Goal: Task Accomplishment & Management: Complete application form

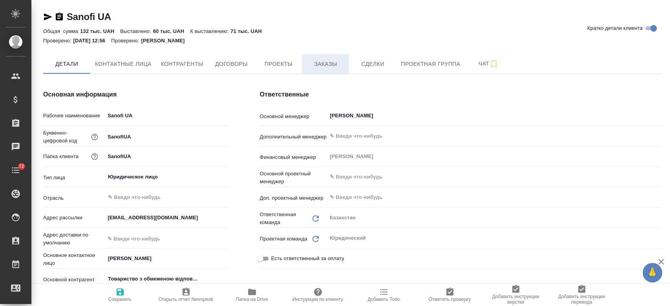
type textarea "x"
click at [322, 68] on span "Заказы" at bounding box center [325, 64] width 38 height 10
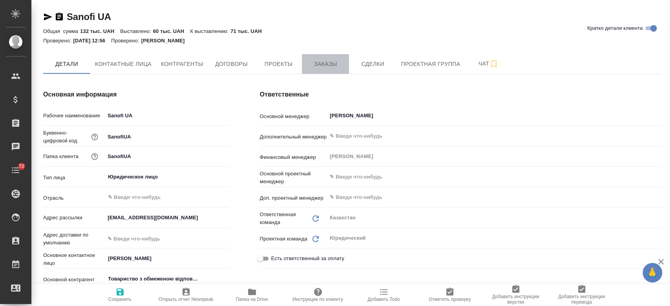
type textarea "x"
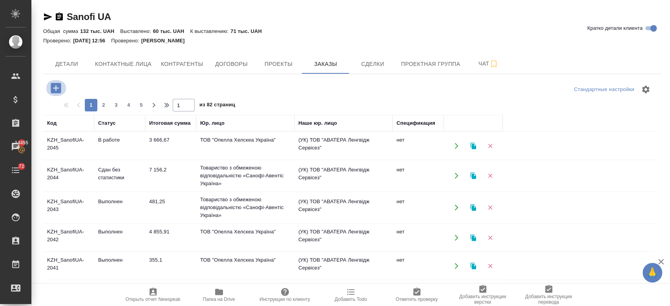
click at [61, 86] on icon "button" at bounding box center [56, 88] width 14 height 14
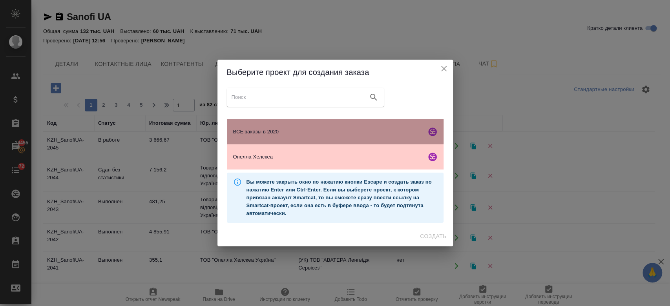
click at [273, 129] on span "ВСЕ заказы в 2020" at bounding box center [328, 132] width 190 height 8
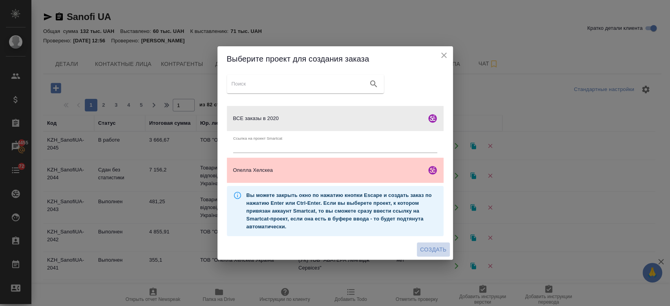
click at [437, 244] on button "Создать" at bounding box center [433, 249] width 33 height 15
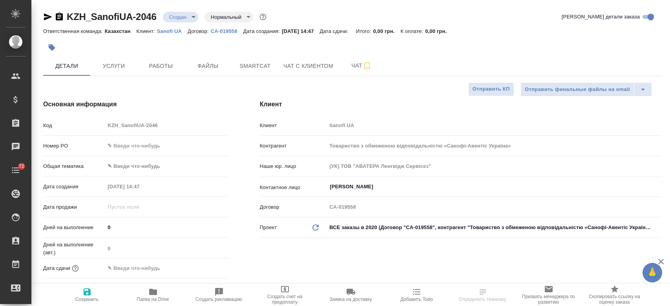
select select "RU"
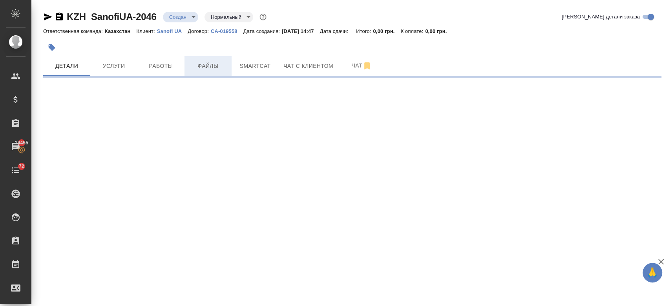
select select "RU"
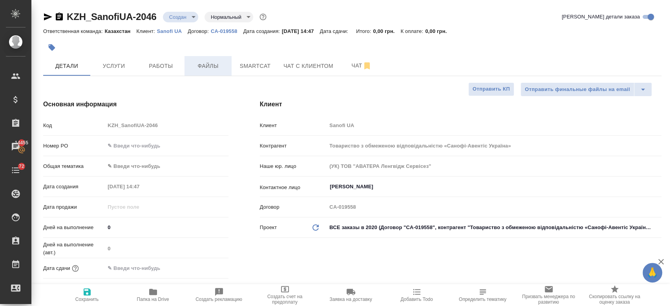
type textarea "x"
click at [223, 74] on button "Файлы" at bounding box center [207, 66] width 47 height 20
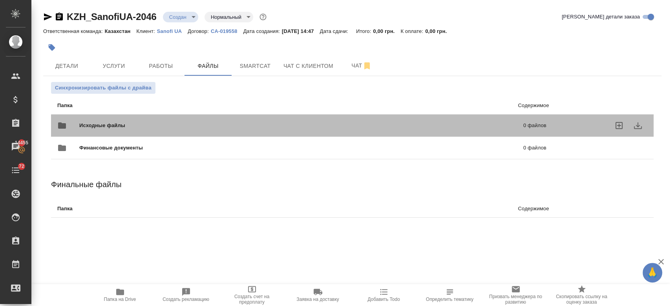
click at [157, 124] on span "Исходные файлы" at bounding box center [201, 126] width 245 height 8
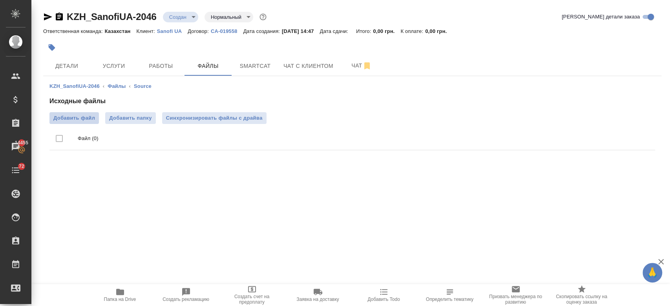
click at [76, 118] on span "Добавить файл" at bounding box center [74, 118] width 42 height 8
click at [0, 0] on input "Добавить файл" at bounding box center [0, 0] width 0 height 0
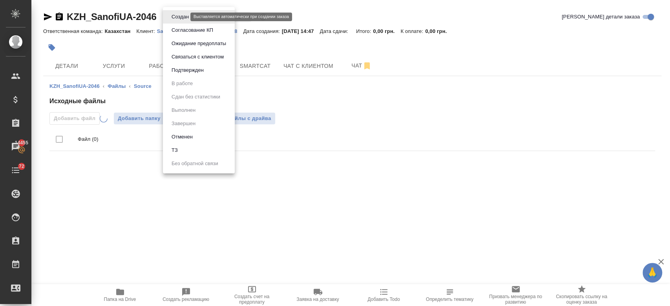
click at [184, 16] on body "🙏 .cls-1 fill:#fff; AWATERA Kosherbayeva Nazerke Клиенты Спецификации Заказы 14…" at bounding box center [335, 153] width 670 height 306
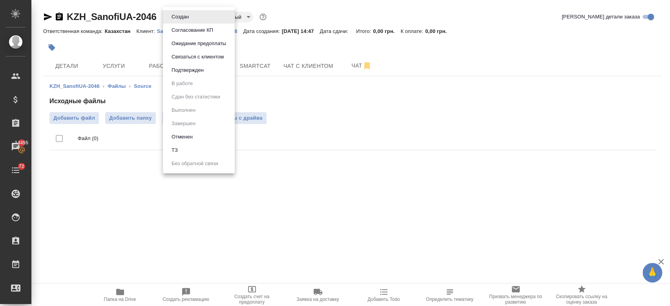
click at [201, 155] on li "ТЗ" at bounding box center [199, 150] width 72 height 13
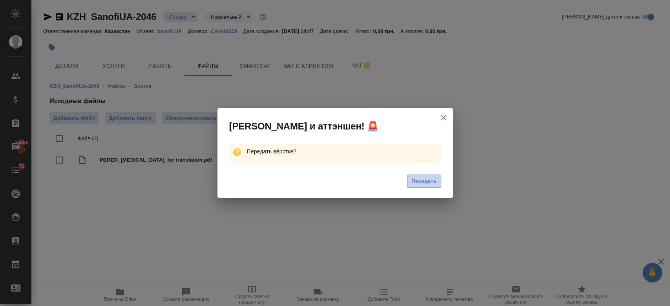
click at [430, 184] on span "Передать" at bounding box center [423, 181] width 25 height 9
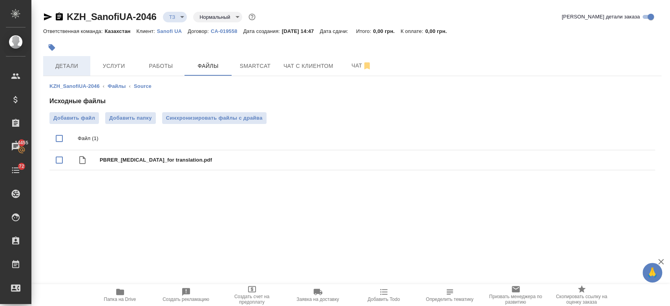
click at [68, 67] on span "Детали" at bounding box center [67, 66] width 38 height 10
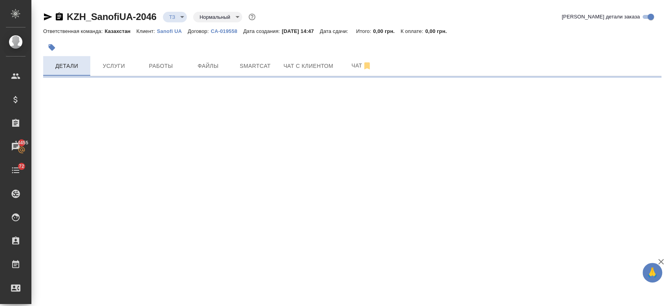
select select "RU"
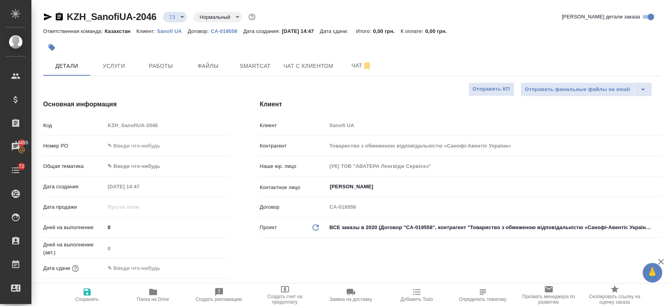
type textarea "x"
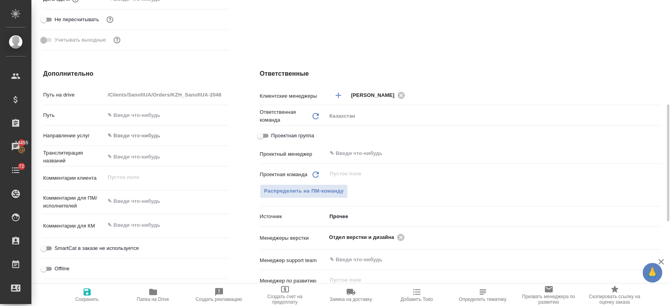
scroll to position [270, 0]
type textarea "x"
click at [148, 202] on textarea at bounding box center [166, 199] width 123 height 13
paste textarea "(от них была заметка для всех последующих заказов: CCDS - Перечень основных дан…"
type textarea "(от них была заметка для всех последующих заказов: CCDS - Перечень основных дан…"
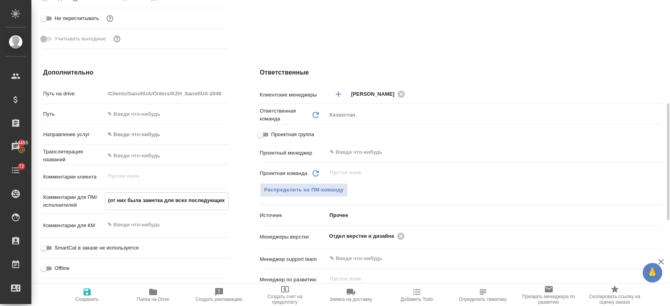
type textarea "x"
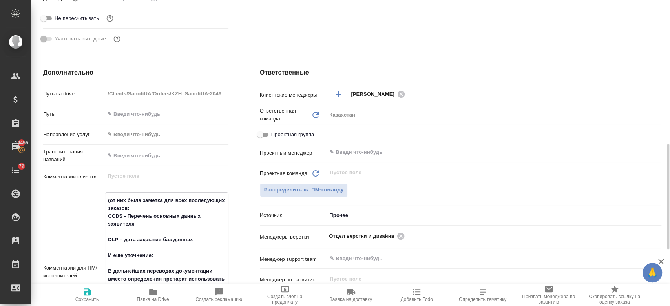
scroll to position [308, 0]
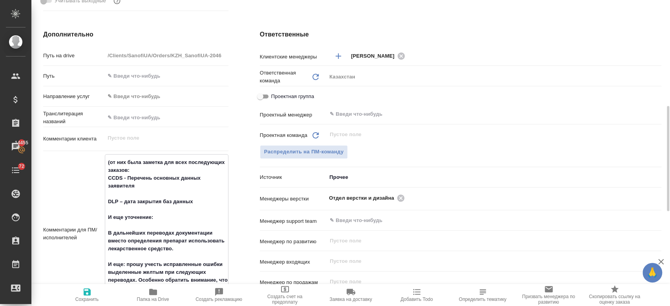
click at [107, 164] on textarea "(от них была заметка для всех последующих заказов: CCDS - Перечень основных дан…" at bounding box center [166, 233] width 122 height 155
type textarea "(от них была заметка для всех последующих заказов: CCDS - Перечень основных дан…"
type textarea "x"
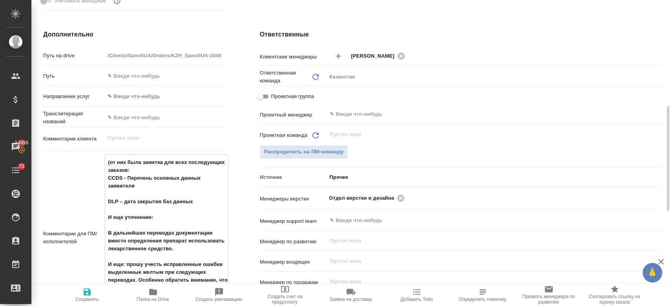
type textarea "(от них была заметка для всех последующих заказов: CCDS - Перечень основных дан…"
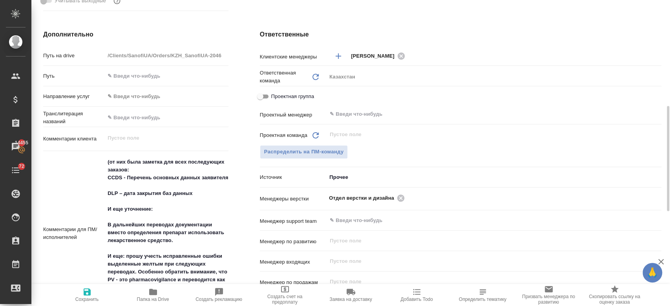
type textarea "x"
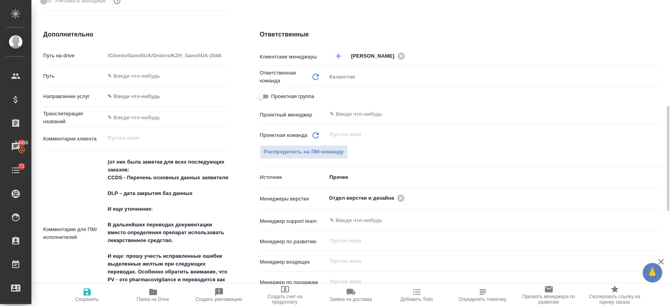
type textarea "x"
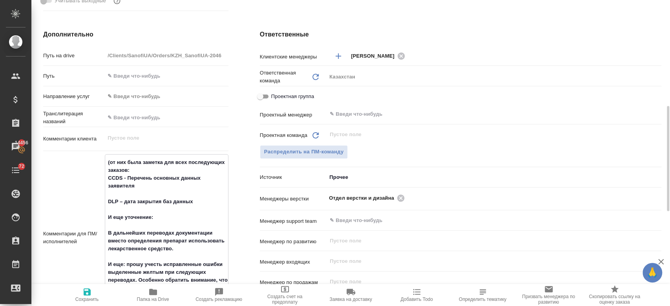
paste textarea "Перевод на укр. Зачеркнутое перевода не требует"
type textarea "Перевод на укр. Зачеркнутое перевода не требует (от них была заметка для всех п…"
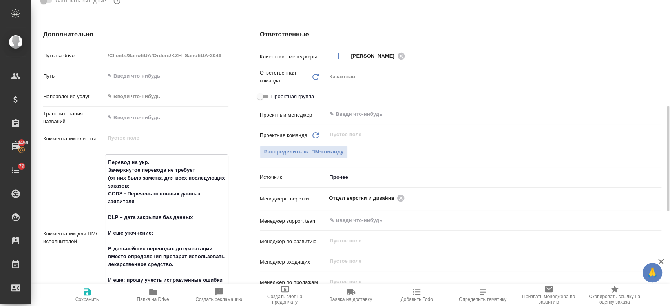
type textarea "x"
type textarea "Перевод на укр. Зачеркнутое перевода не требует (от них была заметка для всех п…"
type textarea "x"
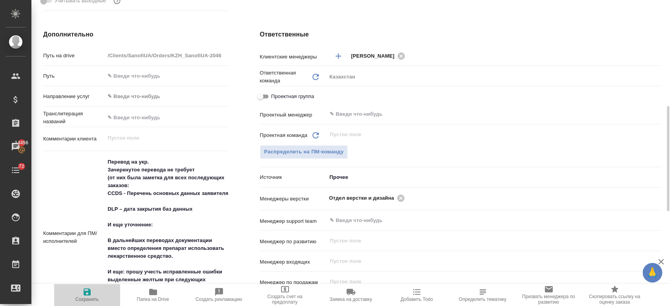
click at [93, 294] on span "Сохранить" at bounding box center [87, 294] width 56 height 15
type textarea "x"
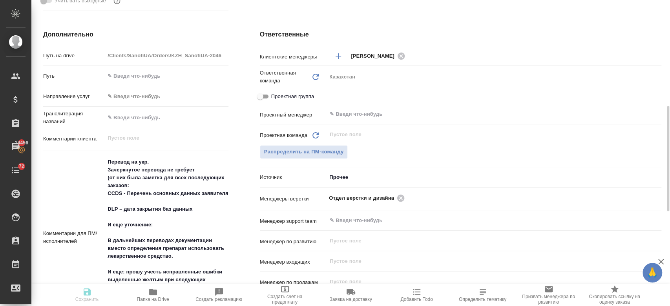
type textarea "x"
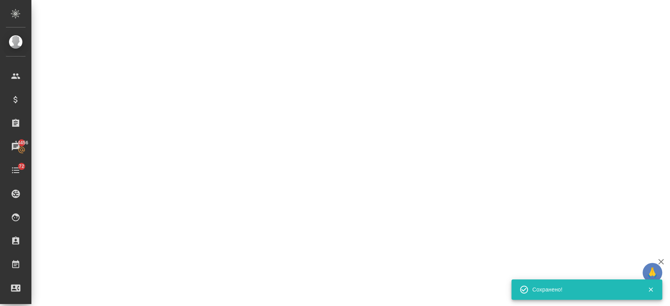
select select "RU"
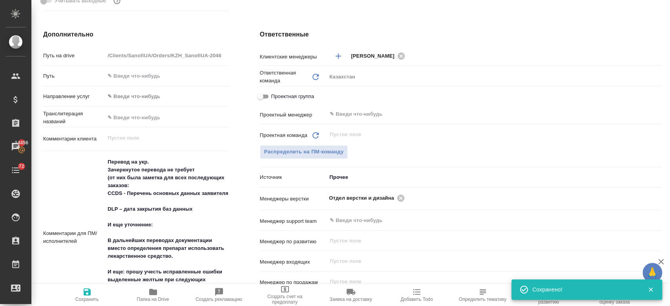
type textarea "x"
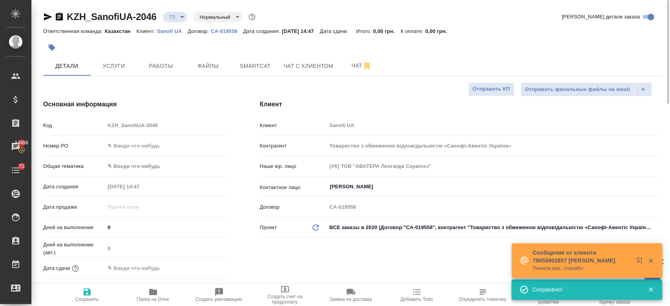
type textarea "x"
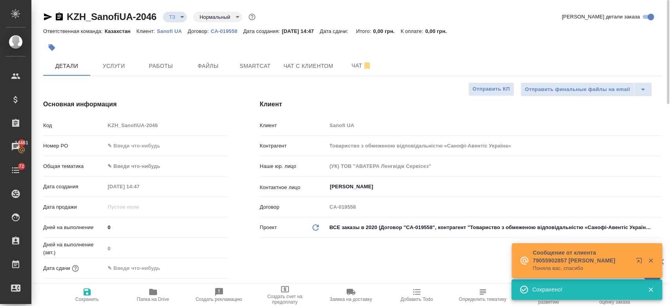
type textarea "x"
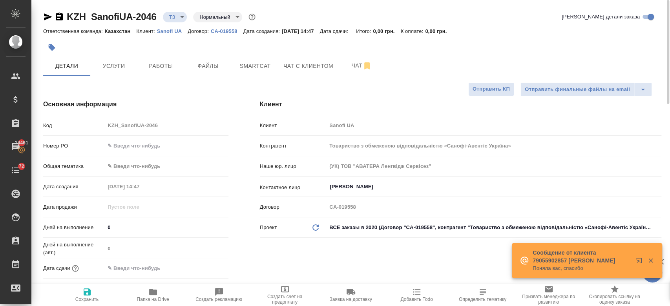
type textarea "x"
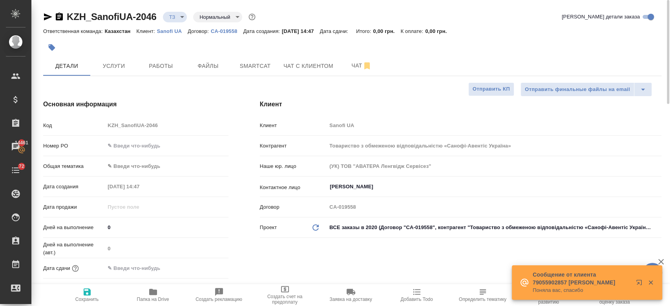
type textarea "x"
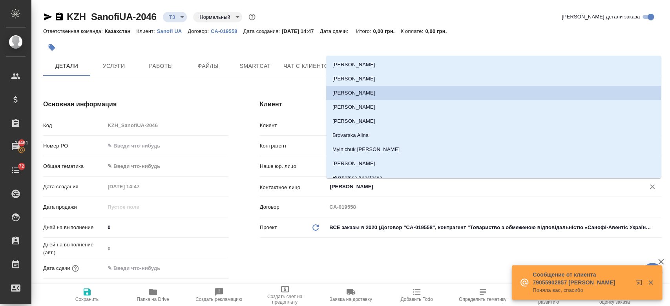
click at [368, 188] on input "Каневский Роман" at bounding box center [481, 186] width 304 height 9
type textarea "x"
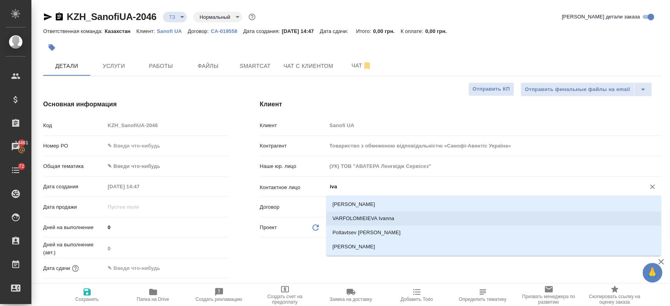
click at [380, 218] on li "VARFOLOMIEIEVA Ivanna" at bounding box center [493, 218] width 335 height 14
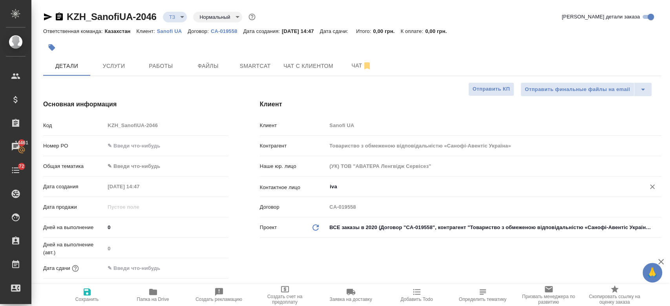
type input "VARFOLOMIEIEVA Ivanna"
type textarea "x"
type input "VARFOLOMIEIEVA Ivanna"
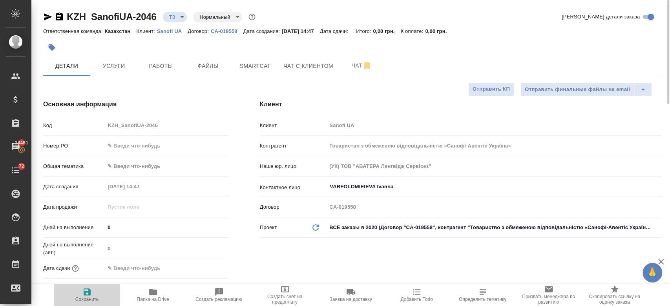
click at [88, 295] on icon "button" at bounding box center [87, 291] width 7 height 7
type textarea "x"
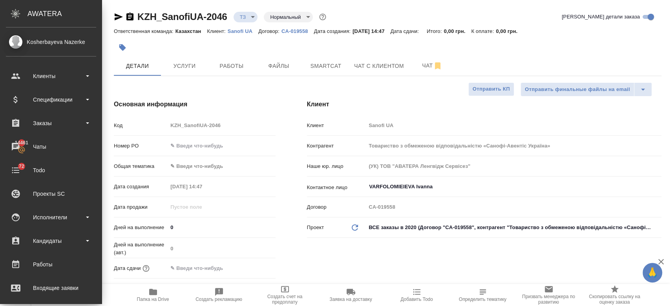
type textarea "x"
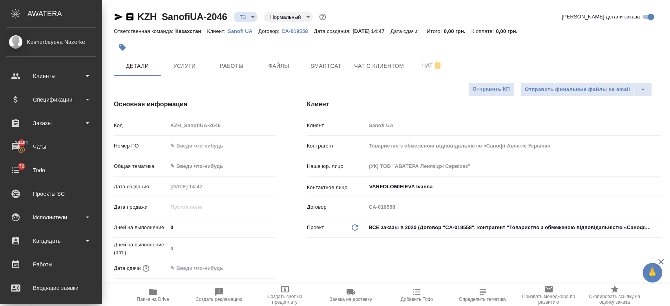
type textarea "x"
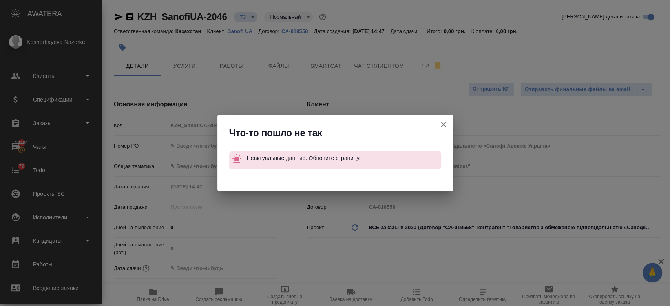
type textarea "x"
click at [438, 125] on button "Клиент не указал номер" at bounding box center [443, 124] width 19 height 19
type textarea "x"
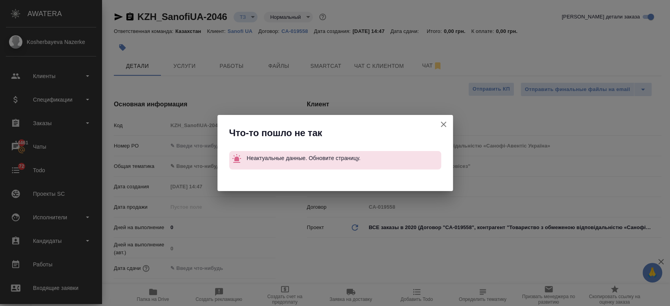
type textarea "x"
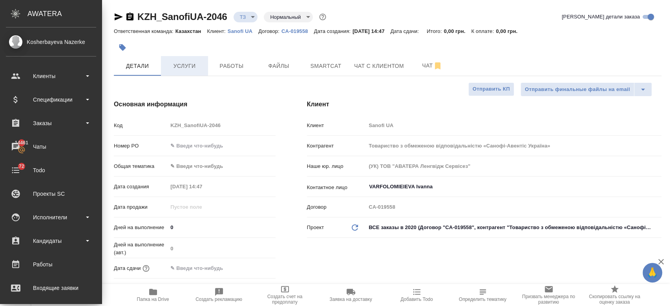
type textarea "x"
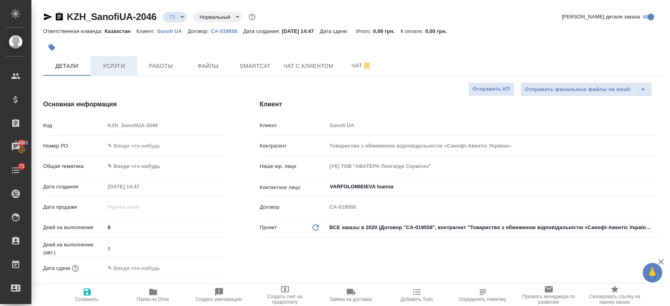
type textarea "x"
click at [86, 299] on span "Сохранить" at bounding box center [87, 299] width 24 height 5
type textarea "x"
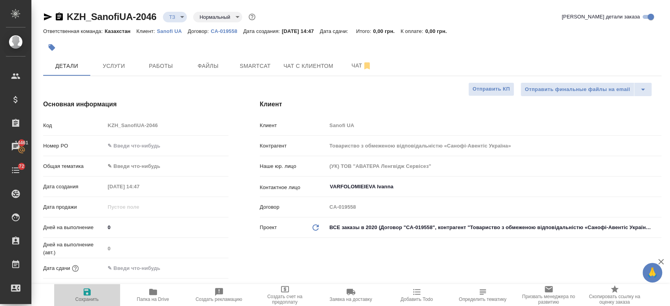
type textarea "x"
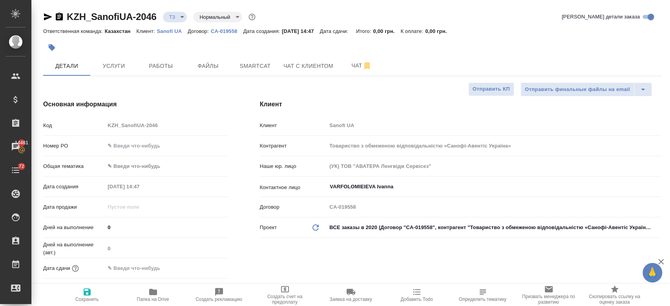
type textarea "x"
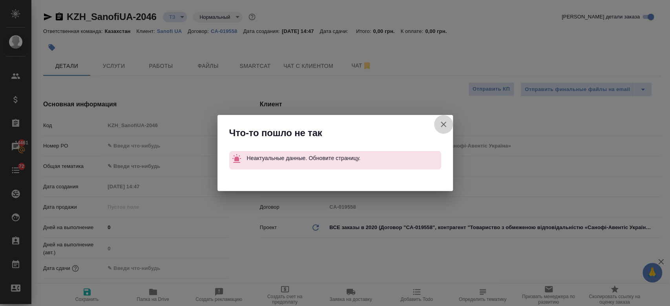
click at [449, 127] on button "Клиент не указал номер" at bounding box center [443, 124] width 19 height 19
type textarea "x"
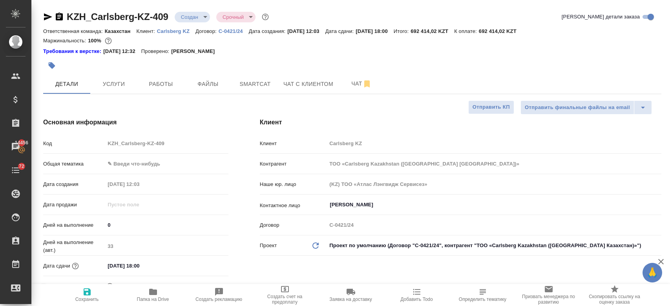
select select "RU"
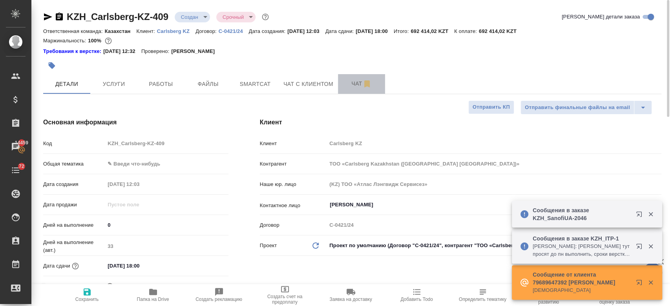
click at [348, 82] on span "Чат" at bounding box center [361, 84] width 38 height 10
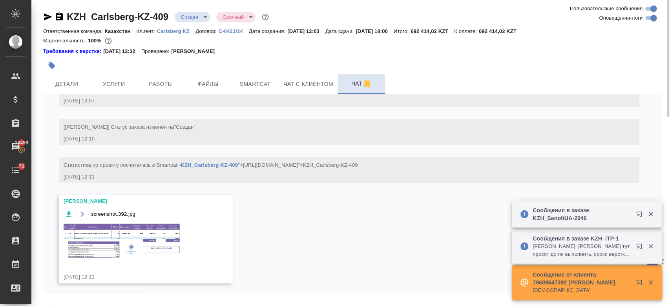
scroll to position [88, 0]
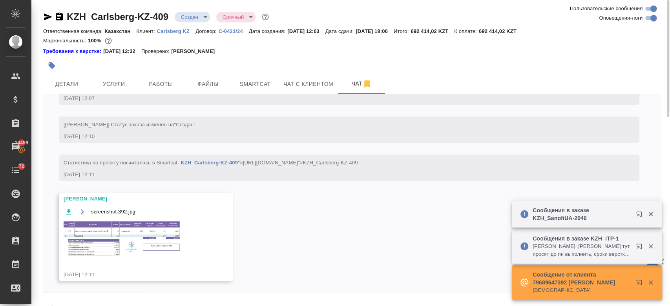
click at [122, 237] on img at bounding box center [123, 238] width 118 height 36
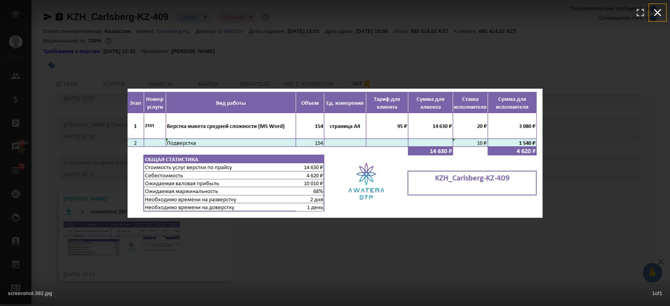
click at [659, 14] on icon "button" at bounding box center [657, 12] width 7 height 7
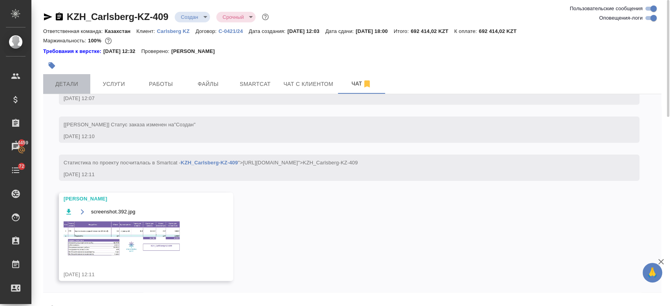
click at [81, 85] on span "Детали" at bounding box center [67, 84] width 38 height 10
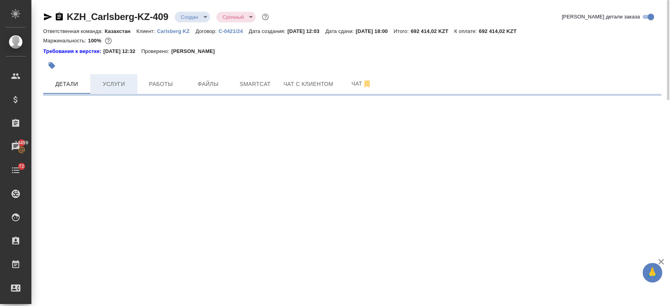
select select "RU"
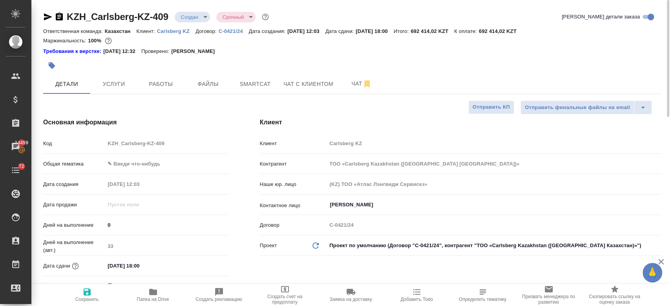
type textarea "x"
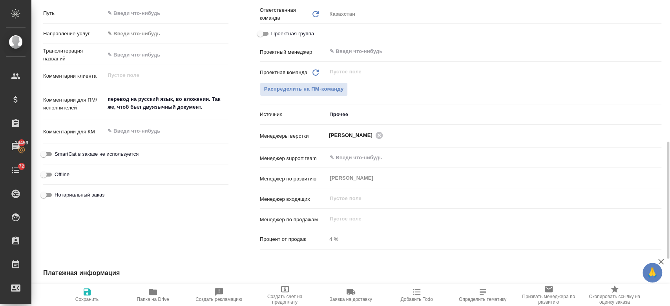
scroll to position [492, 0]
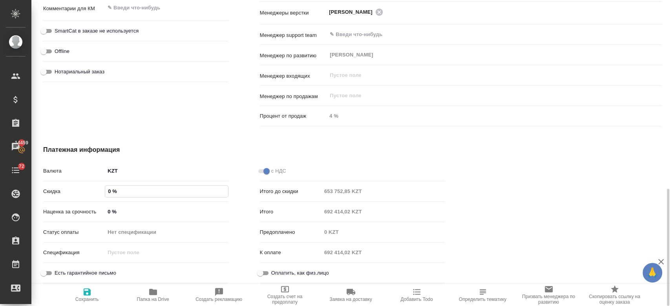
click at [112, 190] on input "0 %" at bounding box center [166, 191] width 122 height 11
type textarea "x"
type input "-"
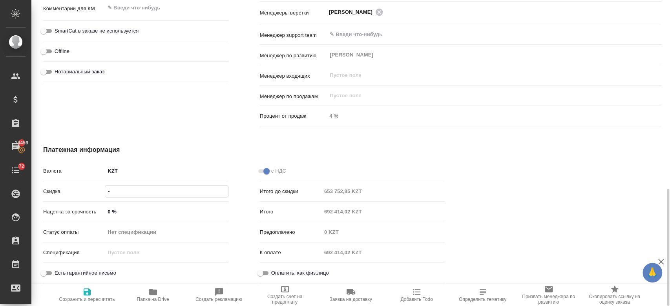
type textarea "x"
type input "-3 %"
type textarea "x"
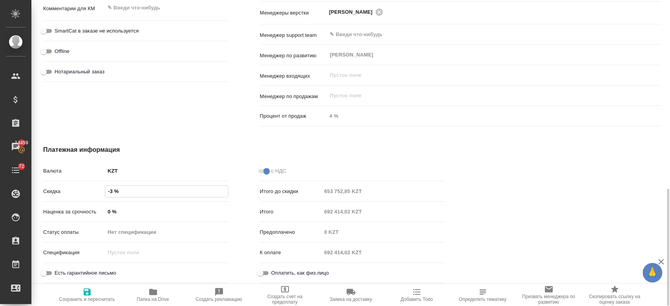
type textarea "x"
type input "-30 %"
type textarea "x"
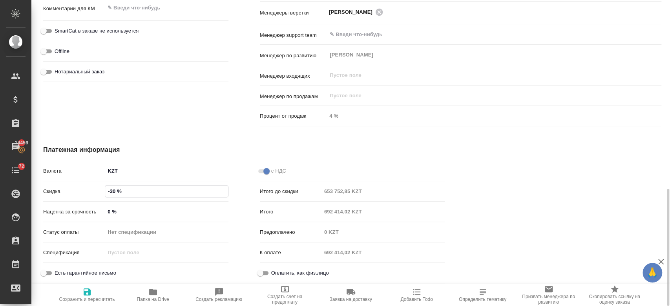
type textarea "x"
type input "-30 %"
click at [86, 292] on icon "button" at bounding box center [87, 291] width 7 height 7
type textarea "x"
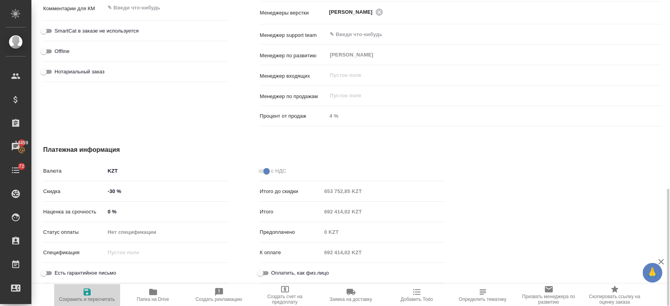
type textarea "x"
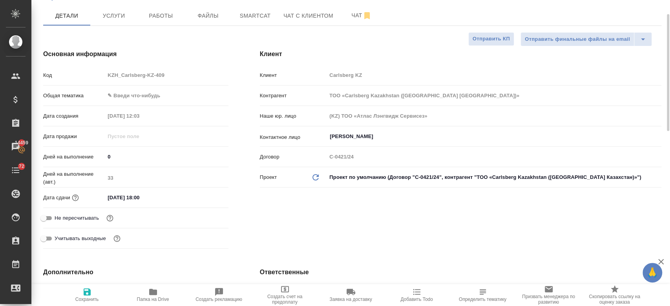
scroll to position [18, 0]
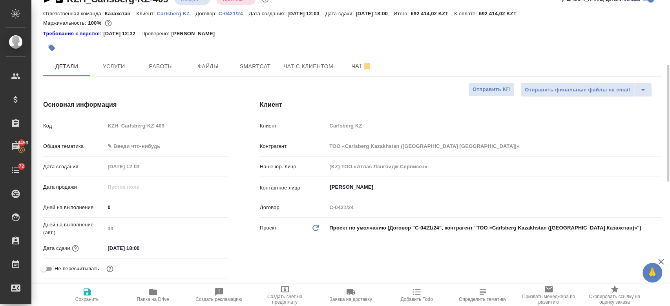
type textarea "x"
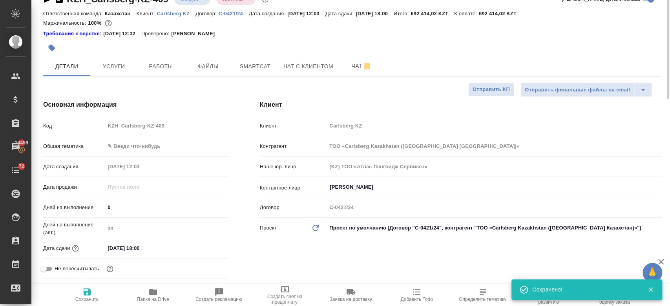
scroll to position [0, 0]
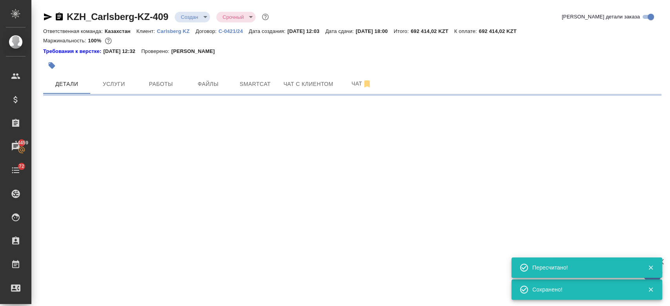
select select "RU"
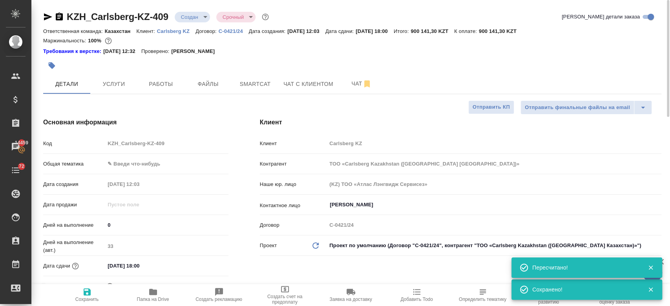
type textarea "x"
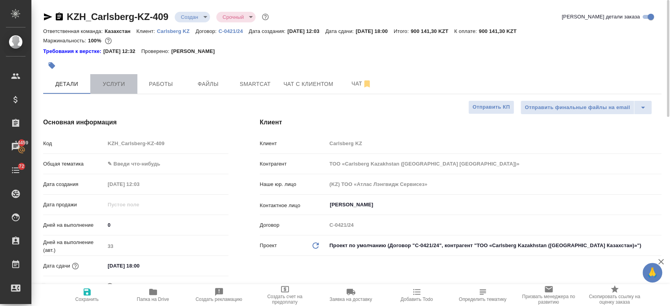
click at [122, 88] on span "Услуги" at bounding box center [114, 84] width 38 height 10
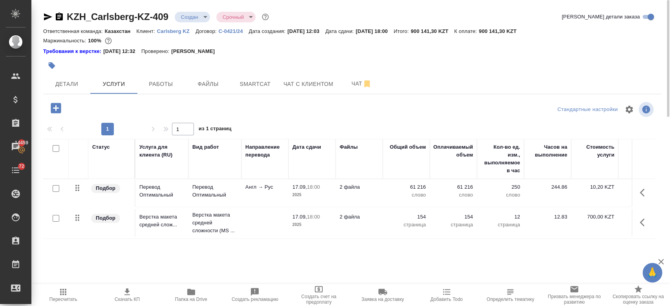
click at [123, 297] on span "Скачать КП" at bounding box center [127, 299] width 25 height 5
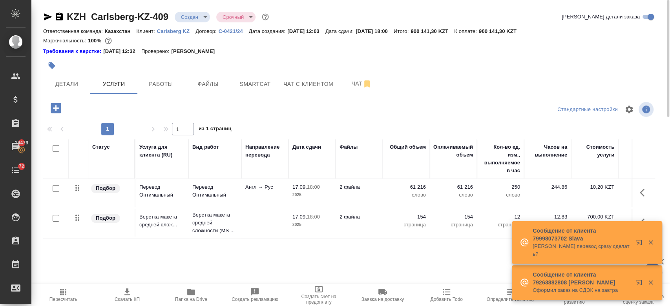
click at [327, 62] on div at bounding box center [249, 65] width 412 height 17
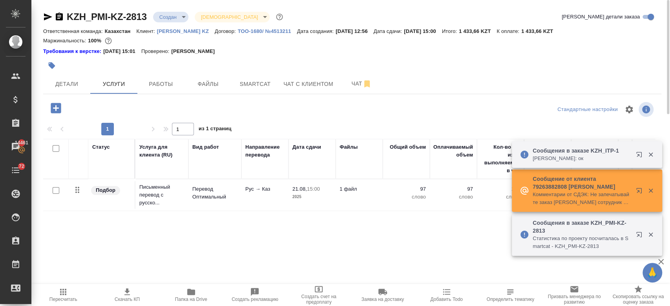
click at [303, 56] on div at bounding box center [352, 56] width 618 height 2
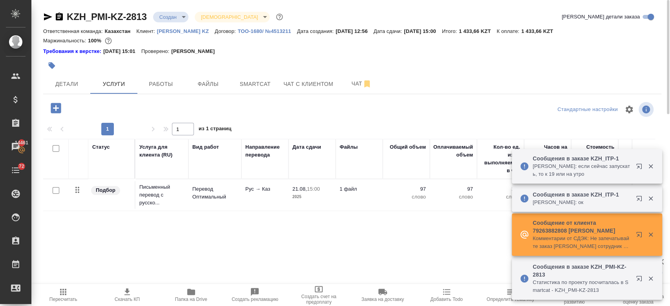
scroll to position [0, 128]
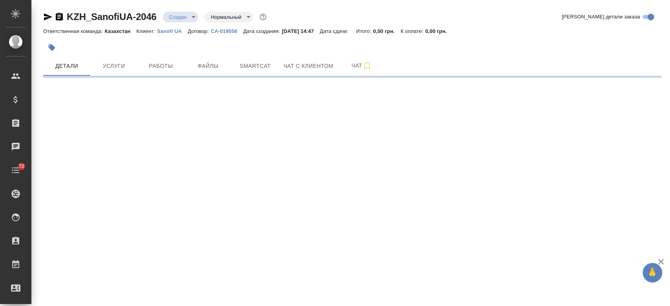
select select "RU"
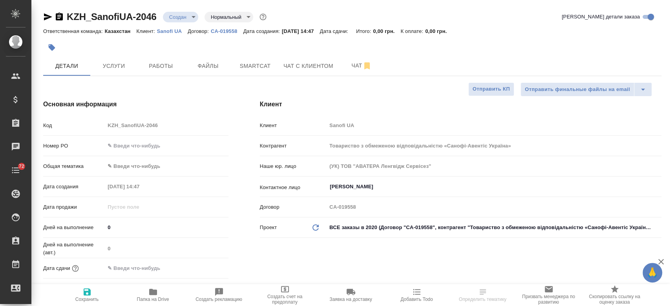
type textarea "x"
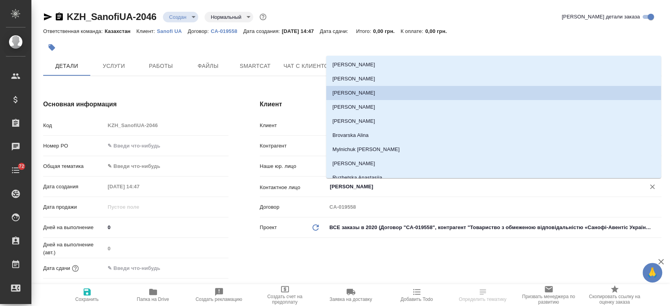
click at [346, 186] on input "Каневский Роман" at bounding box center [481, 186] width 304 height 9
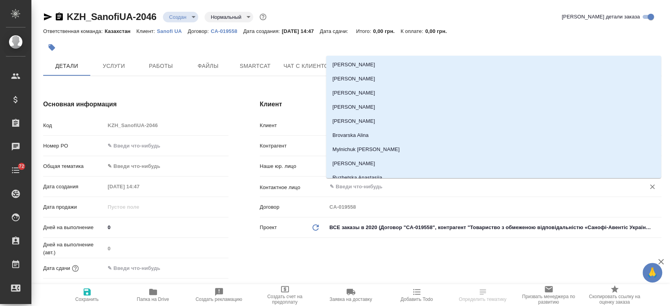
type textarea "x"
type input "in"
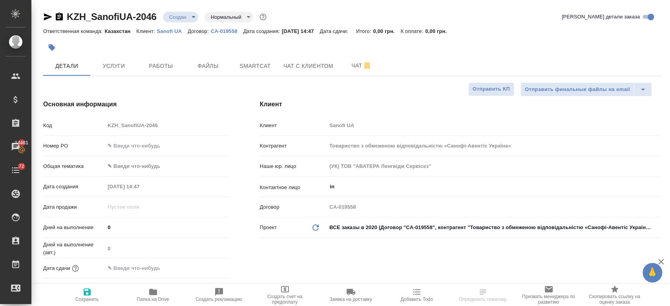
type textarea "x"
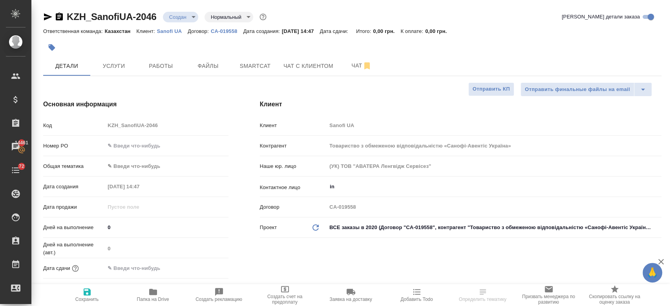
type textarea "x"
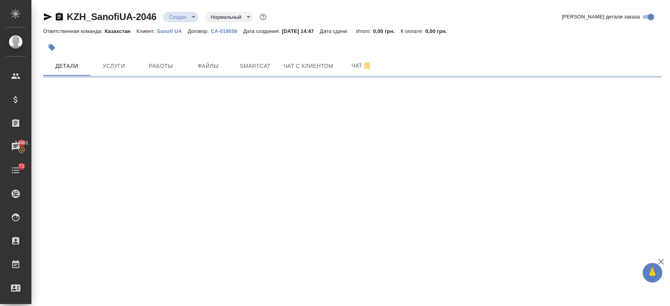
select select "RU"
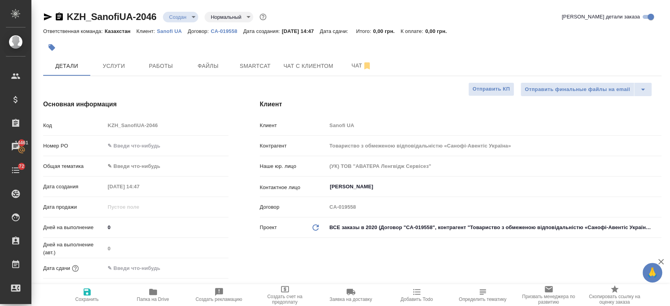
type textarea "x"
click at [334, 178] on div "Наше юр. лицо (УК) ТОВ "АВАТЕРА Ленгвідж Сервісез"" at bounding box center [460, 169] width 401 height 20
click at [343, 191] on input "Каневский Роман" at bounding box center [481, 186] width 304 height 9
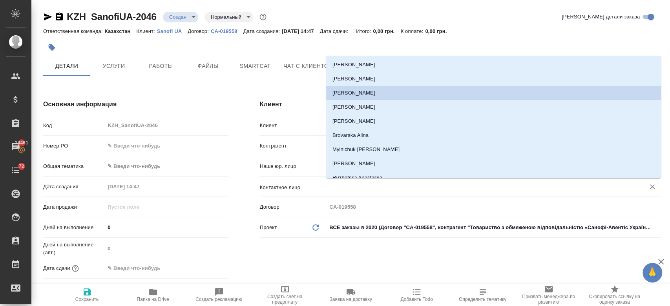
type textarea "x"
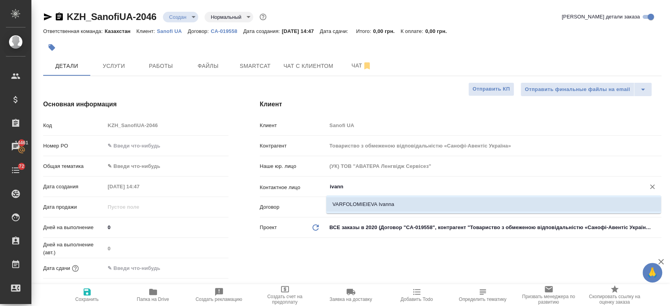
click at [348, 211] on li "VARFOLOMIEIEVA Ivanna" at bounding box center [493, 204] width 335 height 14
type input "VARFOLOMIEIEVA Ivanna"
type textarea "x"
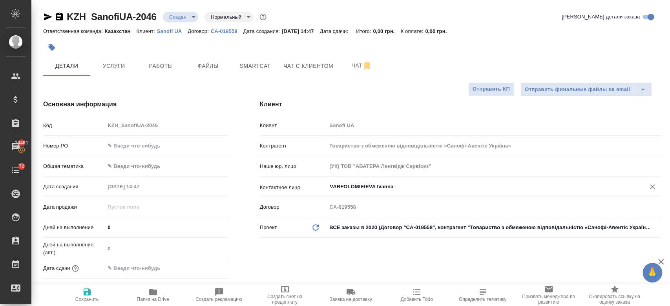
type input "VARFOLOMIEIEVA Ivanna"
click at [82, 295] on icon "button" at bounding box center [86, 291] width 9 height 9
type textarea "x"
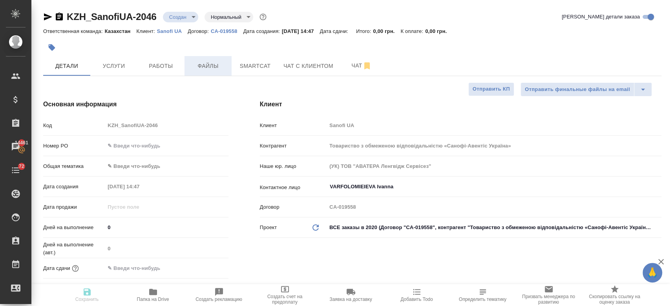
type textarea "x"
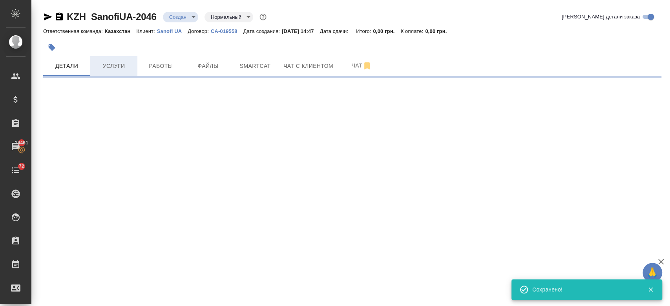
select select "RU"
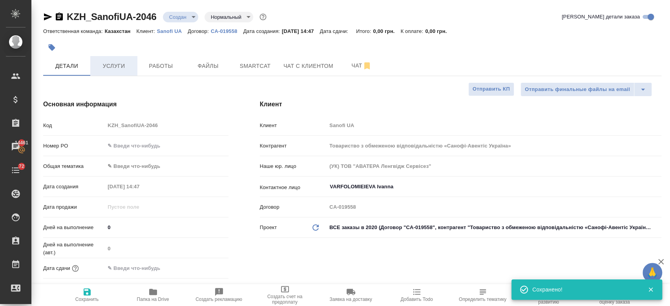
type textarea "x"
click at [128, 62] on span "Услуги" at bounding box center [114, 66] width 38 height 10
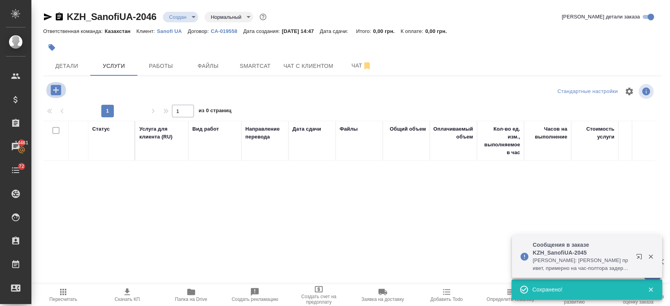
click at [59, 84] on icon "button" at bounding box center [56, 90] width 14 height 14
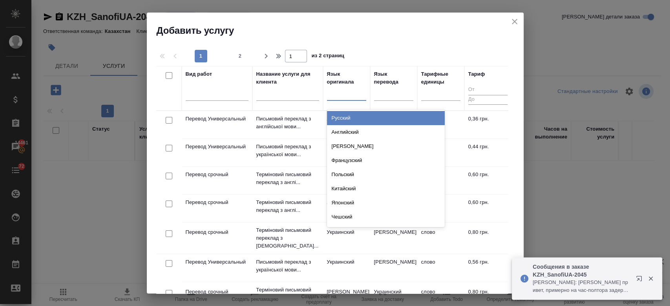
click at [338, 96] on div at bounding box center [346, 92] width 39 height 11
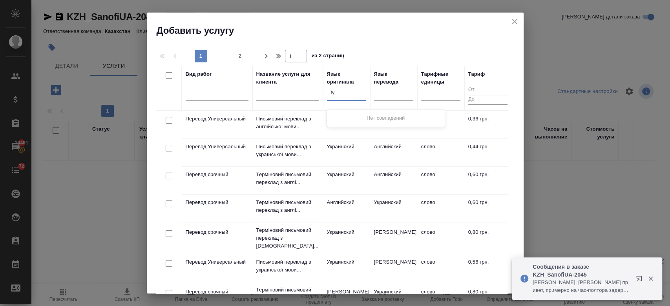
type input "f"
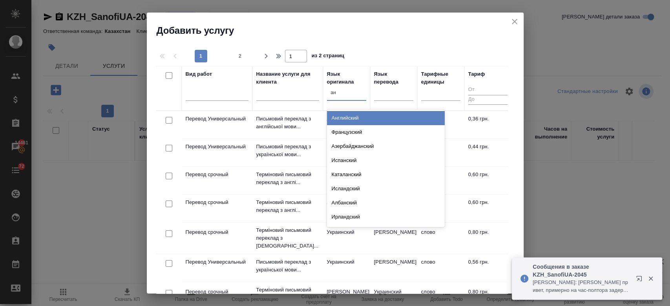
type input "анг"
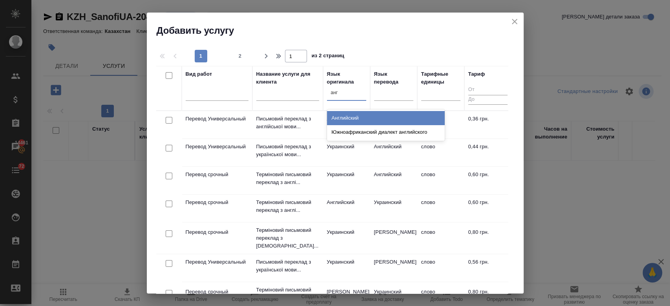
click at [348, 111] on div "Английский" at bounding box center [386, 118] width 118 height 14
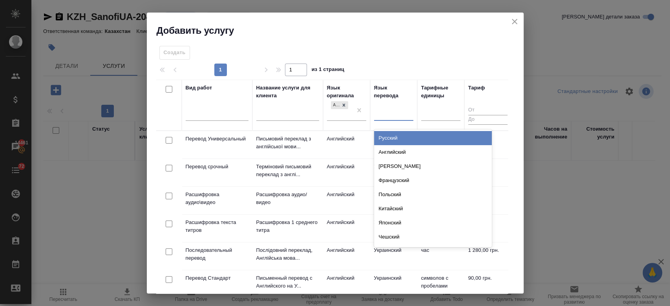
click at [396, 111] on div at bounding box center [393, 112] width 39 height 11
type input "укр"
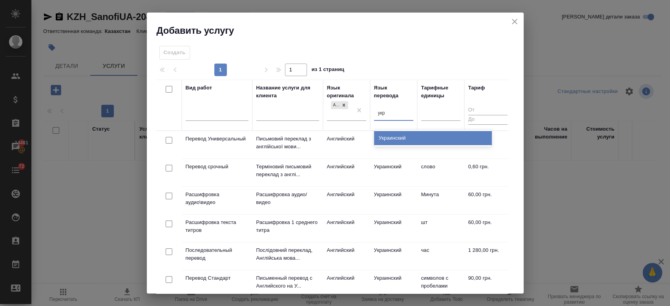
click at [390, 135] on div "Украинский" at bounding box center [433, 138] width 118 height 14
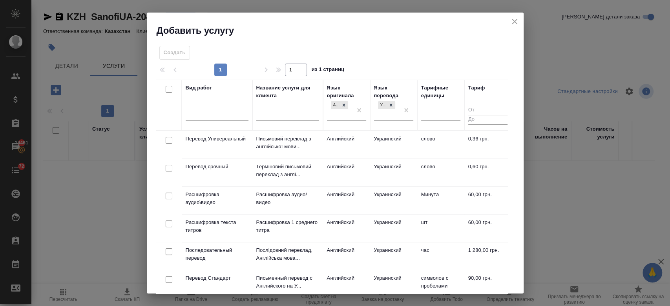
click at [235, 144] on td "Перевод Универсальный" at bounding box center [217, 144] width 71 height 27
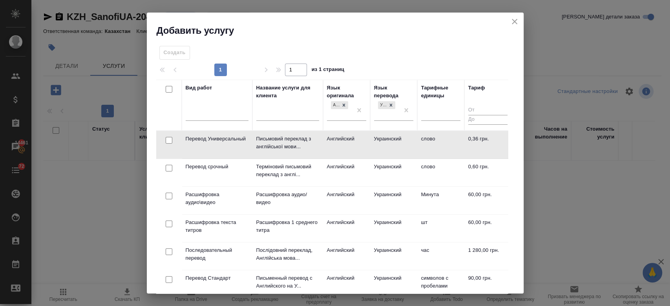
click at [235, 144] on td "Перевод Универсальный" at bounding box center [217, 144] width 71 height 27
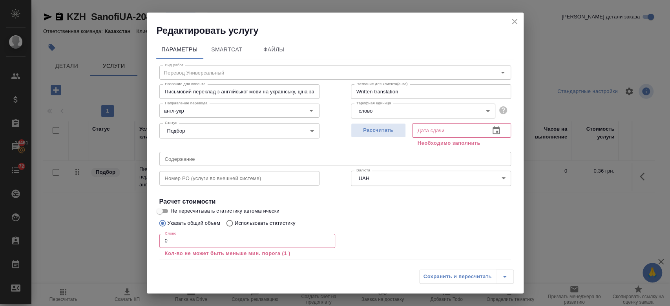
scroll to position [43, 0]
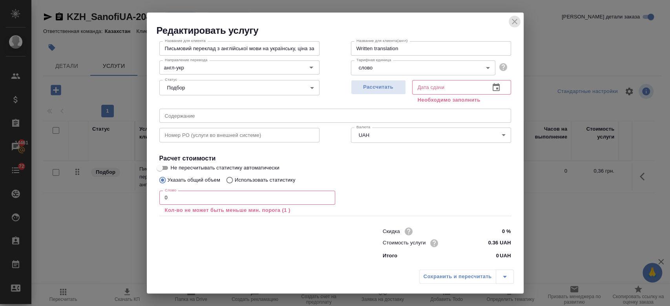
click at [512, 22] on icon "close" at bounding box center [514, 21] width 5 height 5
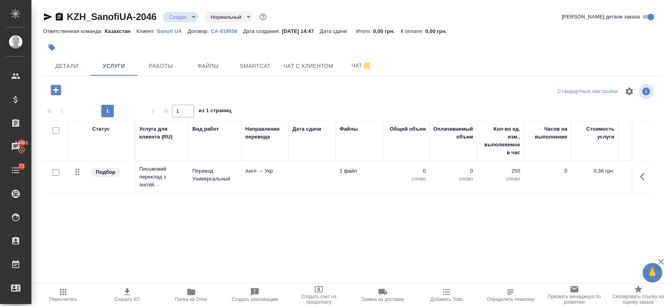
click at [56, 176] on div at bounding box center [56, 172] width 18 height 11
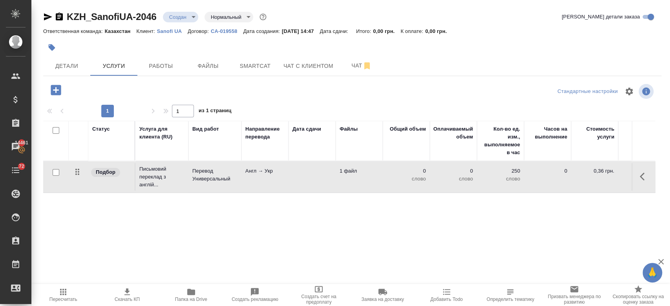
click at [53, 175] on input "checkbox" at bounding box center [56, 172] width 7 height 7
checkbox input "true"
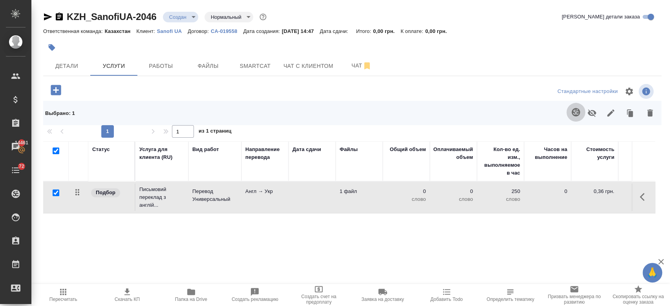
click at [572, 105] on button "button" at bounding box center [575, 112] width 19 height 19
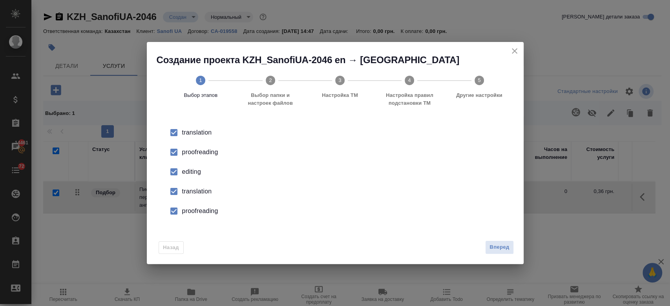
click at [195, 150] on div "proofreading" at bounding box center [343, 151] width 322 height 9
click at [195, 170] on div "editing" at bounding box center [343, 171] width 322 height 9
click at [196, 137] on div "translation" at bounding box center [343, 132] width 322 height 9
click at [198, 157] on div "proofreading" at bounding box center [343, 151] width 322 height 9
click at [506, 250] on span "Вперед" at bounding box center [499, 247] width 20 height 9
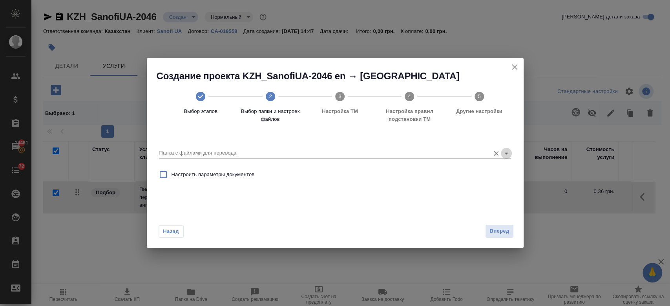
click at [502, 152] on icon "Open" at bounding box center [505, 153] width 9 height 9
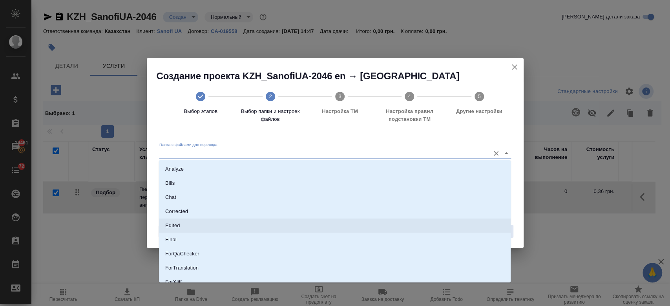
scroll to position [63, 0]
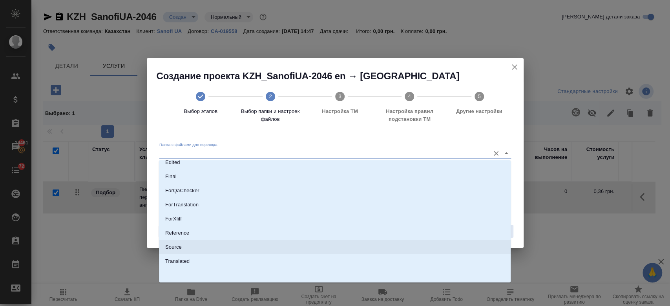
click at [245, 249] on li "Source" at bounding box center [334, 247] width 351 height 14
type input "Source"
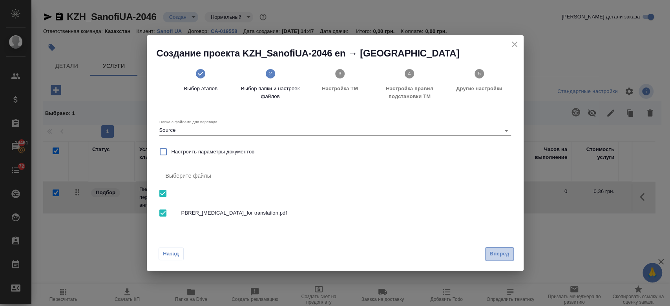
click at [497, 250] on span "Вперед" at bounding box center [499, 253] width 20 height 9
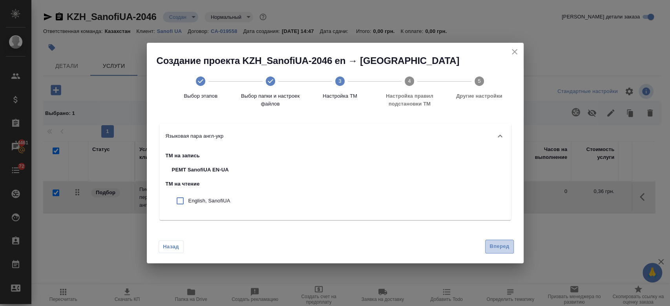
click at [499, 245] on span "Вперед" at bounding box center [499, 246] width 20 height 9
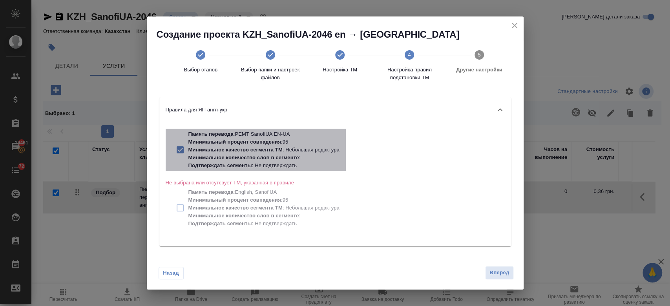
click at [269, 158] on p "Минимальное количество слов в сегменте" at bounding box center [243, 158] width 111 height 6
checkbox input "false"
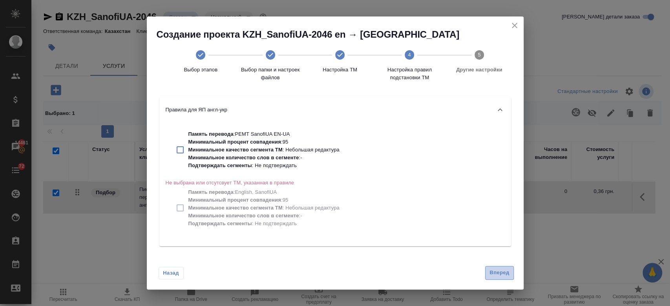
click at [493, 268] on button "Вперед" at bounding box center [499, 273] width 28 height 14
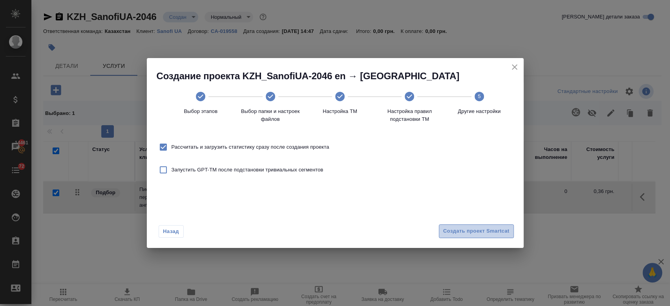
click at [461, 234] on span "Создать проект Smartcat" at bounding box center [476, 231] width 66 height 9
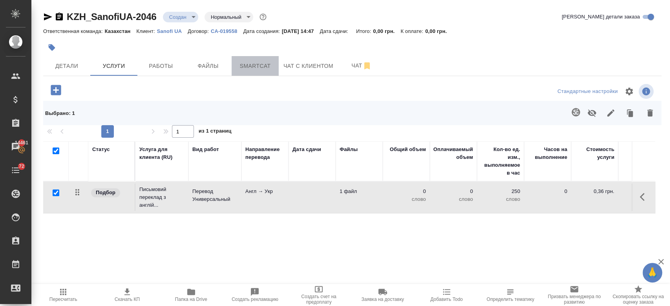
click at [254, 69] on span "Smartcat" at bounding box center [255, 66] width 38 height 10
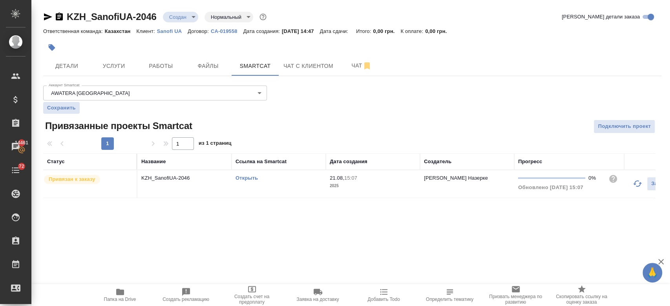
click at [254, 178] on link "Открыть" at bounding box center [246, 178] width 22 height 6
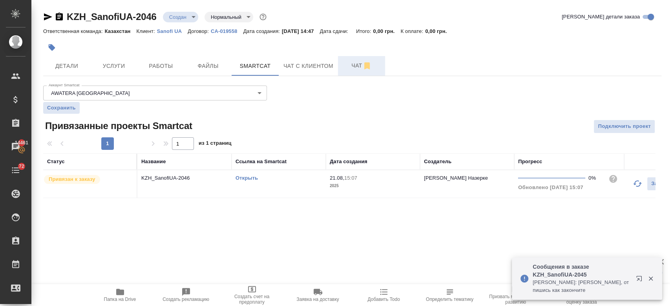
click at [351, 71] on button "Чат" at bounding box center [361, 66] width 47 height 20
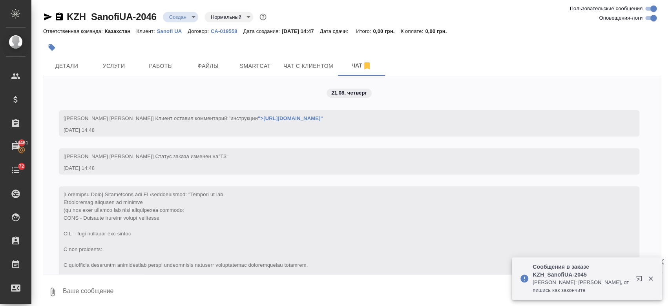
scroll to position [146, 0]
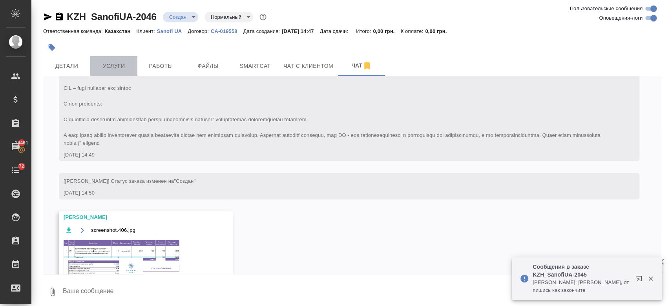
click at [115, 71] on button "Услуги" at bounding box center [113, 66] width 47 height 20
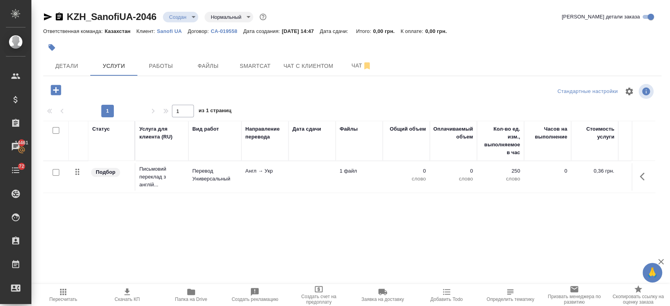
click at [56, 91] on icon "button" at bounding box center [56, 90] width 14 height 14
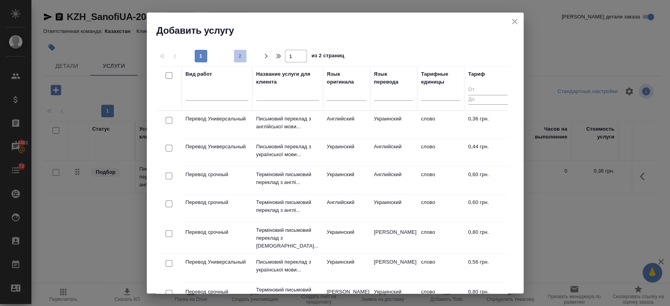
click at [235, 56] on span "2" at bounding box center [240, 56] width 13 height 8
type input "2"
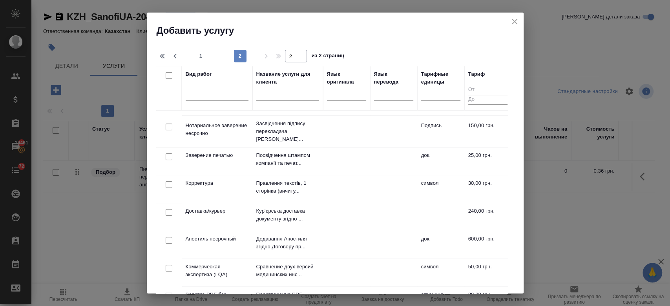
scroll to position [129, 0]
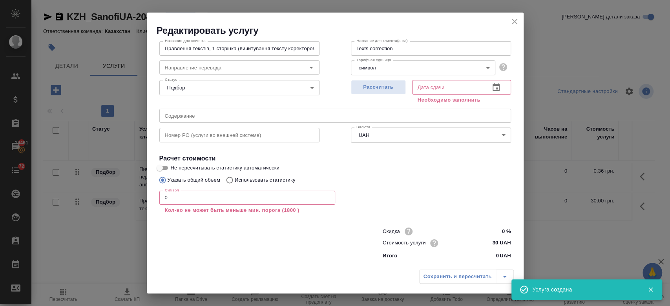
scroll to position [0, 0]
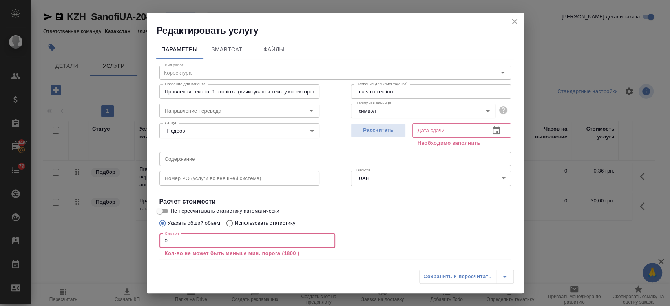
click at [202, 244] on input "0" at bounding box center [247, 241] width 176 height 14
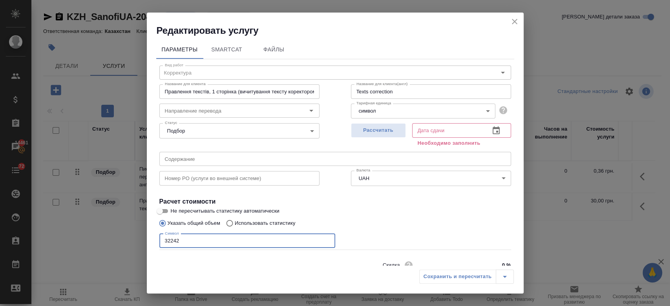
type input "32242"
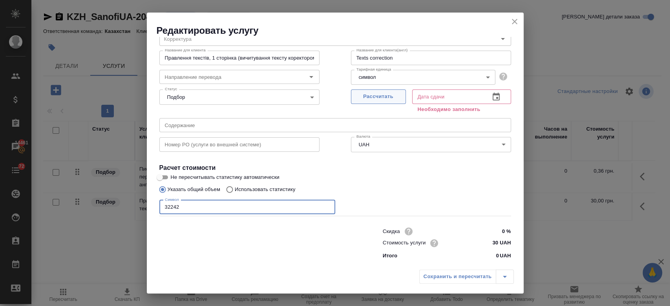
click at [373, 98] on span "Рассчитать" at bounding box center [378, 96] width 46 height 9
type input "22.08.2025 11:37"
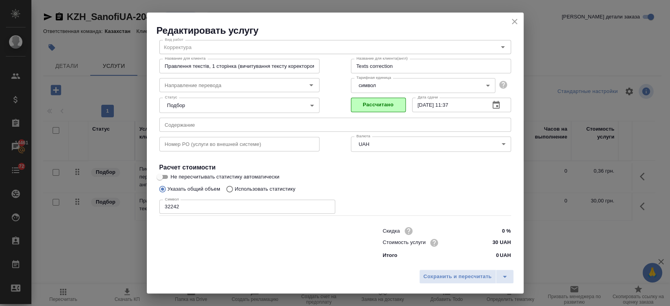
scroll to position [25, 0]
click at [436, 274] on span "Сохранить и пересчитать" at bounding box center [457, 276] width 68 height 9
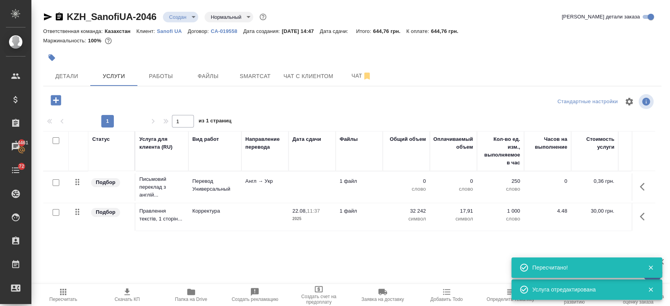
click at [248, 180] on p "Англ → Укр" at bounding box center [264, 181] width 39 height 8
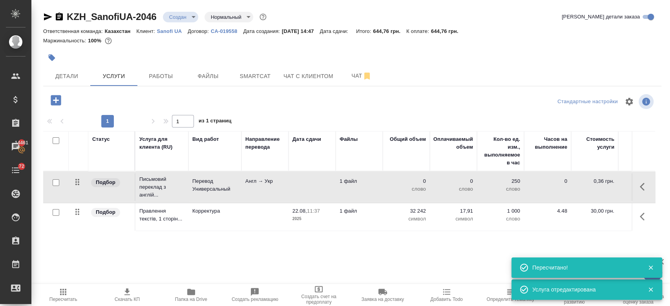
click at [248, 180] on p "Англ → Укр" at bounding box center [264, 181] width 39 height 8
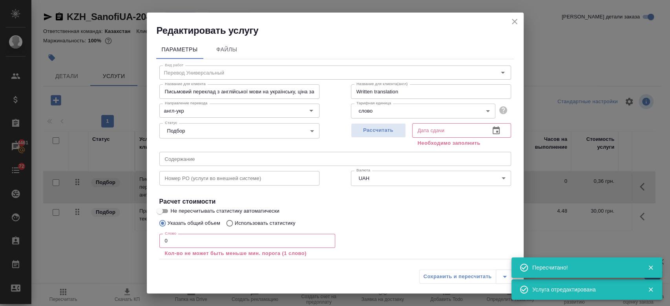
click at [265, 223] on p "Использовать статистику" at bounding box center [265, 223] width 61 height 8
click at [235, 223] on input "Использовать статистику" at bounding box center [228, 223] width 13 height 15
radio input "true"
radio input "false"
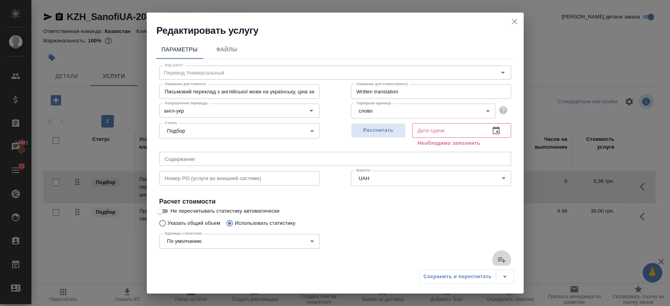
click at [492, 252] on label at bounding box center [501, 259] width 19 height 19
click at [0, 0] on input "file" at bounding box center [0, 0] width 0 height 0
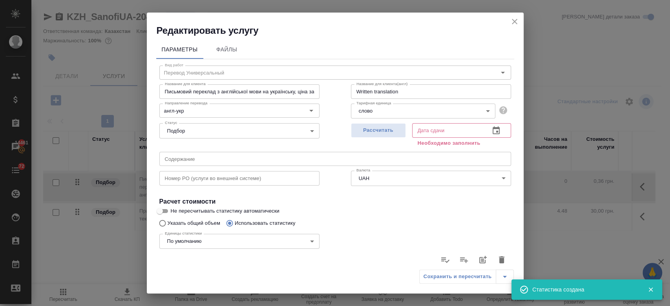
type input "81"
type input "500"
type input "3721"
type input "17"
type input "129"
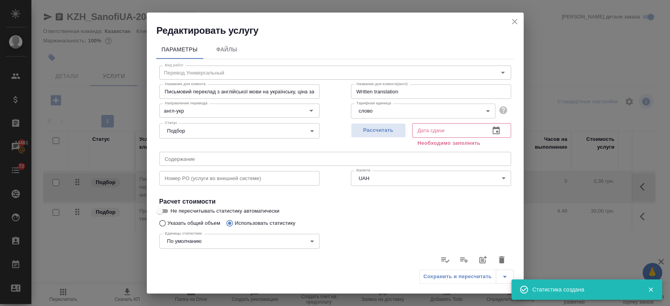
type input "829"
type input "35"
type input "136"
type input "1062"
type input "11"
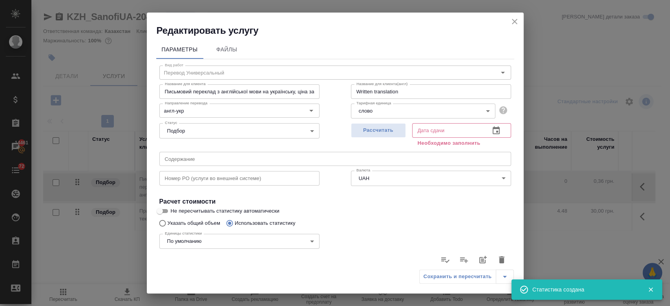
type input "172"
type input "1225"
type input "13"
type input "278"
type input "1916"
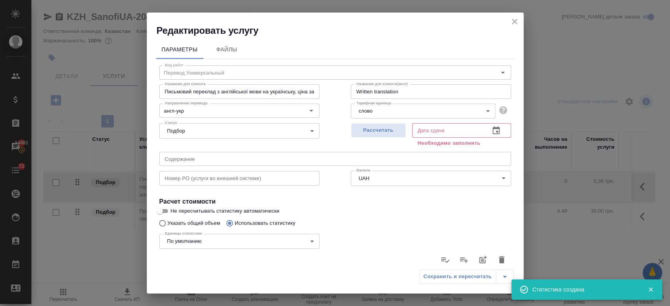
type input "11"
type input "111"
type input "796"
type input "166"
type input "3250"
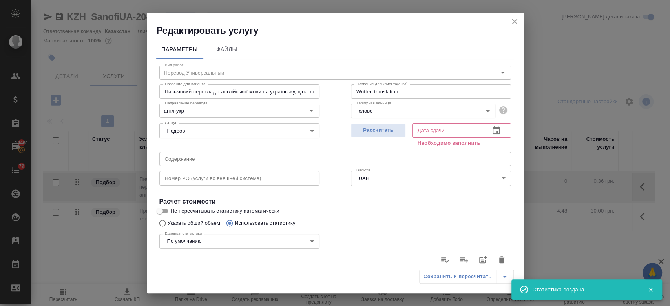
type input "22689"
type input "317"
type input "4447"
type input "31409"
type input "334"
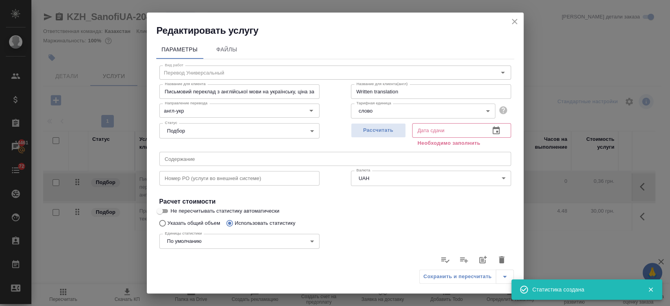
type input "4576"
type input "32238"
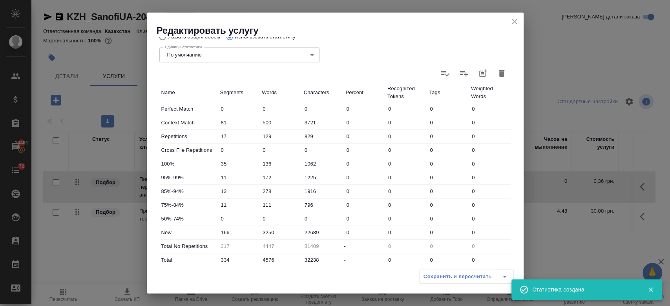
scroll to position [0, 0]
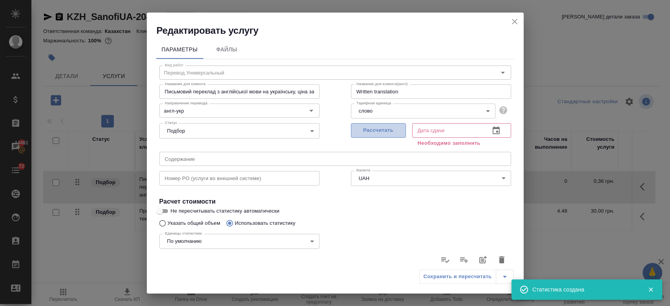
click at [374, 129] on span "Рассчитать" at bounding box center [378, 130] width 46 height 9
type input "21.08.2025 15:09"
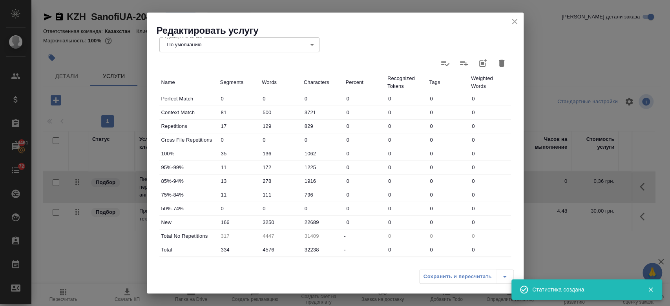
scroll to position [228, 0]
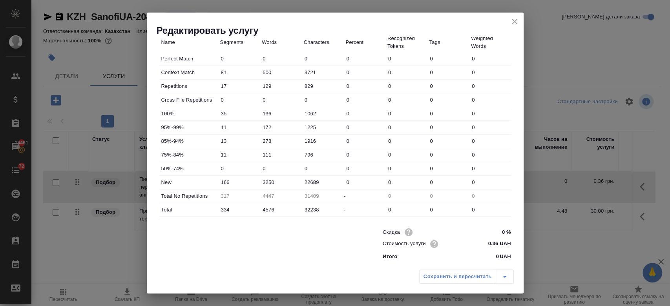
click at [436, 283] on div "Сохранить и пересчитать" at bounding box center [466, 276] width 95 height 14
click at [513, 22] on icon "close" at bounding box center [514, 21] width 5 height 5
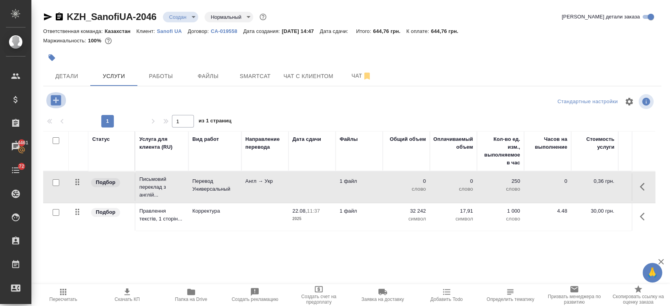
click at [49, 107] on icon "button" at bounding box center [56, 100] width 14 height 14
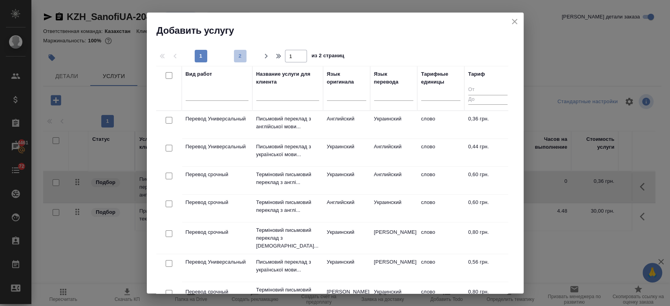
click at [239, 51] on button "2" at bounding box center [240, 56] width 13 height 13
type input "2"
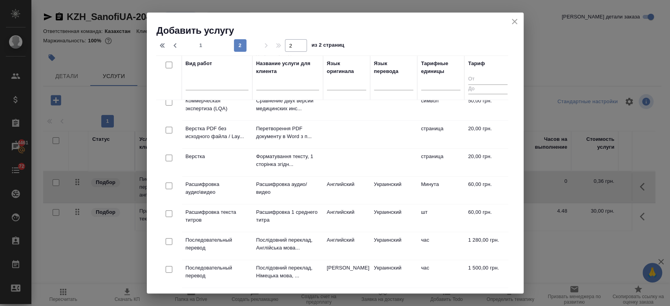
scroll to position [251, 0]
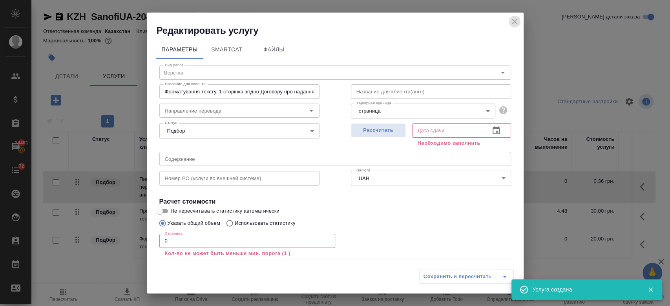
click at [514, 18] on icon "close" at bounding box center [514, 21] width 9 height 9
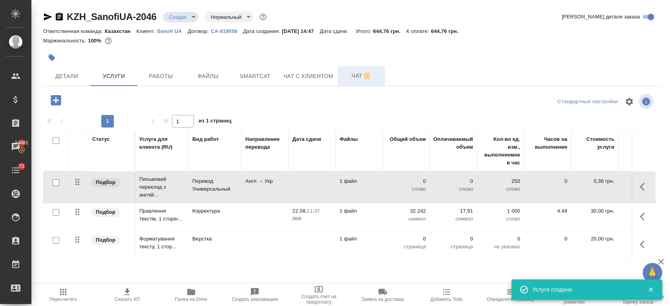
click at [358, 75] on span "Чат" at bounding box center [361, 76] width 38 height 10
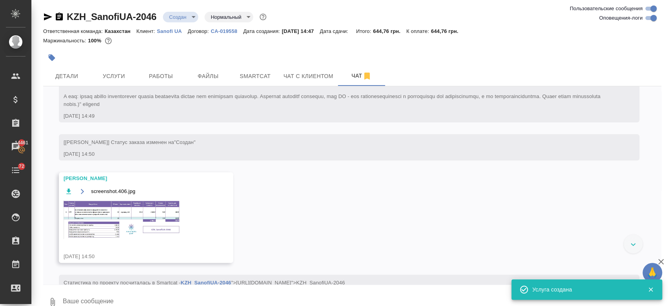
scroll to position [222, 0]
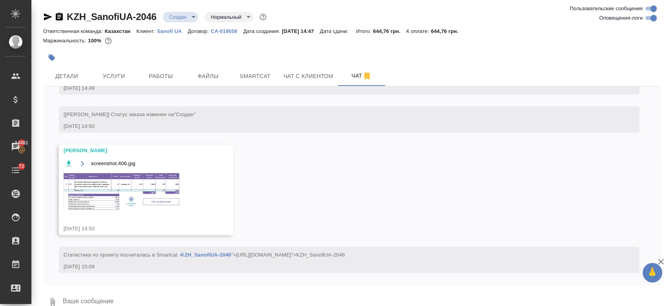
click at [151, 194] on img at bounding box center [123, 191] width 118 height 39
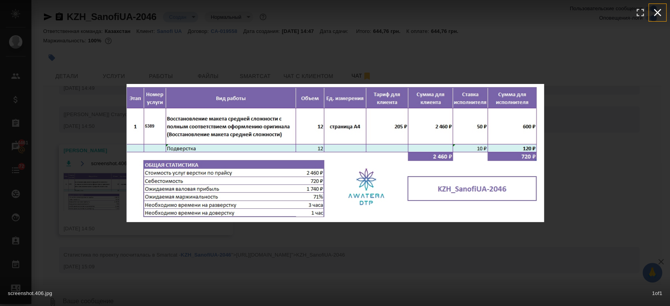
click at [657, 13] on icon "button" at bounding box center [657, 12] width 7 height 7
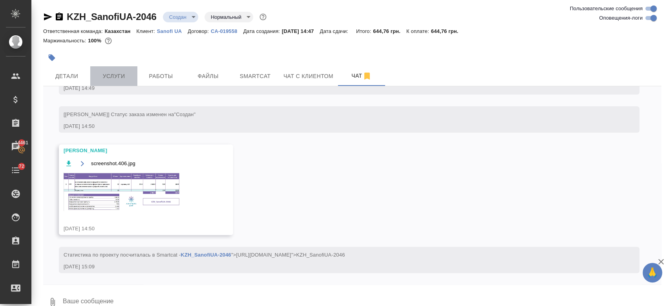
click at [116, 72] on span "Услуги" at bounding box center [114, 76] width 38 height 10
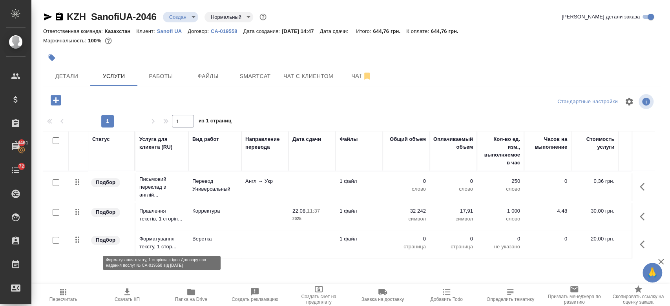
click at [178, 245] on p "Форматування тексту, 1 стор..." at bounding box center [161, 243] width 45 height 16
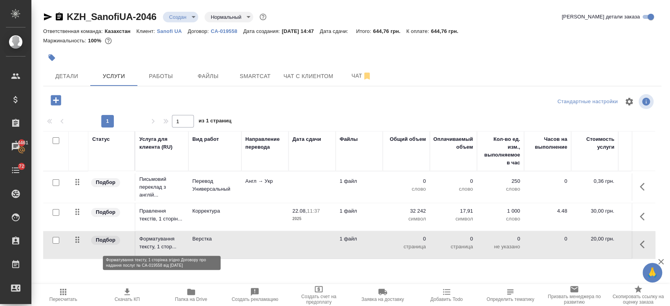
click at [178, 245] on p "Форматування тексту, 1 стор..." at bounding box center [161, 243] width 45 height 16
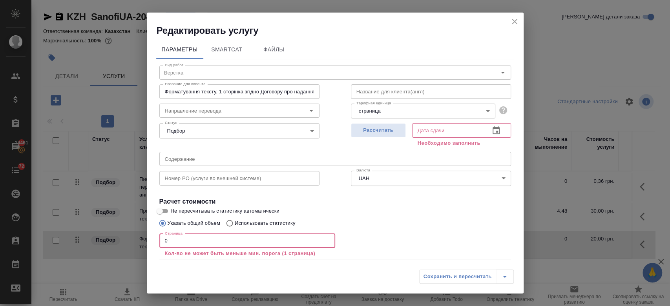
click at [191, 241] on input "0" at bounding box center [247, 241] width 176 height 14
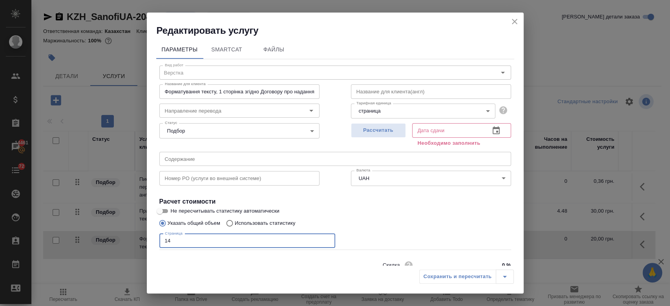
type input "14"
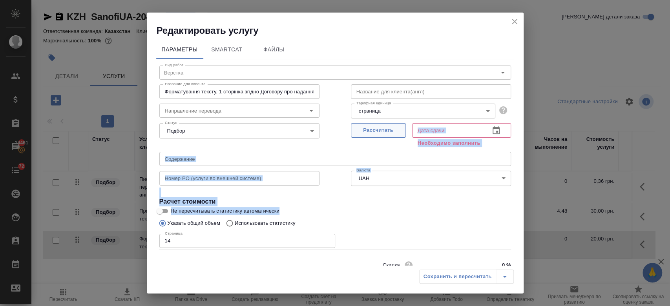
drag, startPoint x: 417, startPoint y: 209, endPoint x: 375, endPoint y: 135, distance: 85.6
click at [375, 135] on div "Вид работ Верстка Вид работ Название для клиента Форматування тексту, 1 сторінк…" at bounding box center [335, 177] width 358 height 237
click at [375, 135] on span "Рассчитать" at bounding box center [378, 130] width 46 height 9
type input "21.08.2025 15:09"
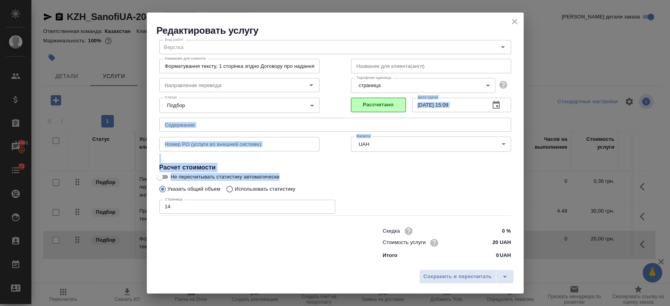
scroll to position [25, 0]
click at [445, 276] on span "Сохранить и пересчитать" at bounding box center [457, 276] width 68 height 9
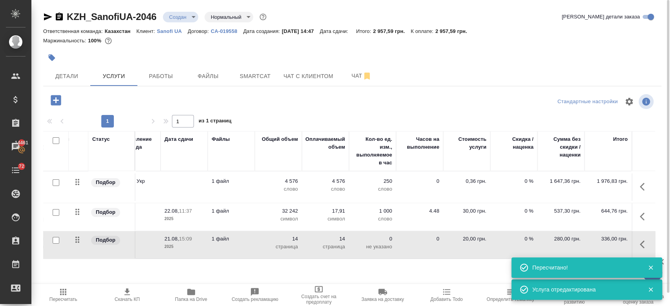
scroll to position [0, 0]
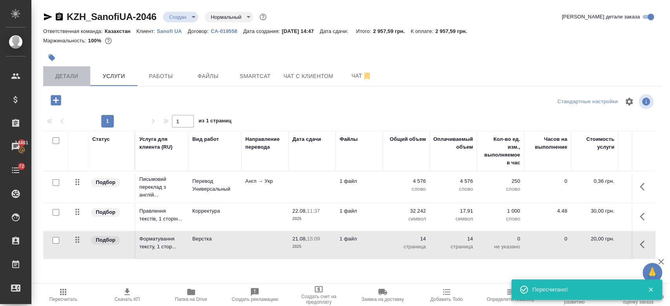
click at [70, 71] on button "Детали" at bounding box center [66, 76] width 47 height 20
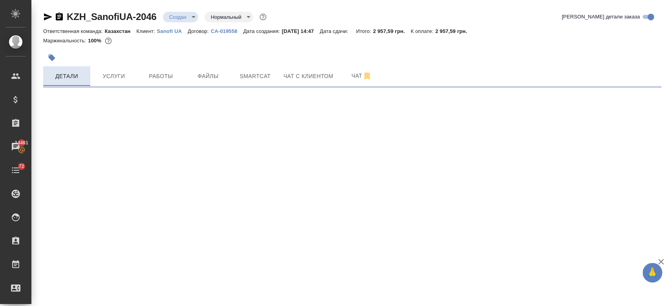
select select "RU"
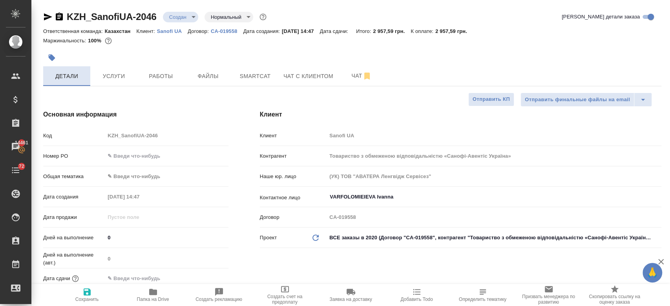
type textarea "x"
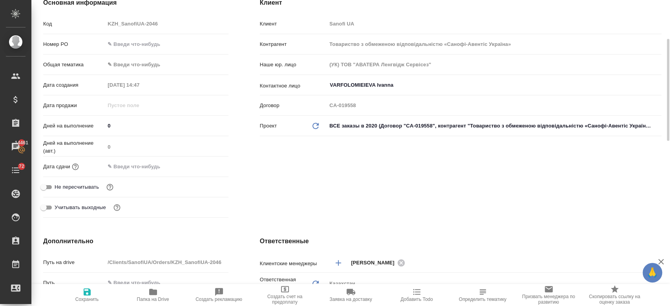
scroll to position [113, 0]
click at [122, 167] on input "text" at bounding box center [139, 165] width 69 height 11
click at [203, 163] on icon "button" at bounding box center [205, 164] width 9 height 9
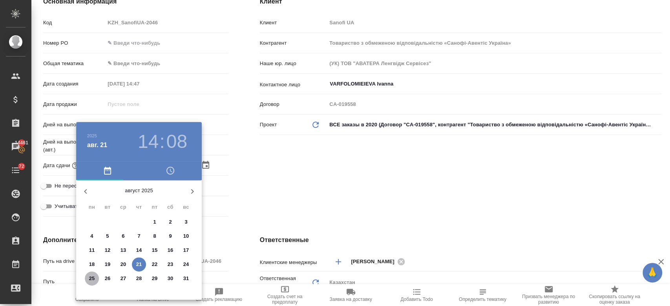
click at [91, 284] on button "25" at bounding box center [92, 278] width 14 height 14
type input "25.08.2025 14:08"
type textarea "x"
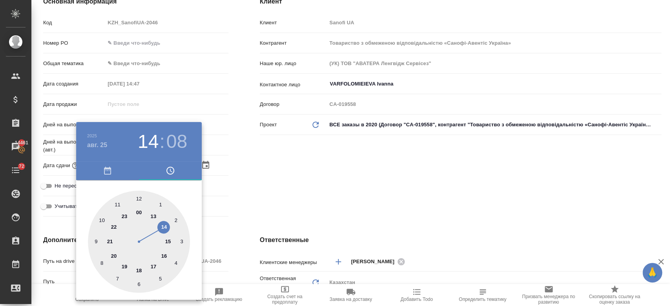
click at [152, 266] on div at bounding box center [139, 242] width 102 height 102
type input "25.08.2025 17:08"
type textarea "x"
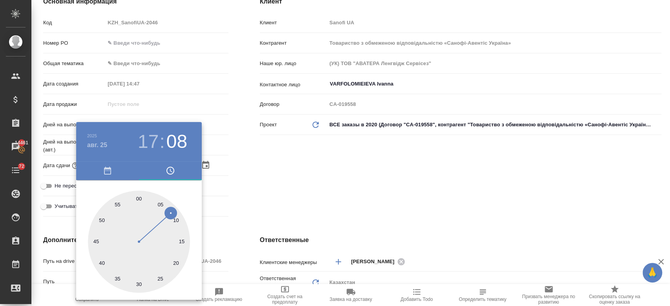
click at [138, 200] on div at bounding box center [139, 242] width 102 height 102
type input "25.08.2025 17:00"
type textarea "x"
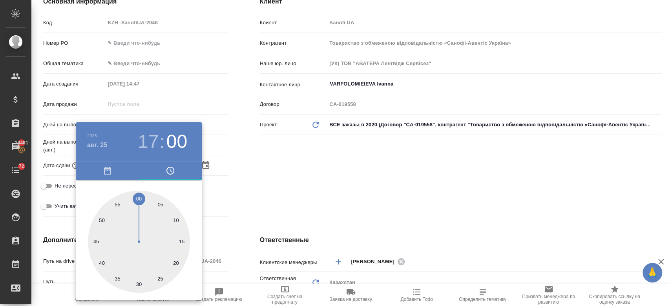
click at [266, 195] on div at bounding box center [335, 153] width 670 height 306
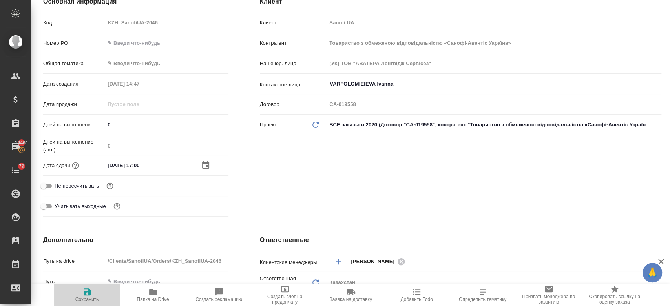
click at [91, 296] on icon "button" at bounding box center [86, 291] width 9 height 9
type textarea "x"
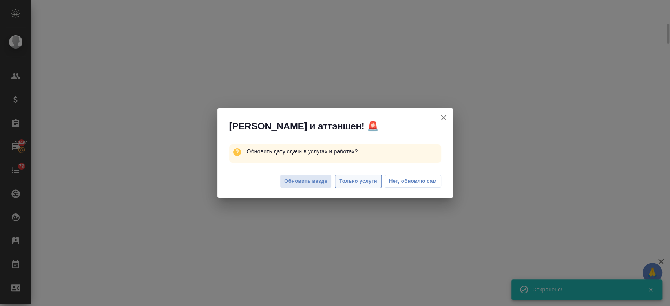
scroll to position [107, 0]
click at [370, 180] on span "Только услуги" at bounding box center [358, 181] width 38 height 9
select select "RU"
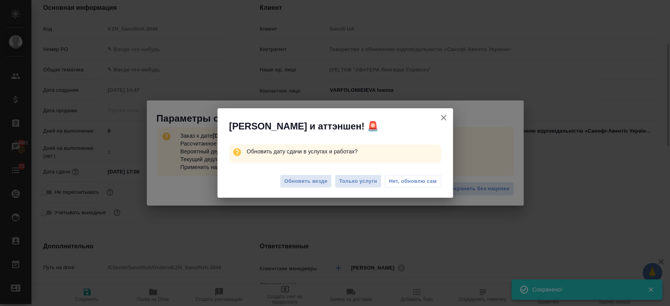
type textarea "x"
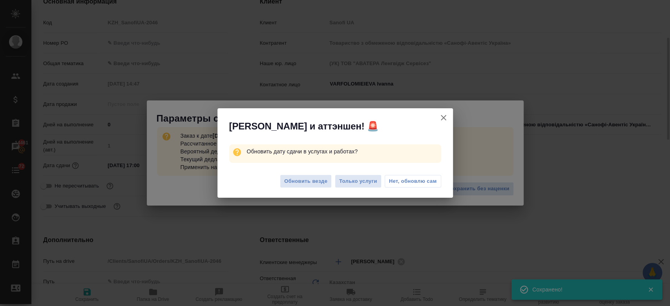
type textarea "x"
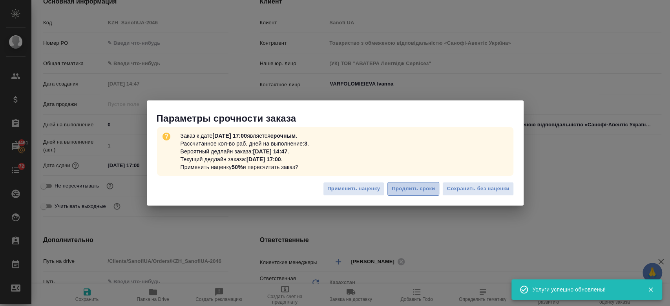
click at [423, 192] on span "Продлить сроки" at bounding box center [412, 188] width 43 height 9
type textarea "x"
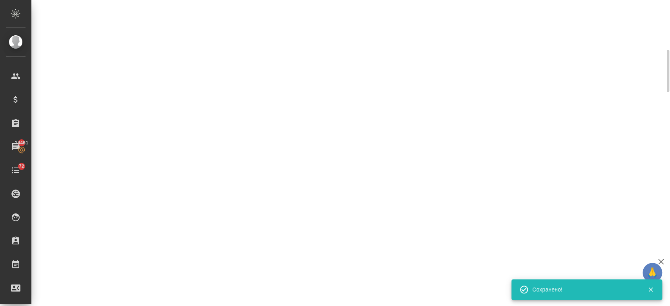
scroll to position [107, 0]
select select "RU"
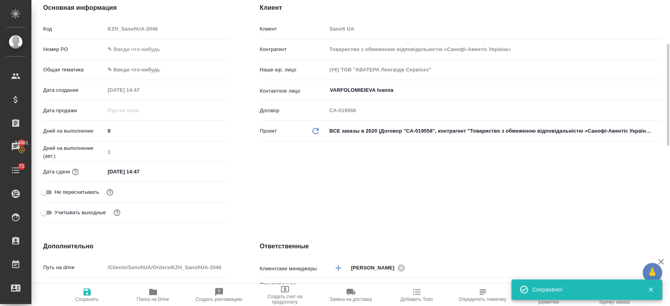
type textarea "x"
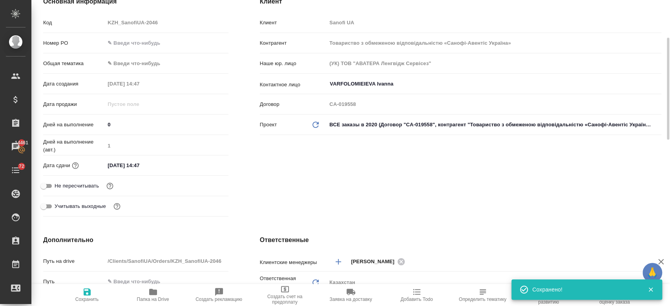
scroll to position [0, 0]
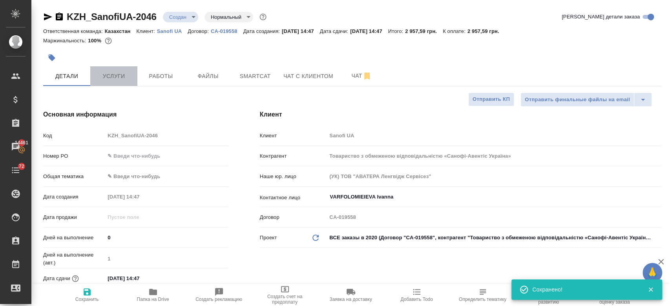
click at [121, 71] on span "Услуги" at bounding box center [114, 76] width 38 height 10
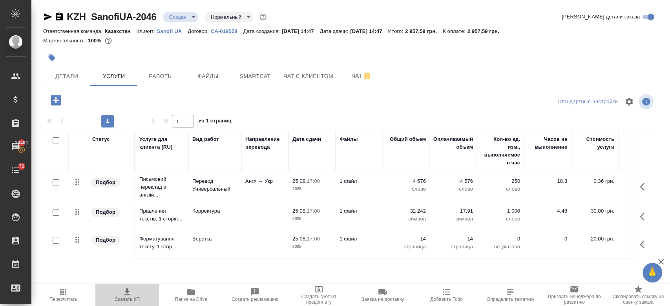
click at [123, 291] on icon "button" at bounding box center [126, 291] width 9 height 9
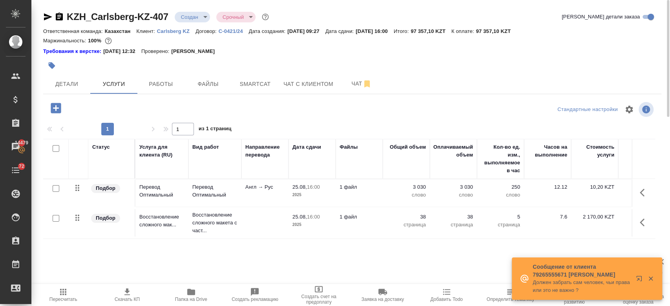
click at [282, 64] on div at bounding box center [249, 65] width 412 height 17
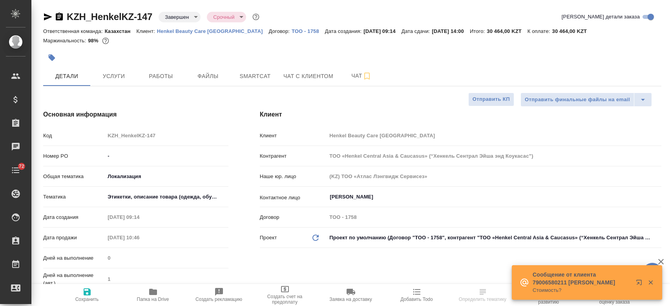
select select "RU"
click at [182, 30] on p "Henkel Beauty Care [GEOGRAPHIC_DATA]" at bounding box center [213, 31] width 112 height 6
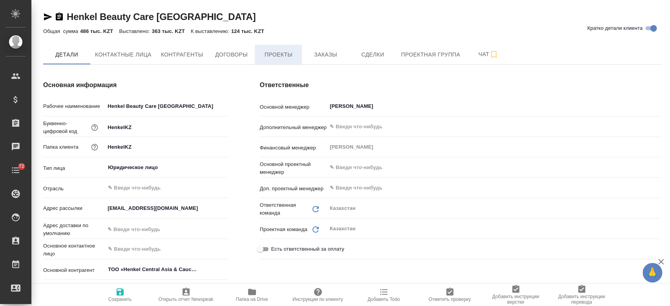
type textarea "x"
click at [332, 51] on span "Заказы" at bounding box center [325, 55] width 38 height 10
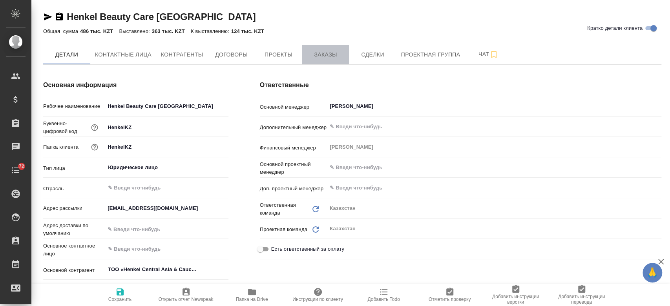
type textarea "x"
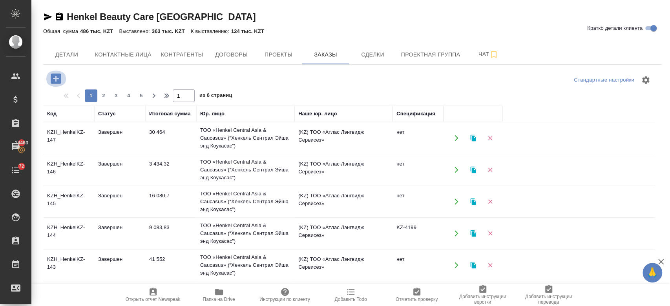
click at [60, 77] on icon "button" at bounding box center [56, 78] width 10 height 10
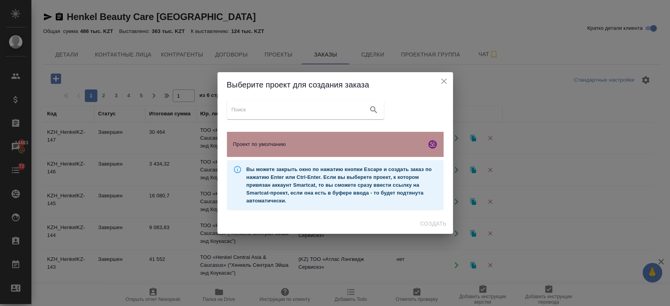
click at [299, 138] on div "Проект по умолчанию" at bounding box center [335, 144] width 217 height 25
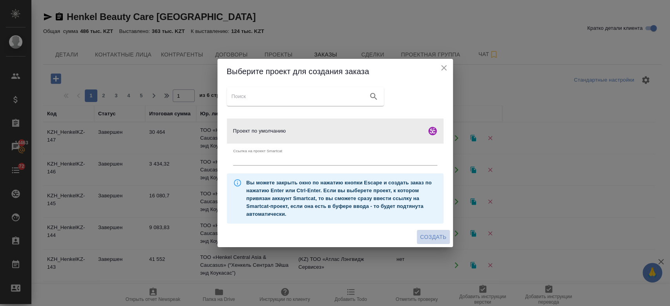
click at [434, 237] on span "Создать" at bounding box center [433, 237] width 26 height 10
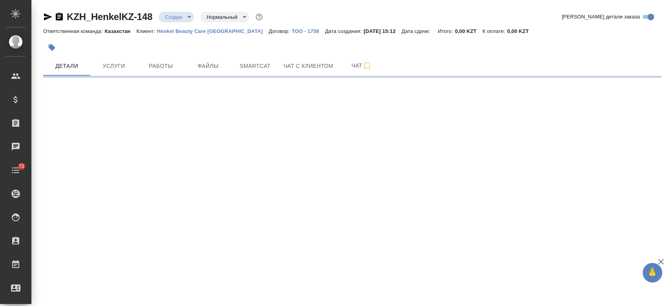
select select "RU"
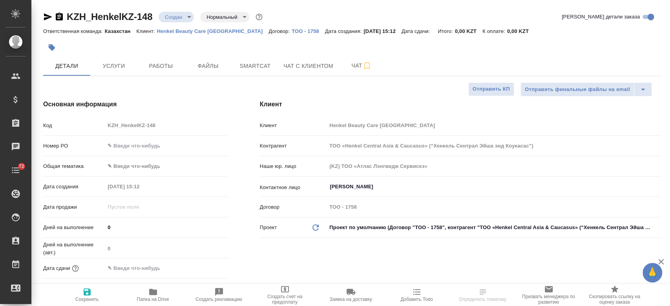
type textarea "x"
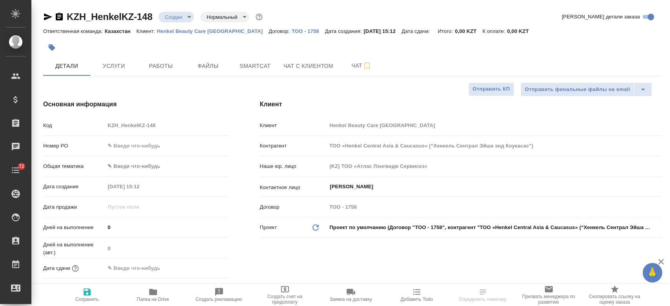
type textarea "x"
click at [208, 66] on span "Файлы" at bounding box center [208, 66] width 38 height 10
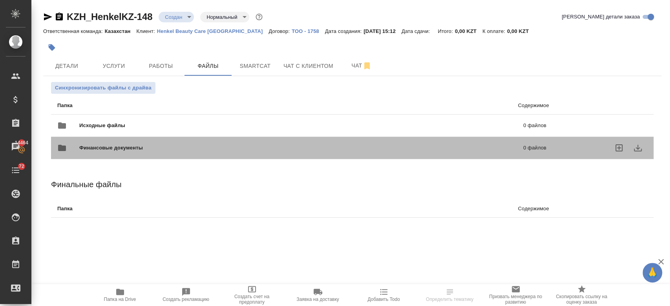
click at [155, 131] on div "Финансовые документы 0 файлов" at bounding box center [301, 148] width 504 height 35
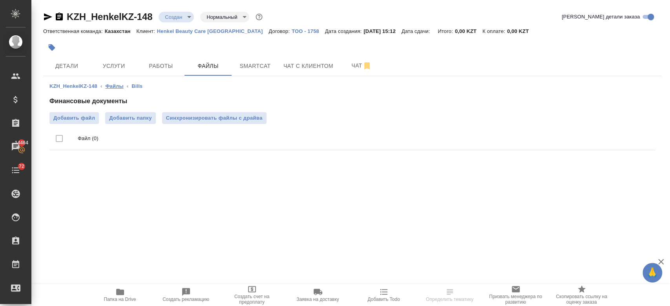
click at [120, 85] on link "Файлы" at bounding box center [114, 86] width 18 height 6
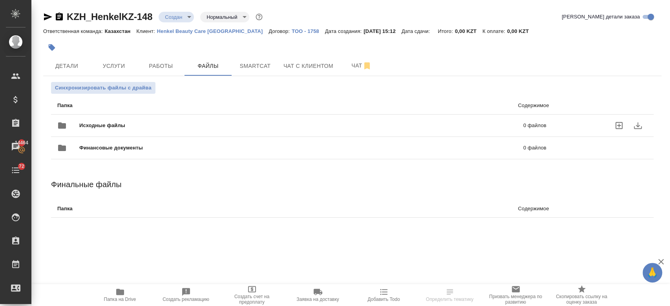
click at [126, 126] on span "Исходные файлы" at bounding box center [201, 126] width 245 height 8
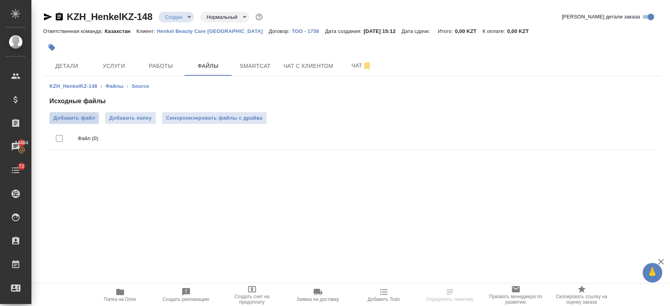
click at [85, 118] on span "Добавить файл" at bounding box center [74, 118] width 42 height 8
click at [0, 0] on input "Добавить файл" at bounding box center [0, 0] width 0 height 0
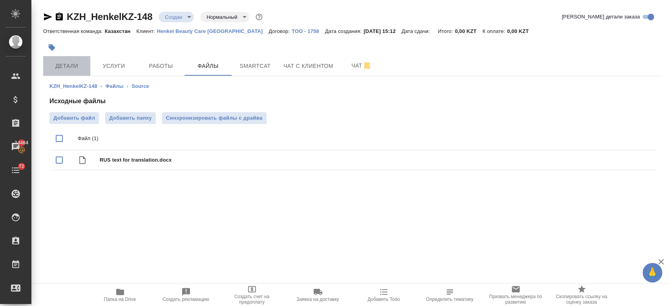
click at [72, 70] on span "Детали" at bounding box center [67, 66] width 38 height 10
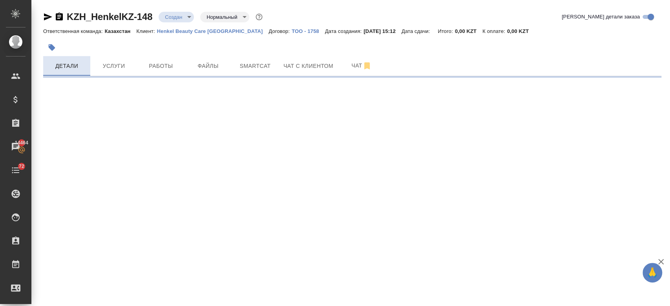
select select "RU"
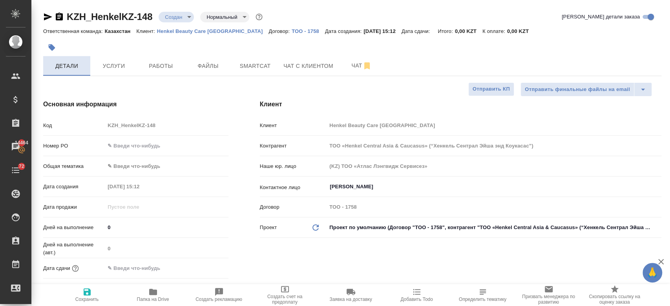
type textarea "x"
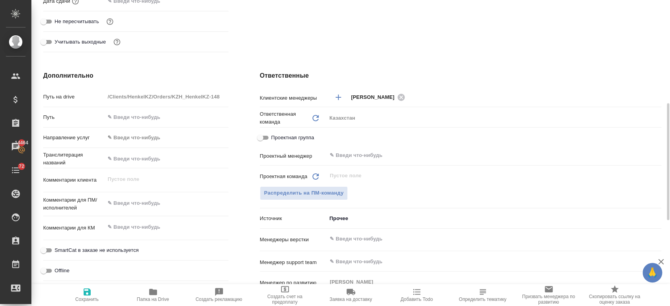
scroll to position [268, 0]
type textarea "x"
click at [156, 205] on textarea at bounding box center [166, 202] width 122 height 13
paste textarea "Нам нужно перевести текст во вложении KAZ, UZB, AZB Желтой заливкой отмечен тех…"
type textarea "Нам нужно перевести текст во вложении KAZ, UZB, AZB Желтой заливкой отмечен тех…"
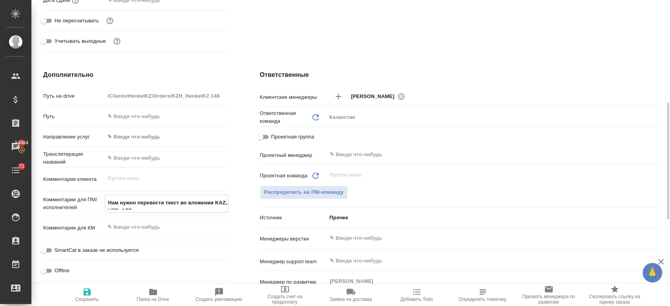
type textarea "x"
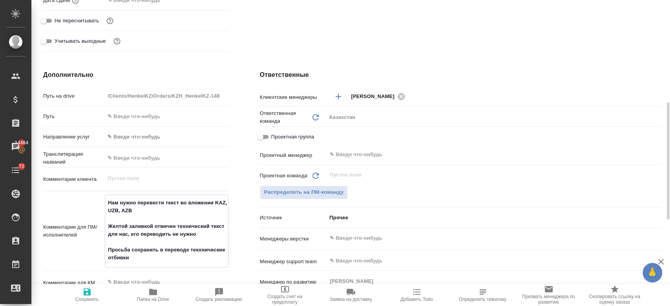
type textarea "Нам нужно перевести текст во вложении KAZ, UZB, AZB Желтой заливкой отмечен тех…"
type textarea "x"
click at [81, 297] on span "Сохранить" at bounding box center [87, 299] width 24 height 5
type textarea "x"
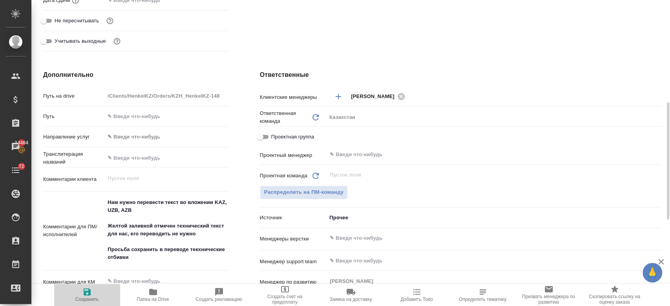
type textarea "x"
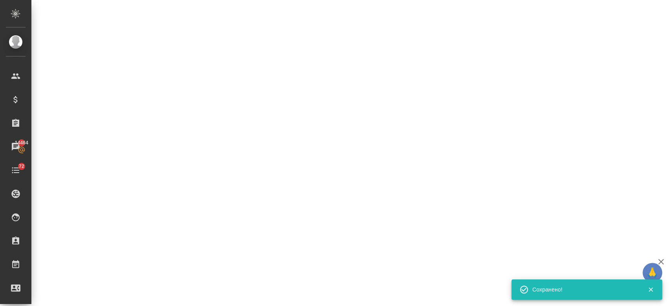
select select "RU"
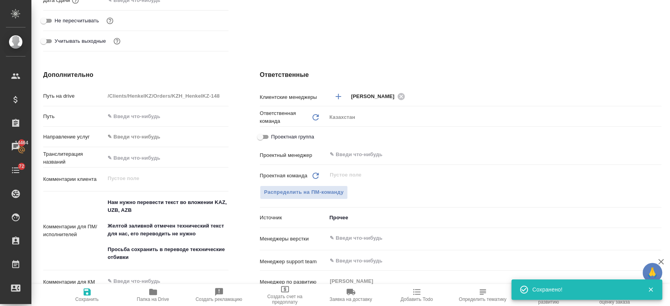
type textarea "x"
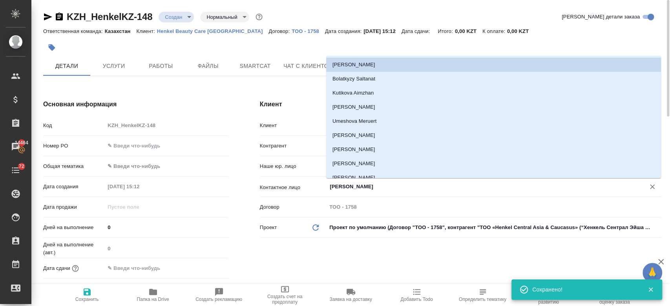
click at [368, 188] on input "[PERSON_NAME]" at bounding box center [481, 186] width 304 height 9
type textarea "x"
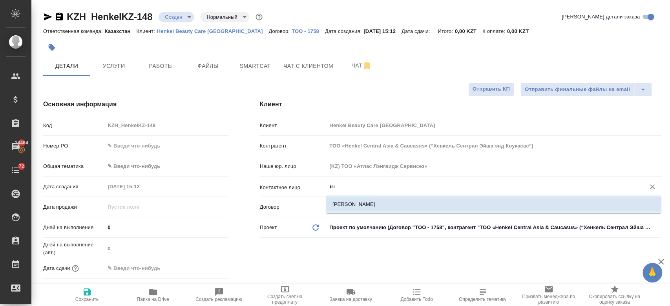
click at [348, 204] on li "[PERSON_NAME]" at bounding box center [493, 204] width 335 height 14
type input "[PERSON_NAME]"
type textarea "x"
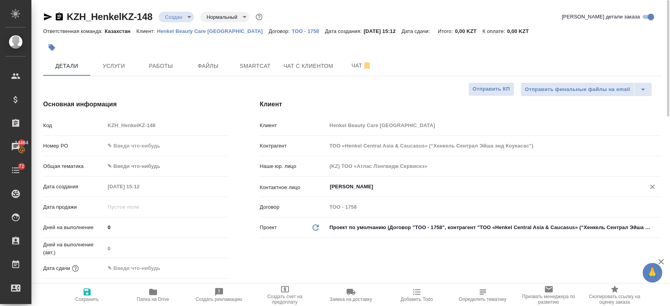
type input "[PERSON_NAME]"
click at [87, 303] on button "Сохранить" at bounding box center [87, 295] width 66 height 22
type textarea "x"
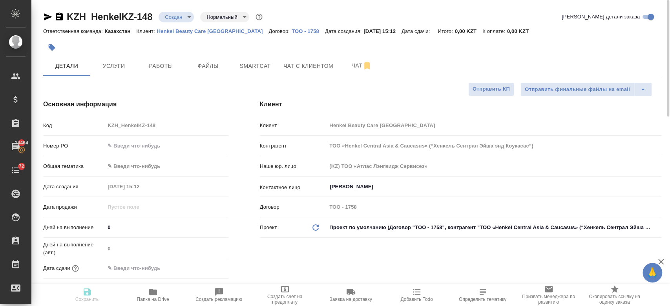
type textarea "x"
select select "RU"
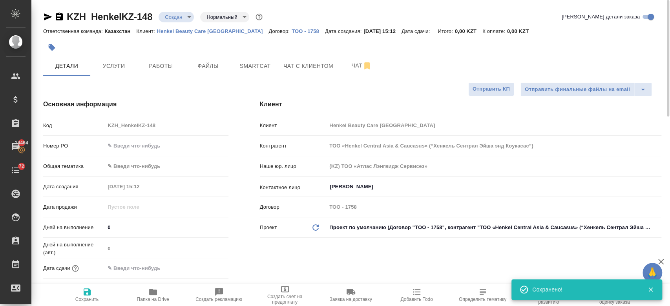
type textarea "x"
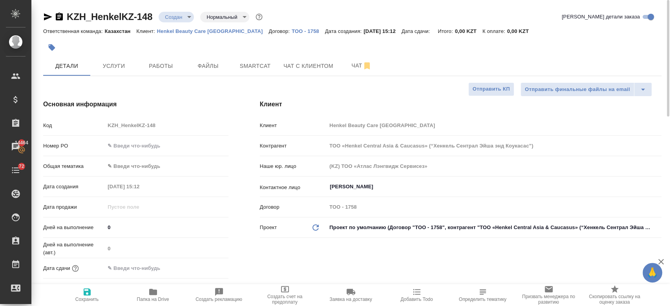
type textarea "x"
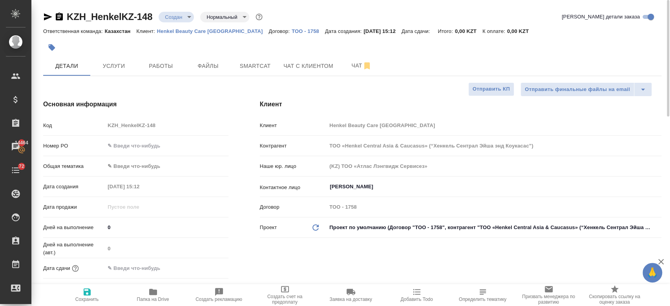
type textarea "x"
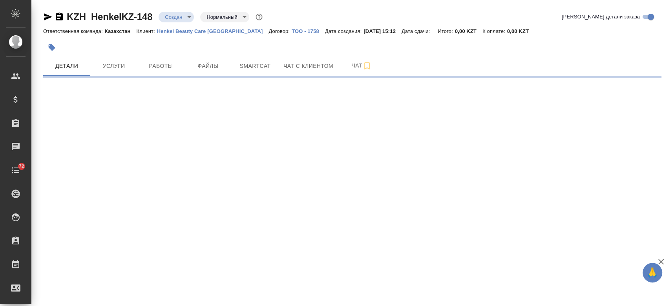
select select "RU"
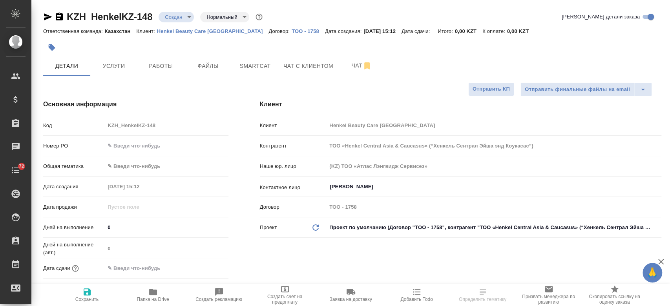
type textarea "x"
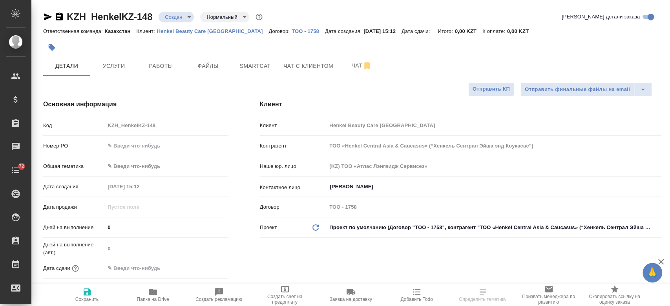
type textarea "x"
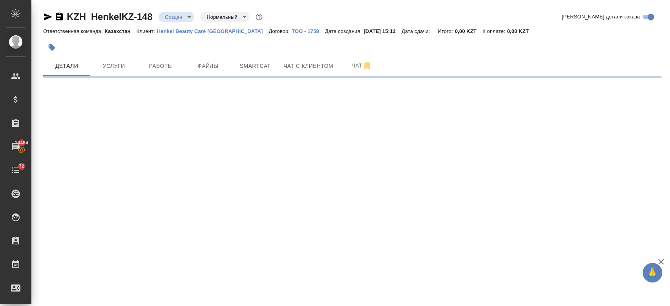
select select "RU"
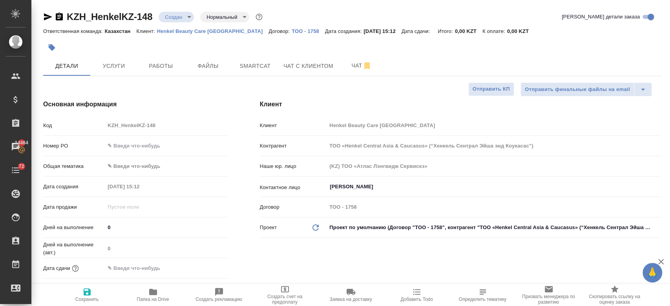
type textarea "x"
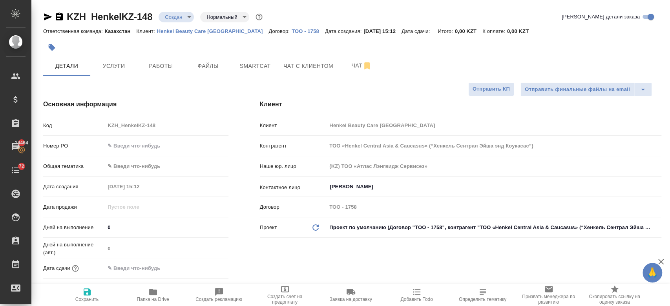
type textarea "x"
click at [125, 67] on span "Услуги" at bounding box center [114, 66] width 38 height 10
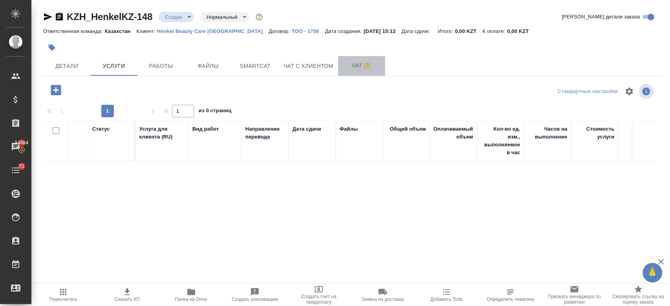
click at [356, 70] on span "Чат" at bounding box center [361, 66] width 38 height 10
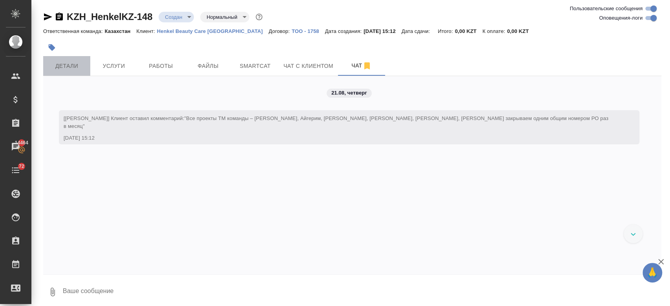
click at [75, 63] on span "Детали" at bounding box center [67, 66] width 38 height 10
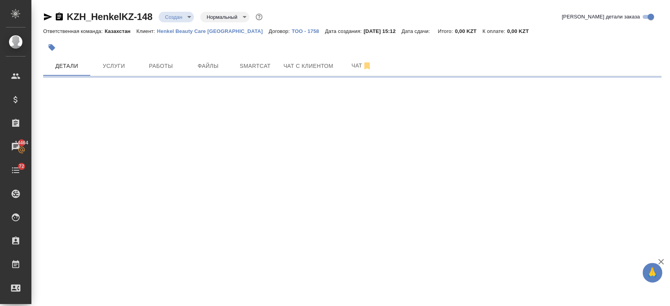
select select "RU"
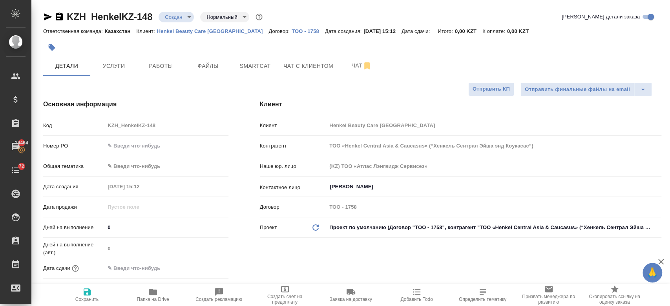
type textarea "x"
click at [114, 62] on span "Услуги" at bounding box center [114, 66] width 38 height 10
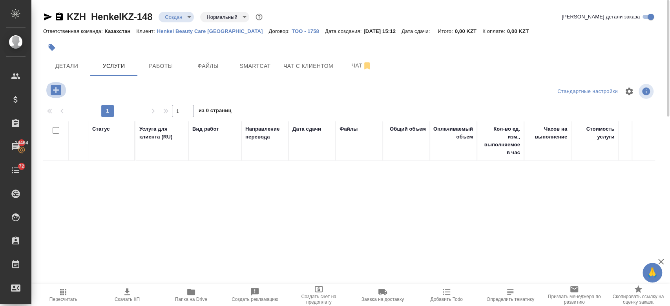
click at [56, 90] on icon "button" at bounding box center [56, 90] width 14 height 14
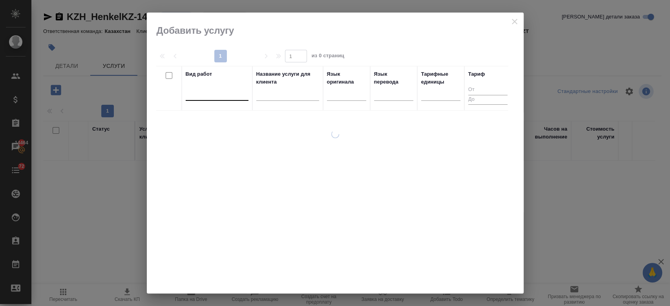
click at [212, 98] on div at bounding box center [217, 92] width 63 height 11
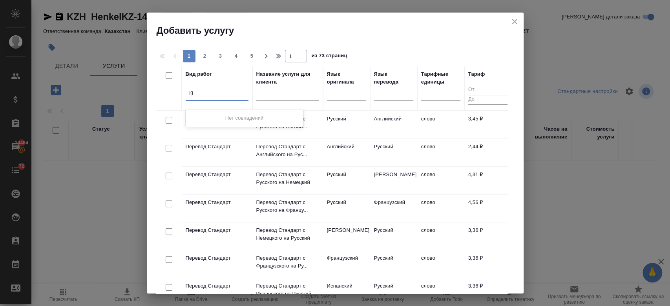
type input "j"
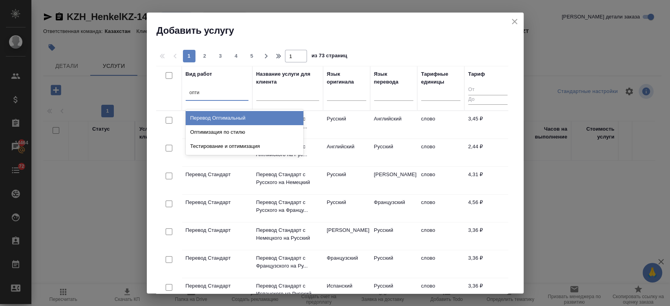
type input "оптим"
click at [222, 117] on div "Перевод Оптимальный" at bounding box center [245, 118] width 118 height 14
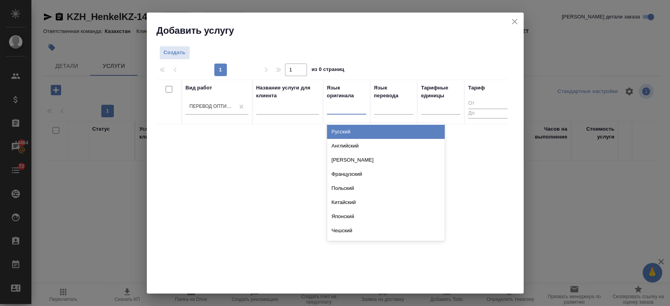
click at [342, 109] on div at bounding box center [346, 106] width 39 height 11
type input "рус"
click at [346, 132] on div "Русский" at bounding box center [386, 132] width 118 height 14
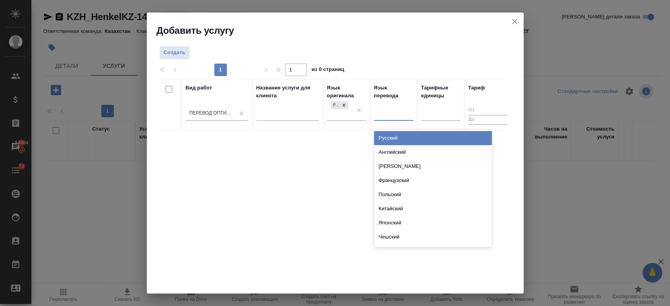
click at [396, 113] on div at bounding box center [393, 112] width 39 height 11
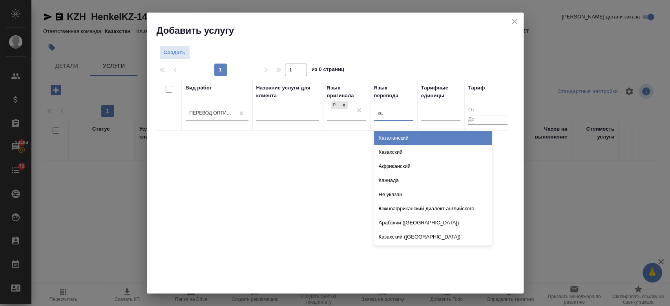
type input "каз"
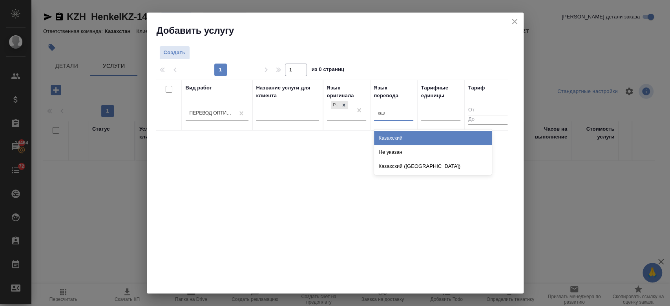
click at [397, 132] on div "Казахский" at bounding box center [433, 138] width 118 height 14
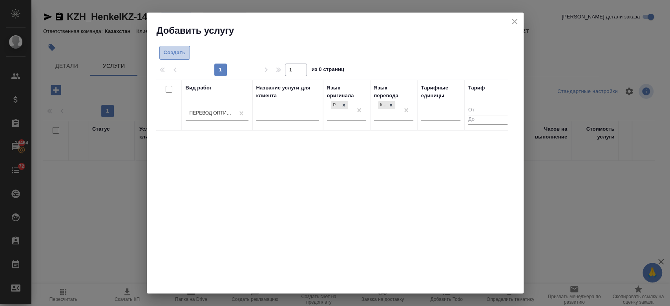
click at [177, 55] on span "Создать" at bounding box center [175, 52] width 22 height 9
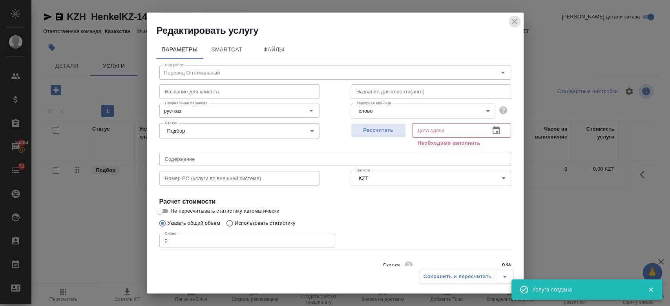
click at [515, 25] on icon "close" at bounding box center [514, 21] width 9 height 9
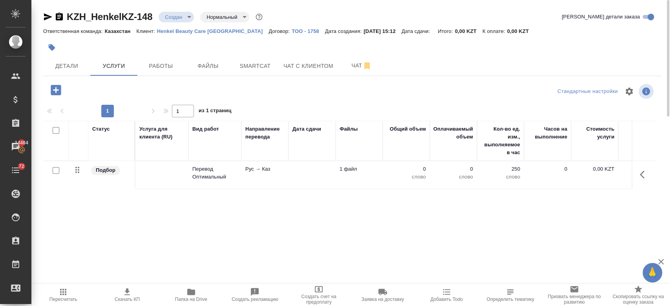
click at [191, 286] on button "Папка на Drive" at bounding box center [191, 295] width 64 height 22
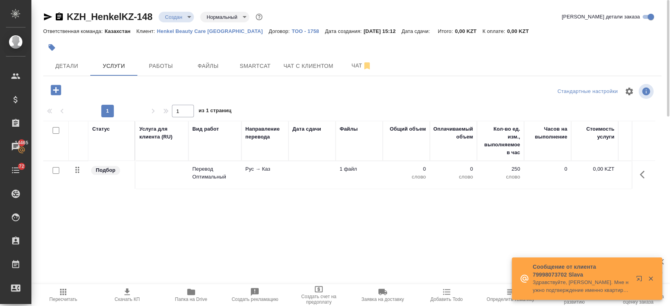
click at [177, 177] on td at bounding box center [161, 174] width 53 height 27
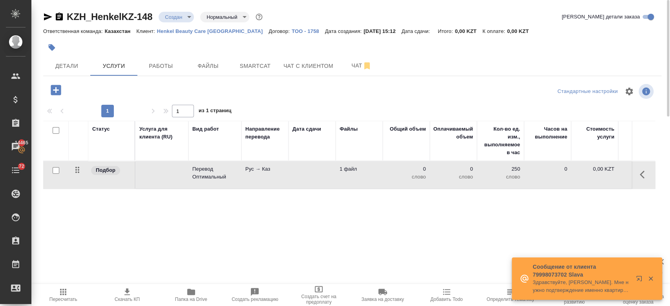
click at [177, 177] on td at bounding box center [161, 174] width 53 height 27
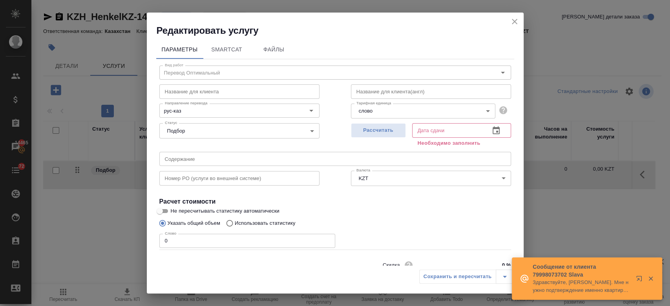
scroll to position [34, 0]
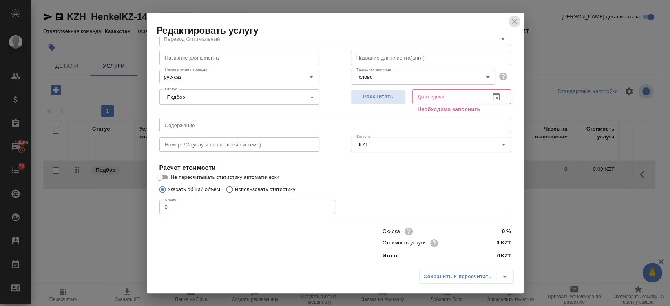
click at [512, 26] on icon "close" at bounding box center [514, 21] width 9 height 9
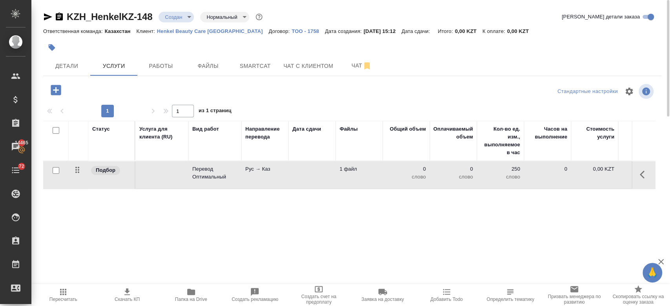
click at [57, 169] on input "checkbox" at bounding box center [56, 170] width 7 height 7
checkbox input "true"
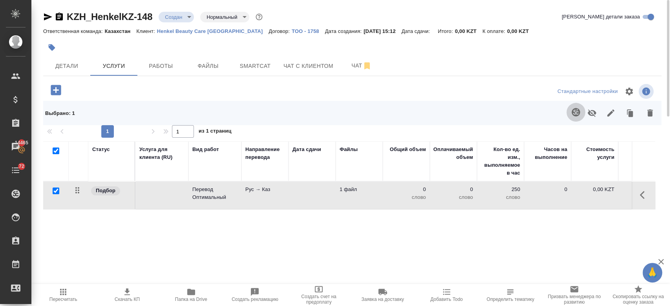
click at [571, 110] on icon "button" at bounding box center [575, 111] width 9 height 9
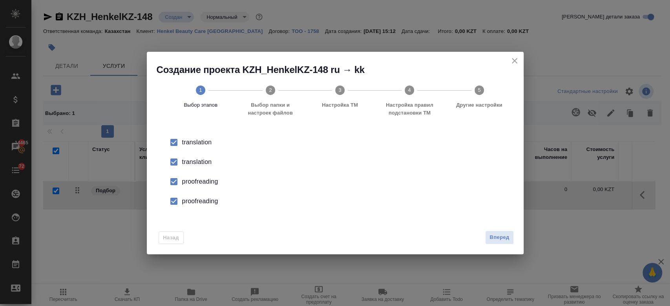
click at [207, 147] on div "translation" at bounding box center [343, 142] width 322 height 9
click at [203, 180] on div "proofreading" at bounding box center [343, 181] width 322 height 9
click at [204, 196] on li "proofreading" at bounding box center [334, 201] width 351 height 20
click at [499, 237] on span "Вперед" at bounding box center [499, 237] width 20 height 9
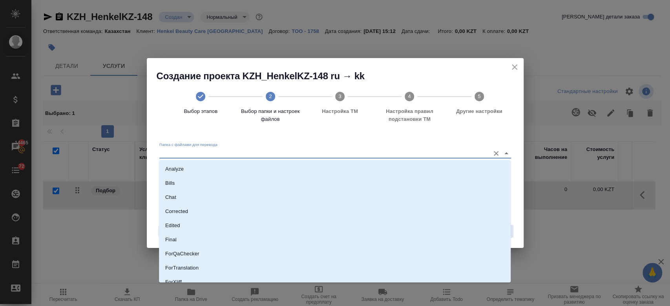
click at [271, 154] on input "Папка с файлами для перевода" at bounding box center [322, 152] width 326 height 9
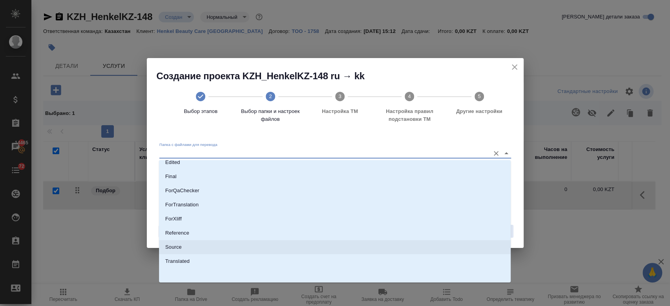
click at [214, 249] on li "Source" at bounding box center [334, 247] width 351 height 14
type input "Source"
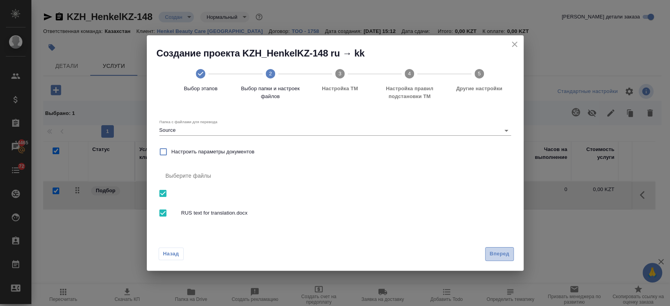
click at [497, 255] on span "Вперед" at bounding box center [499, 253] width 20 height 9
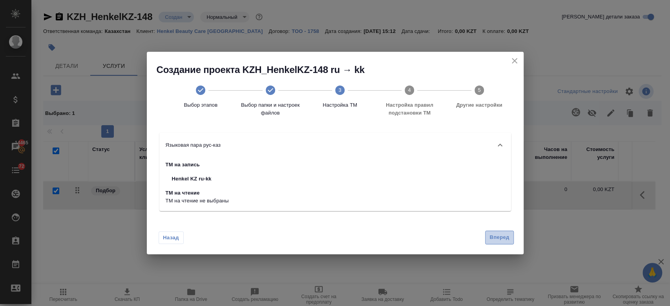
click at [503, 243] on button "Вперед" at bounding box center [499, 238] width 28 height 14
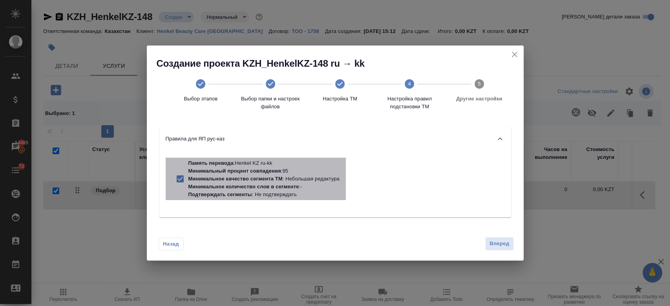
click at [272, 187] on p "Минимальное количество слов в сегменте" at bounding box center [243, 187] width 111 height 6
checkbox input "false"
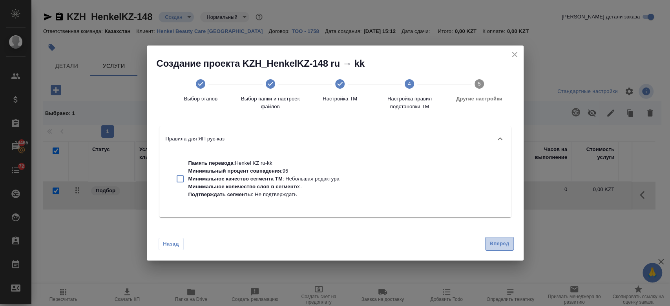
click at [499, 244] on span "Вперед" at bounding box center [499, 243] width 20 height 9
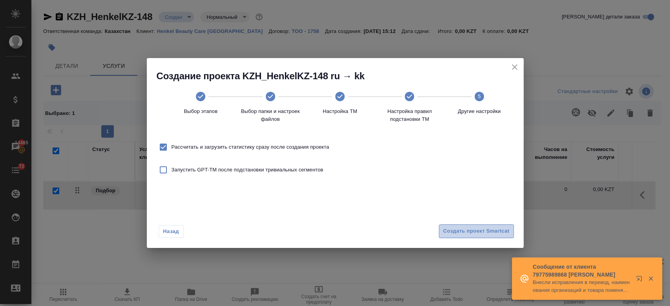
click at [479, 228] on span "Создать проект Smartcat" at bounding box center [476, 231] width 66 height 9
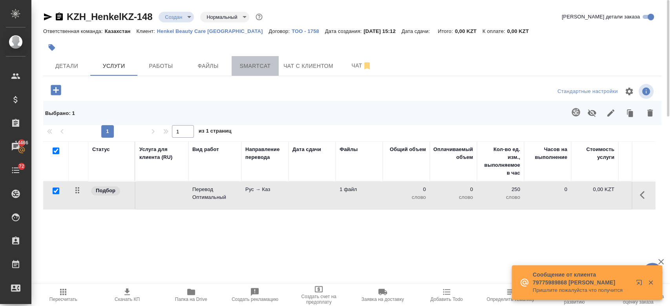
click at [265, 70] on span "Smartcat" at bounding box center [255, 66] width 38 height 10
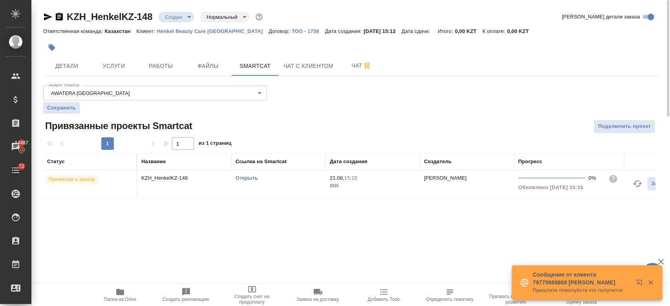
click at [245, 176] on link "Открыть" at bounding box center [246, 178] width 22 height 6
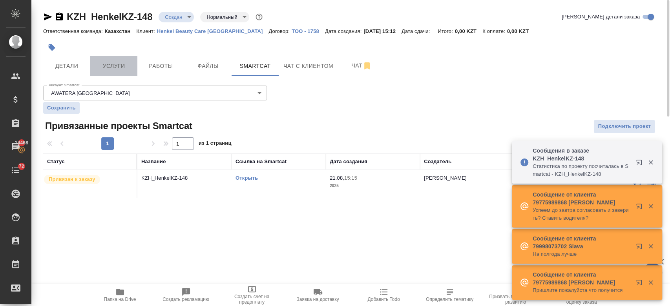
click at [110, 65] on span "Услуги" at bounding box center [114, 66] width 38 height 10
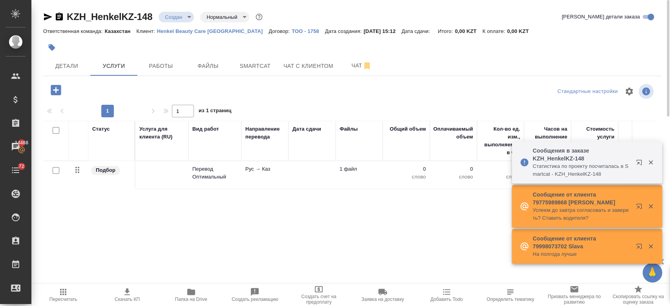
click at [129, 177] on td "Подбор" at bounding box center [111, 174] width 47 height 27
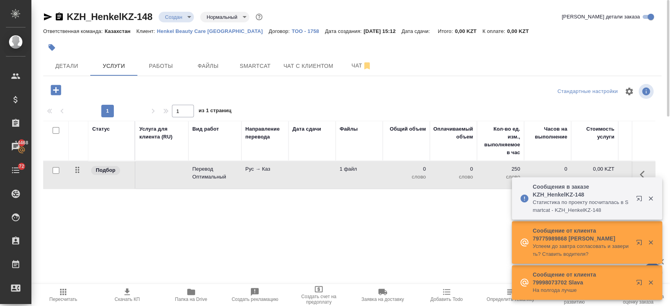
click at [129, 177] on td "Подбор" at bounding box center [111, 174] width 47 height 27
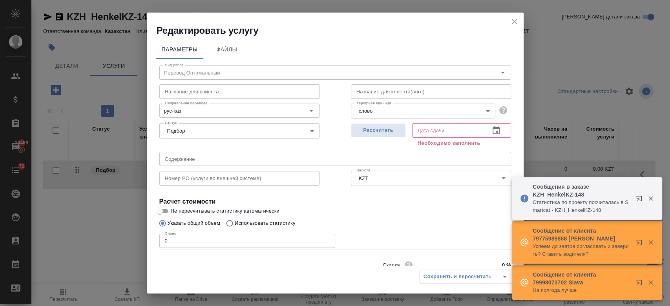
scroll to position [34, 0]
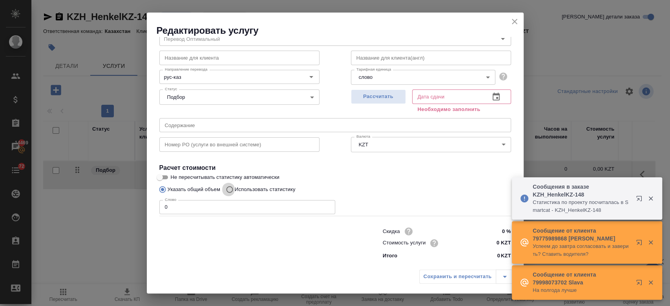
click at [232, 189] on input "Использовать статистику" at bounding box center [228, 189] width 13 height 15
radio input "true"
radio input "false"
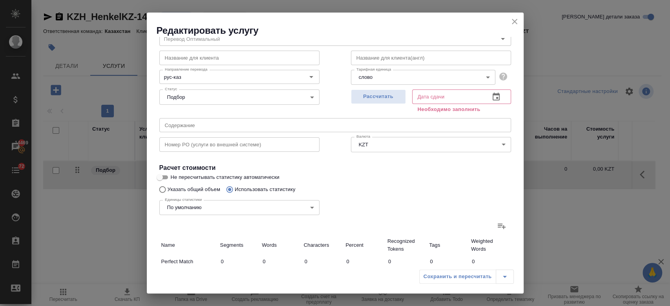
click at [497, 226] on icon at bounding box center [501, 225] width 9 height 9
click at [0, 0] on input "file" at bounding box center [0, 0] width 0 height 0
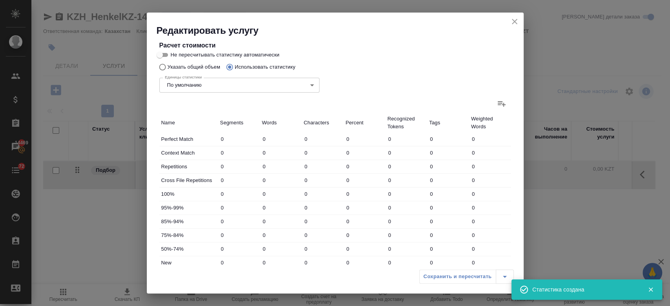
type input "20"
type input "92"
type input "505"
type input "1"
type input "2"
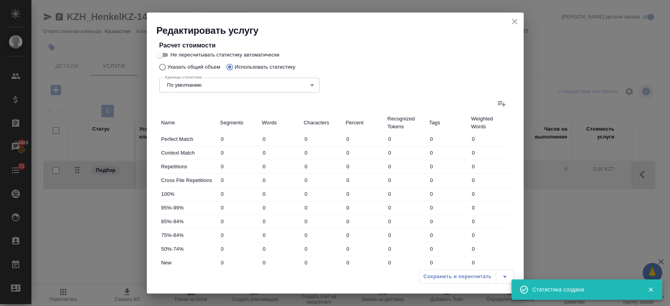
type input "15"
type input "1"
type input "2"
type input "17"
type input "2"
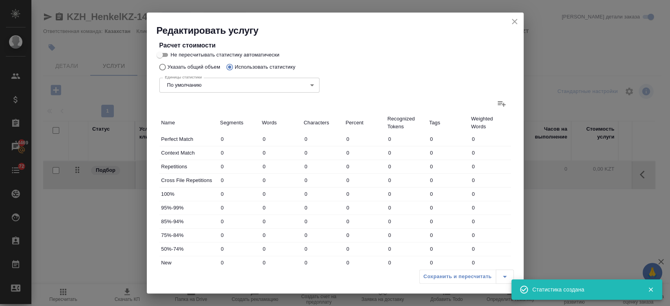
type input "4"
type input "36"
type input "2"
type input "8"
type input "40"
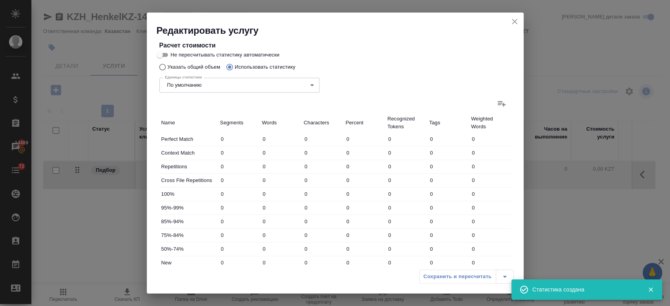
type input "49"
type input "273"
type input "2021"
type input "55"
type input "289"
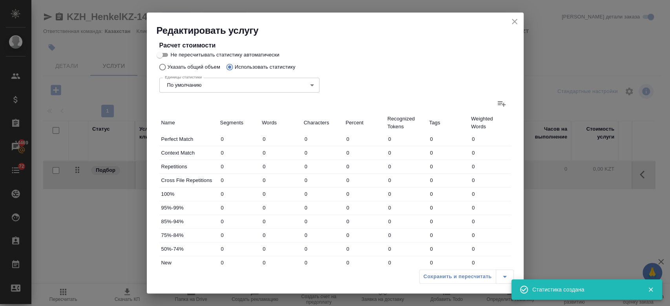
type input "2129"
type input "75"
type input "381"
type input "2634"
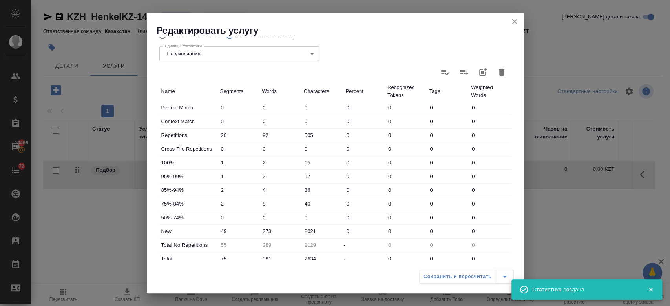
scroll to position [0, 0]
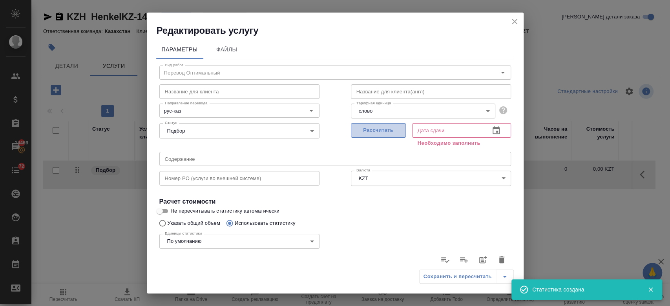
click at [370, 131] on span "Рассчитать" at bounding box center [378, 130] width 46 height 9
type input "21.08.2025 15:17"
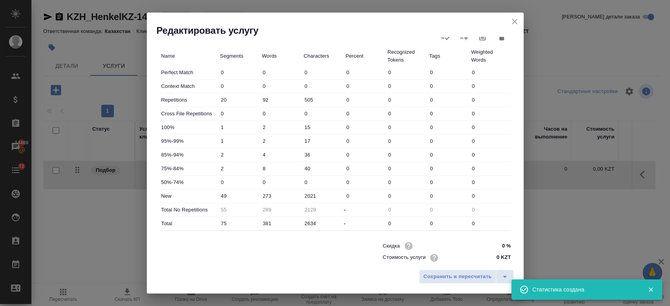
scroll to position [228, 0]
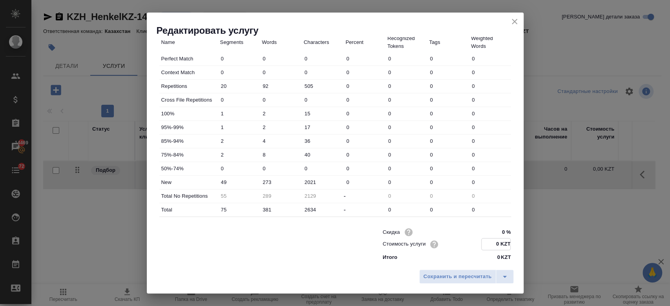
click at [497, 245] on input "0 KZT" at bounding box center [495, 243] width 29 height 11
type input "14 KZT"
click at [382, 273] on div "Сохранить и пересчитать" at bounding box center [335, 280] width 377 height 28
click at [448, 273] on span "Сохранить и пересчитать" at bounding box center [457, 276] width 68 height 9
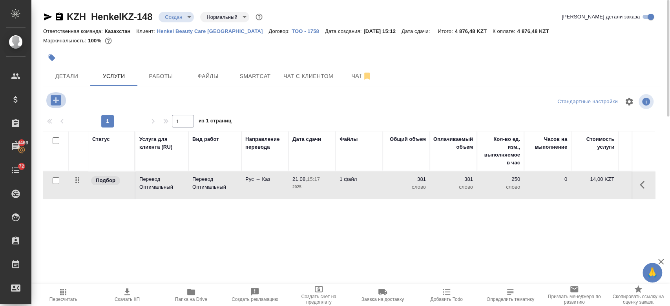
click at [55, 96] on icon "button" at bounding box center [56, 100] width 10 height 10
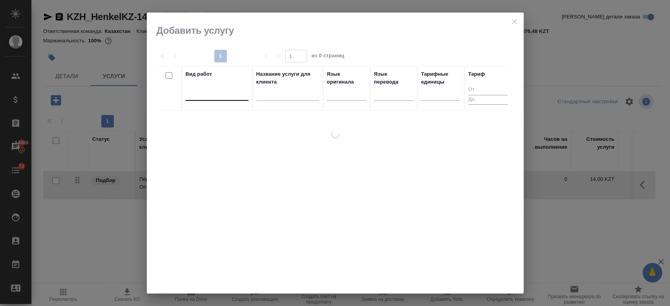
click at [213, 90] on div at bounding box center [217, 92] width 63 height 11
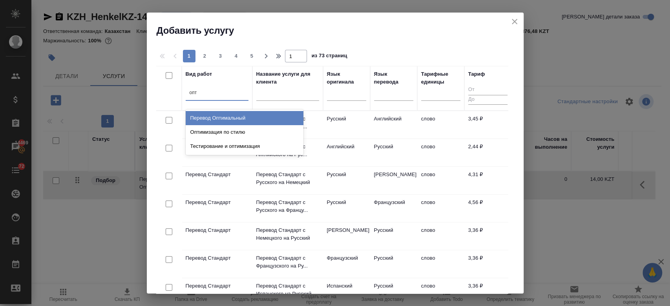
type input "опти"
click at [228, 117] on div "Перевод Оптимальный" at bounding box center [245, 118] width 118 height 14
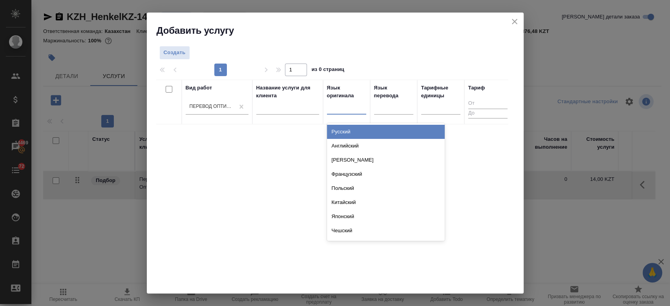
click at [335, 105] on div at bounding box center [346, 106] width 39 height 11
type input "рус"
click at [344, 132] on div "Русский" at bounding box center [386, 132] width 118 height 14
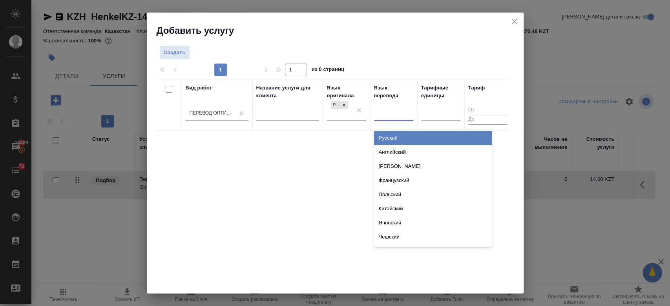
click at [389, 114] on div at bounding box center [393, 112] width 39 height 11
type input "узб"
click at [393, 135] on div "Узбекский" at bounding box center [433, 138] width 118 height 14
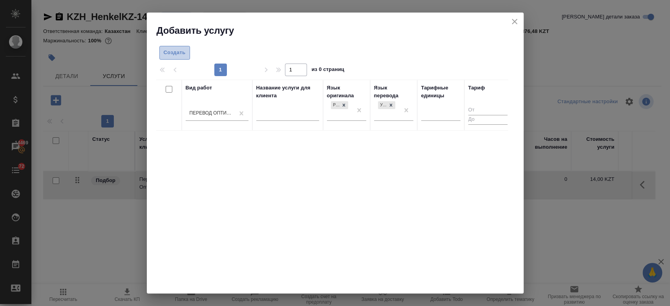
click at [173, 49] on span "Создать" at bounding box center [175, 52] width 22 height 9
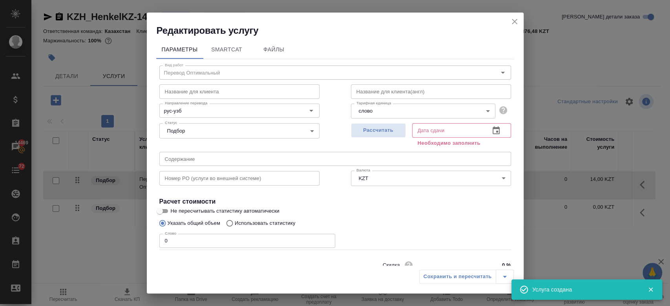
scroll to position [34, 0]
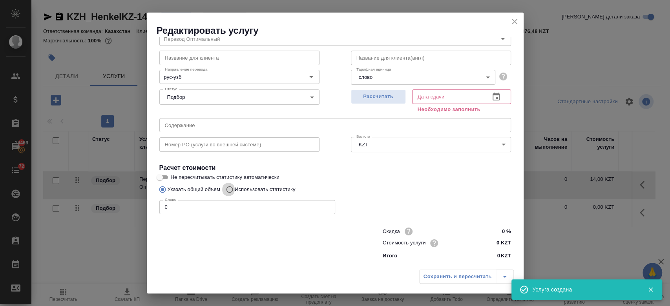
click at [231, 187] on input "Использовать статистику" at bounding box center [228, 189] width 13 height 15
radio input "true"
radio input "false"
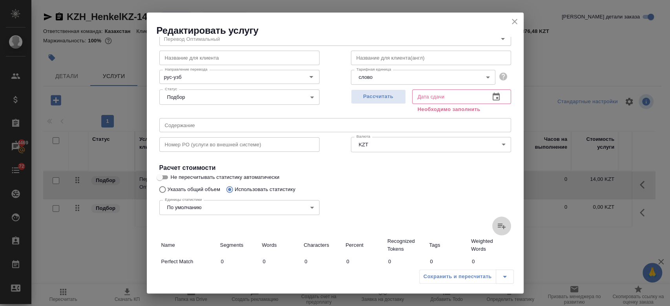
click at [497, 229] on icon at bounding box center [501, 225] width 9 height 9
click at [0, 0] on input "file" at bounding box center [0, 0] width 0 height 0
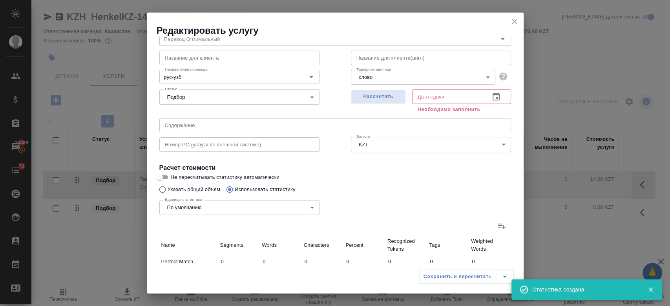
type input "20"
type input "92"
type input "505"
type input "1"
type input "2"
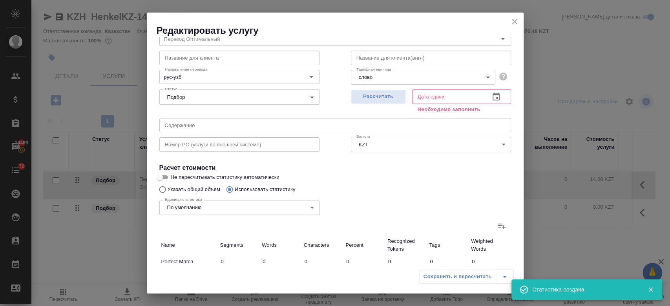
type input "15"
type input "1"
type input "2"
type input "17"
type input "2"
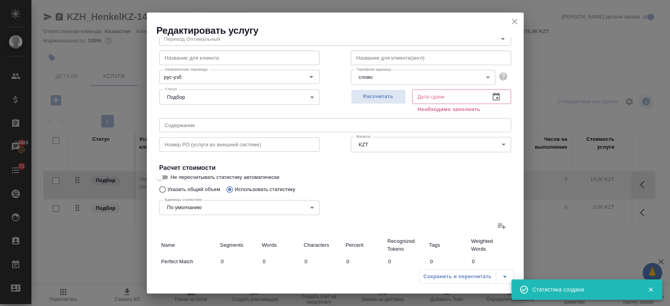
type input "4"
type input "36"
type input "2"
type input "8"
type input "40"
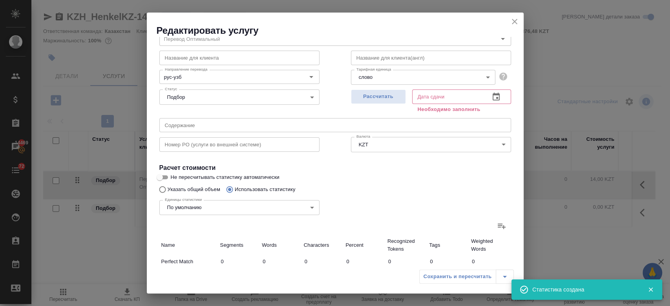
type input "49"
type input "273"
type input "2021"
type input "55"
type input "289"
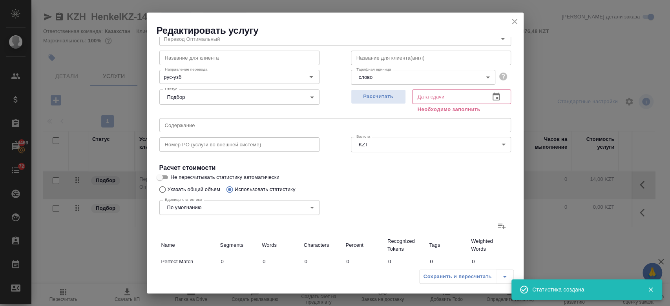
type input "2129"
type input "75"
type input "381"
type input "2634"
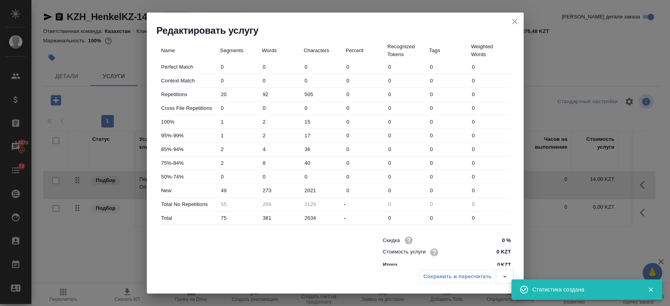
scroll to position [237, 0]
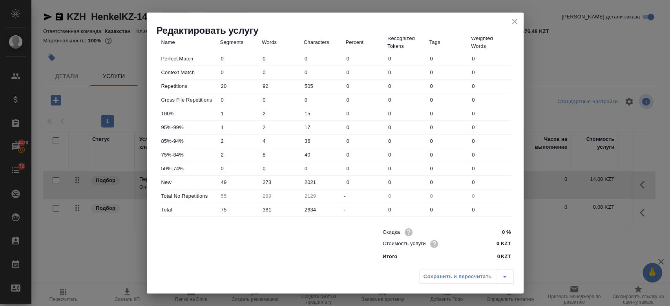
click at [492, 242] on input "0 KZT" at bounding box center [495, 243] width 29 height 11
type input "13.2 KZT"
click at [367, 242] on div "Скидка 0 % Стоимость услуги 13.2 KZT Итого 0 KZT" at bounding box center [447, 244] width 160 height 66
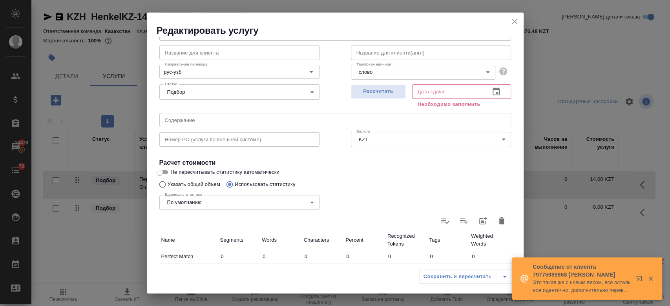
scroll to position [0, 0]
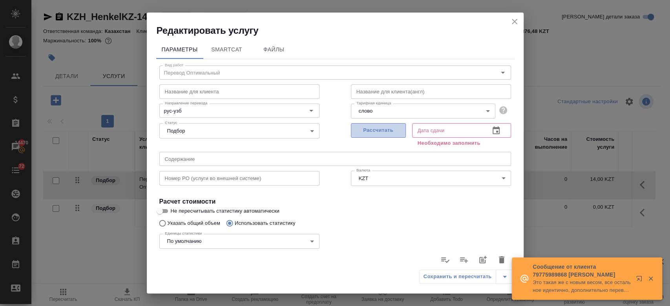
click at [379, 133] on span "Рассчитать" at bounding box center [378, 130] width 46 height 9
type input "21.08.2025 15:18"
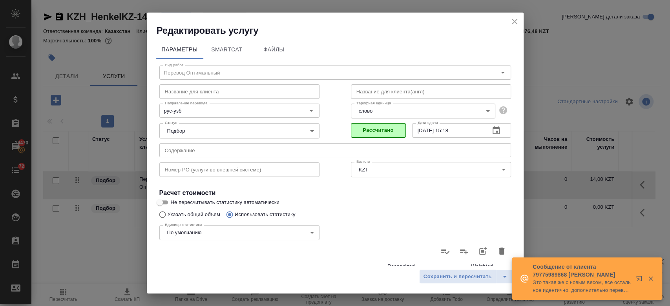
scroll to position [228, 0]
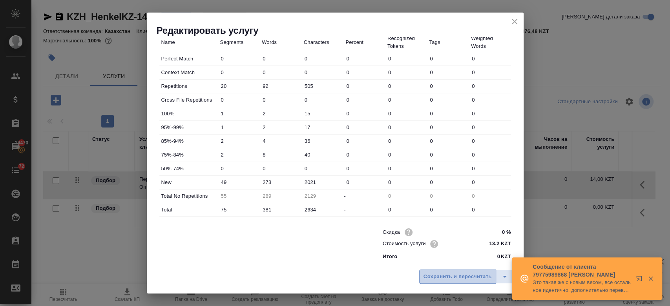
click at [439, 281] on span "Сохранить и пересчитать" at bounding box center [457, 276] width 68 height 9
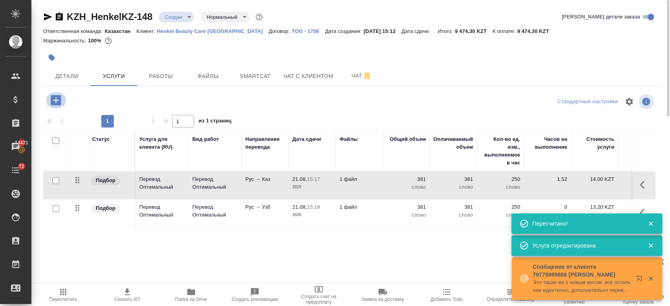
click at [55, 106] on icon "button" at bounding box center [56, 100] width 14 height 14
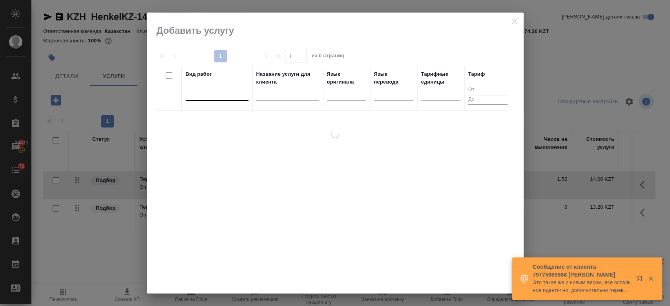
click at [215, 95] on div at bounding box center [217, 92] width 63 height 11
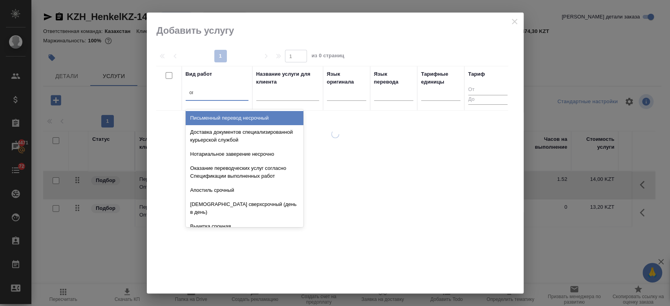
type input "опти"
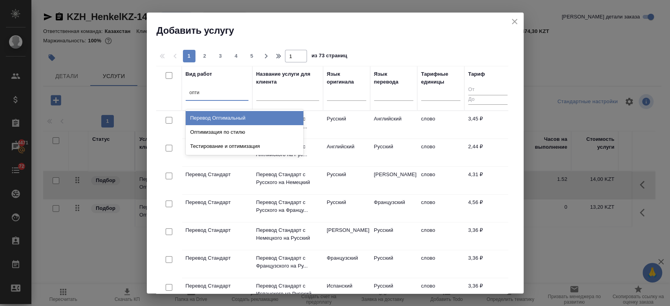
click at [226, 121] on div "Перевод Оптимальный" at bounding box center [245, 118] width 118 height 14
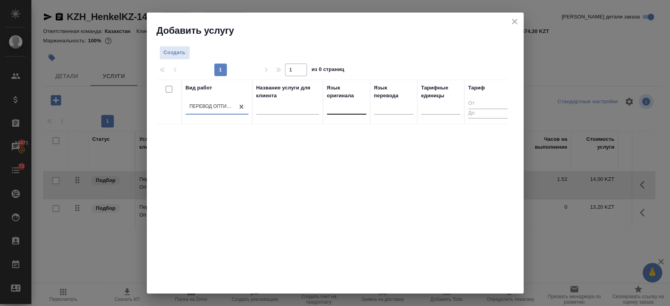
click at [344, 105] on div at bounding box center [346, 106] width 39 height 11
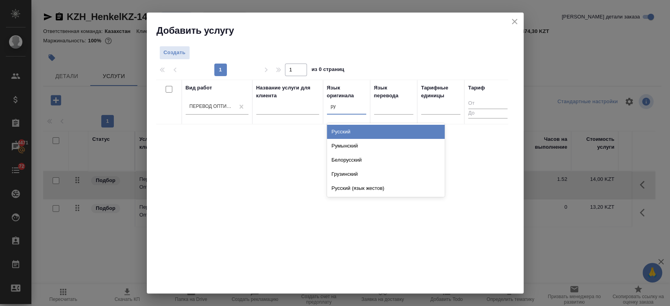
type input "рус"
click at [345, 134] on div "Русский" at bounding box center [386, 132] width 118 height 14
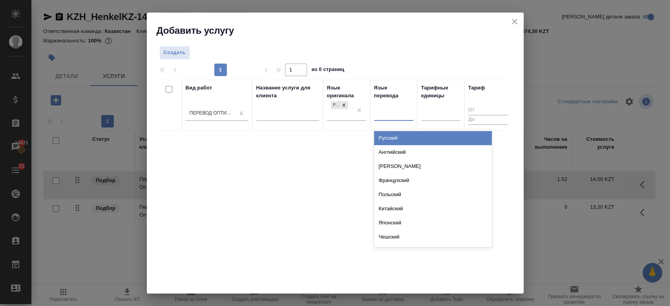
click at [395, 114] on div at bounding box center [393, 112] width 39 height 11
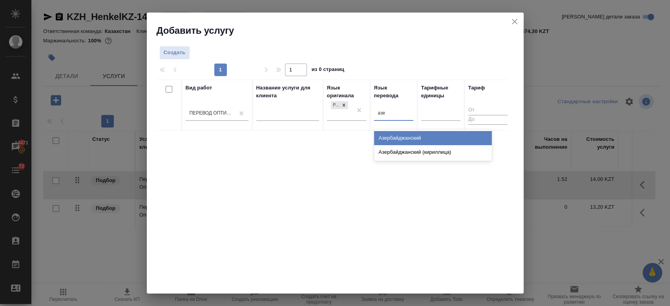
type input "азер"
click at [391, 137] on div "Азербайджанский" at bounding box center [433, 138] width 118 height 14
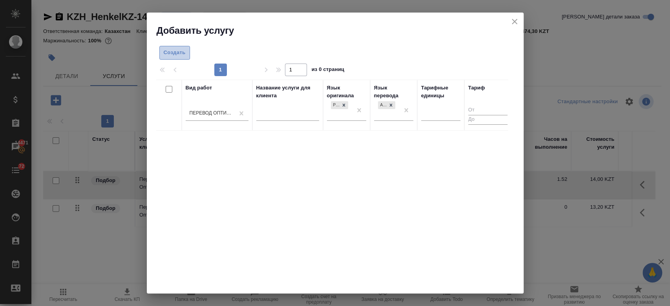
click at [182, 49] on span "Создать" at bounding box center [175, 52] width 22 height 9
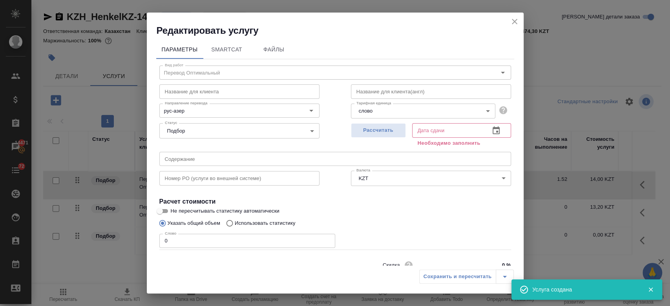
scroll to position [34, 0]
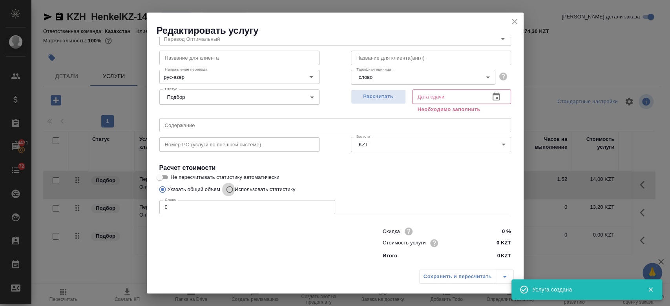
click at [228, 188] on input "Использовать статистику" at bounding box center [228, 189] width 13 height 15
radio input "true"
radio input "false"
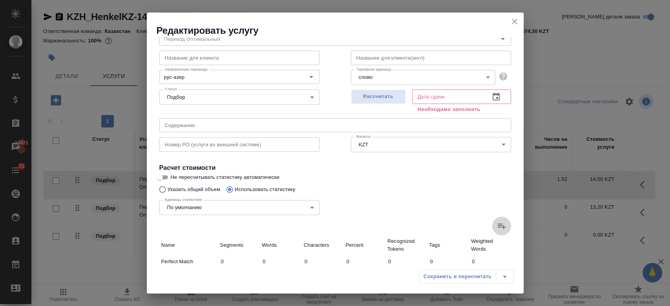
click at [497, 222] on icon at bounding box center [501, 225] width 9 height 9
click at [0, 0] on input "file" at bounding box center [0, 0] width 0 height 0
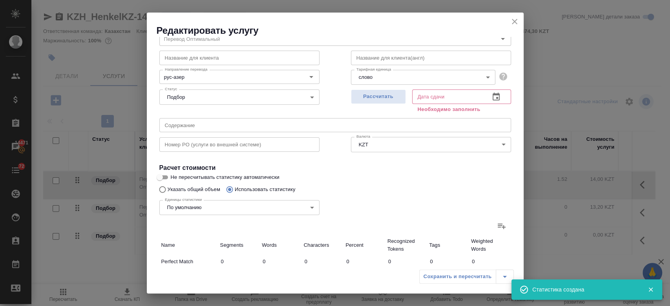
type input "20"
type input "92"
type input "505"
type input "1"
type input "2"
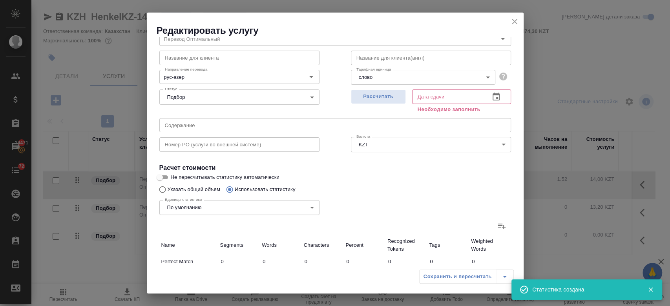
type input "15"
type input "1"
type input "2"
type input "17"
type input "2"
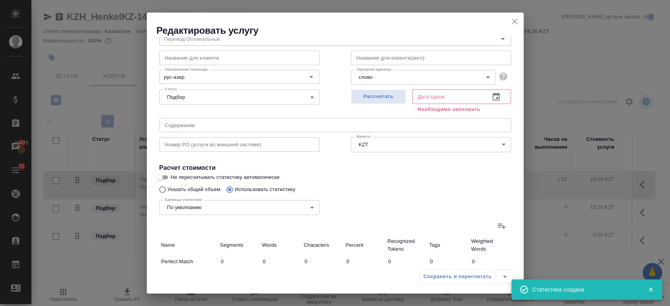
type input "4"
type input "36"
type input "2"
type input "8"
type input "40"
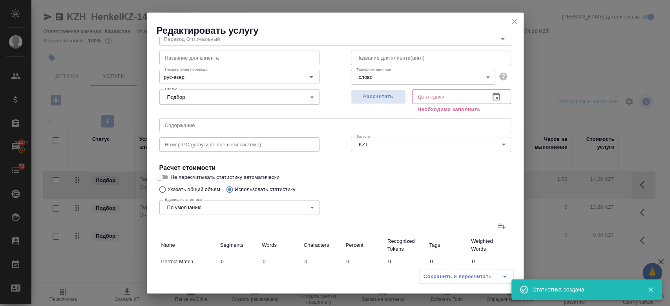
type input "49"
type input "273"
type input "2021"
type input "55"
type input "289"
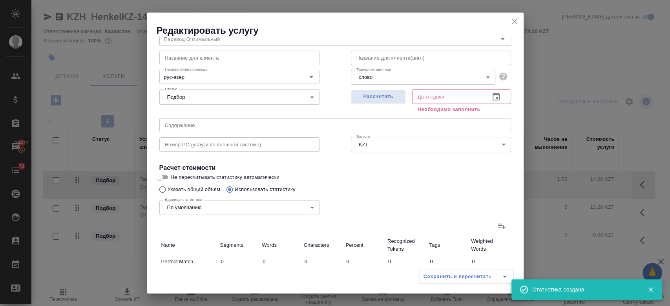
type input "2129"
type input "75"
type input "381"
type input "2634"
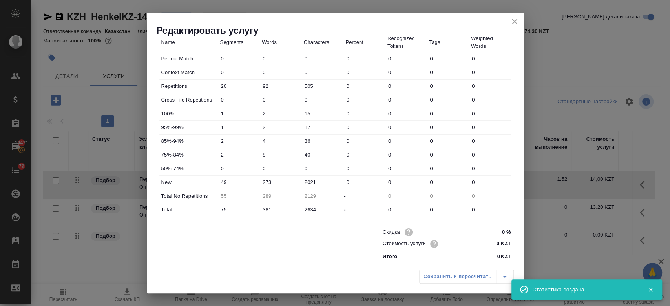
click at [497, 244] on input "0 KZT" at bounding box center [495, 243] width 29 height 11
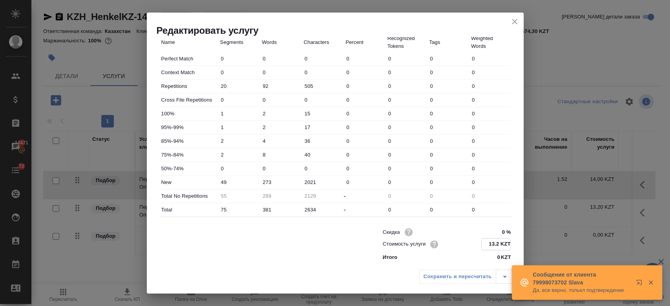
type input "13.2 KZT"
click at [300, 270] on div "Сохранить и пересчитать" at bounding box center [335, 280] width 377 height 28
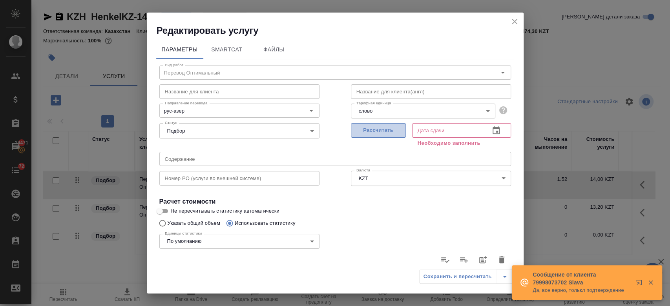
click at [378, 137] on button "Рассчитать" at bounding box center [378, 130] width 55 height 15
type input "21.08.2025 15:19"
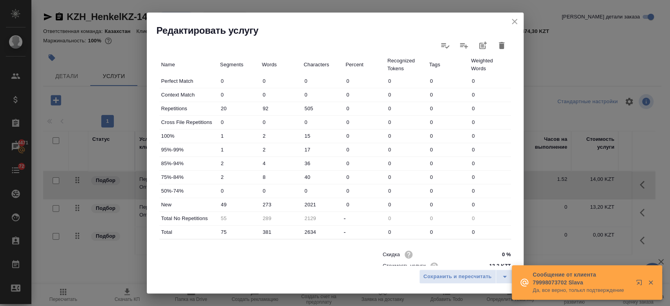
scroll to position [228, 0]
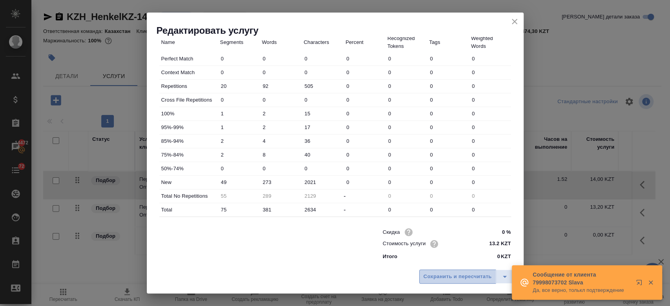
click at [450, 272] on span "Сохранить и пересчитать" at bounding box center [457, 276] width 68 height 9
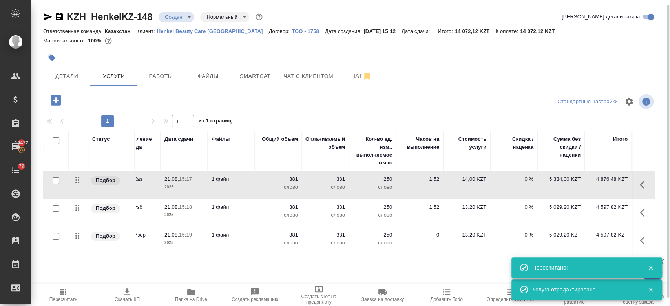
scroll to position [3, 0]
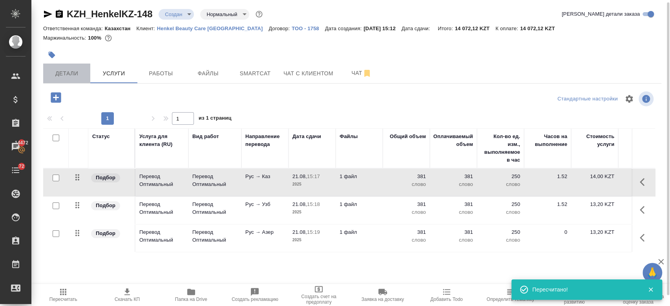
click at [74, 66] on button "Детали" at bounding box center [66, 74] width 47 height 20
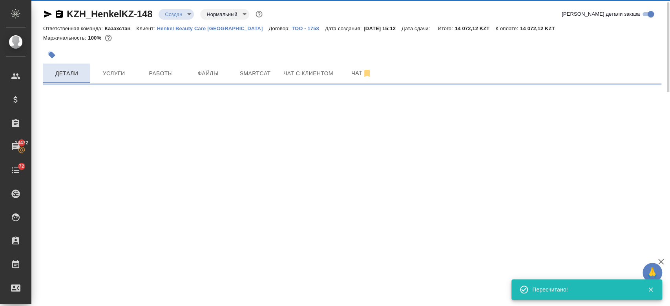
select select "RU"
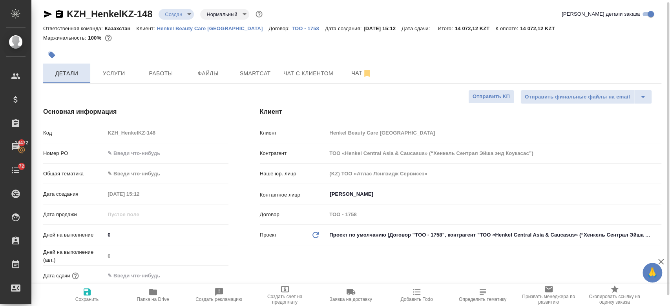
type textarea "x"
click at [110, 69] on span "Услуги" at bounding box center [114, 74] width 38 height 10
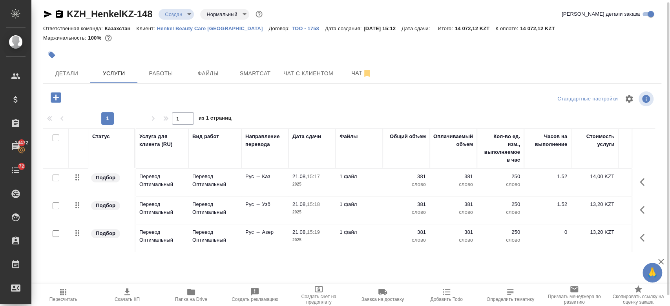
scroll to position [0, 128]
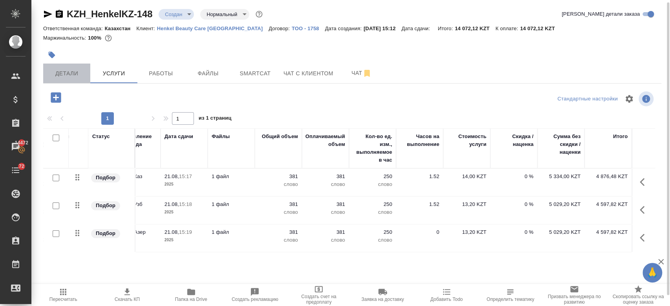
click at [62, 79] on button "Детали" at bounding box center [66, 74] width 47 height 20
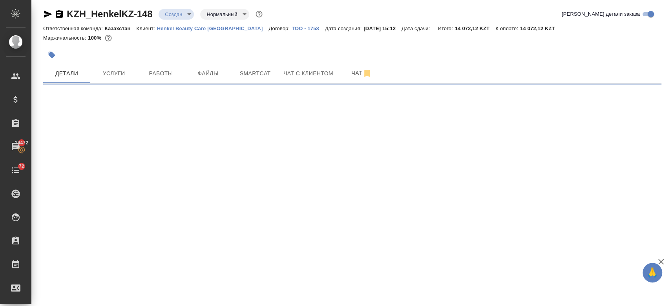
select select "RU"
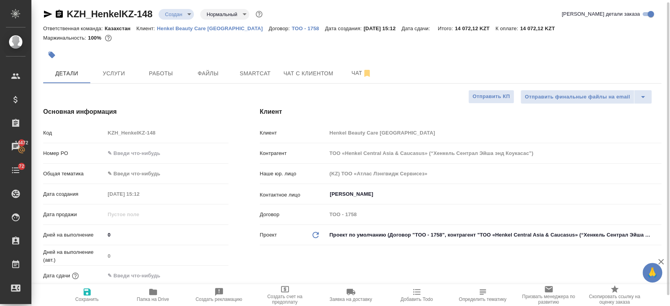
type textarea "x"
click at [110, 75] on span "Услуги" at bounding box center [114, 74] width 38 height 10
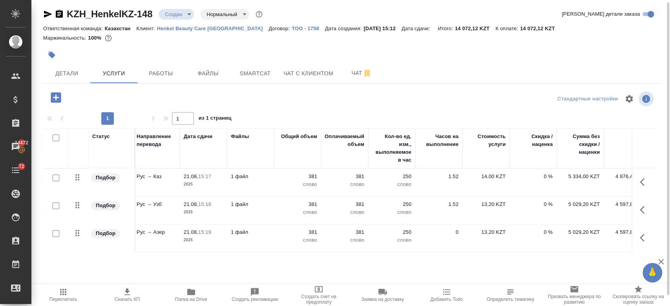
scroll to position [0, 128]
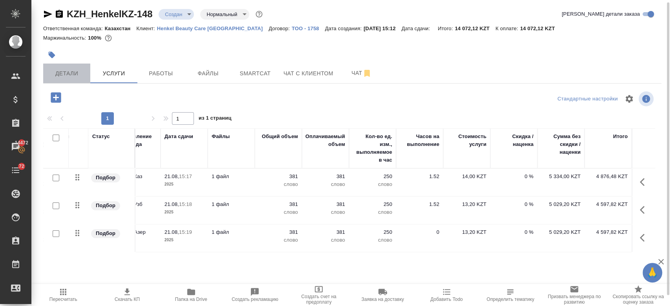
click at [67, 69] on span "Детали" at bounding box center [67, 74] width 38 height 10
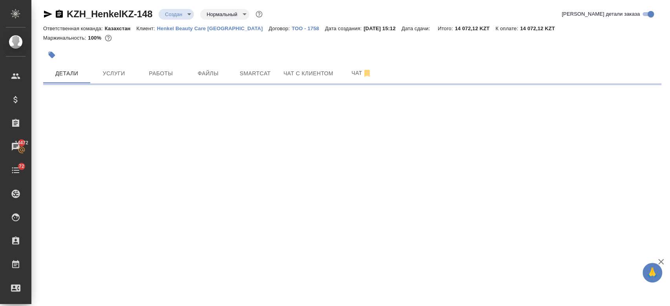
select select "RU"
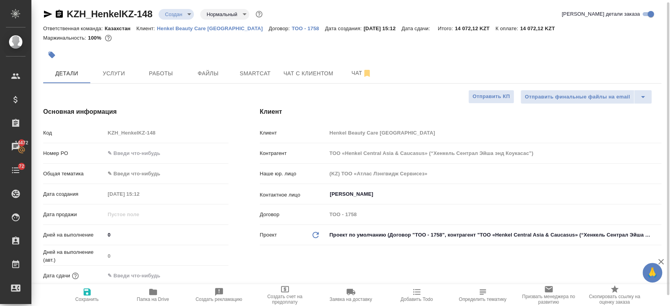
type textarea "x"
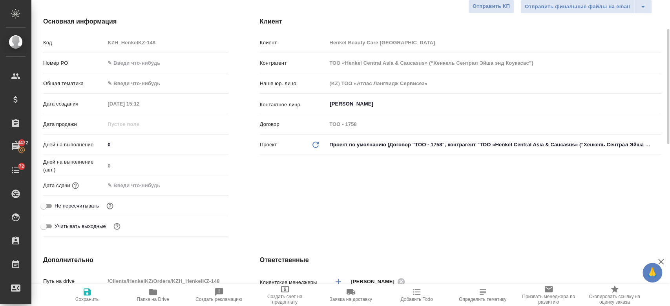
scroll to position [97, 0]
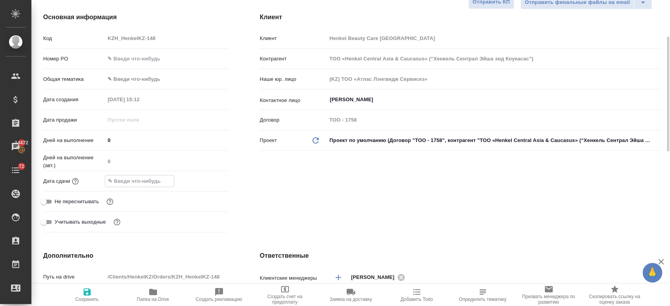
click at [134, 177] on input "text" at bounding box center [139, 180] width 69 height 11
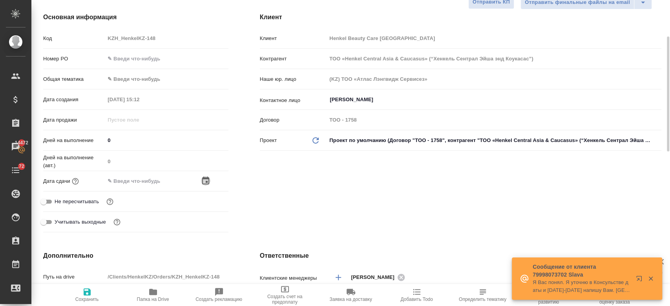
click at [207, 182] on icon "button" at bounding box center [205, 180] width 9 height 9
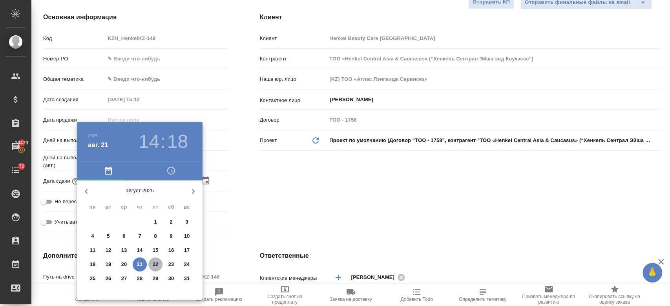
click at [149, 262] on span "22" at bounding box center [155, 264] width 14 height 8
type input "22.08.2025 14:18"
type textarea "x"
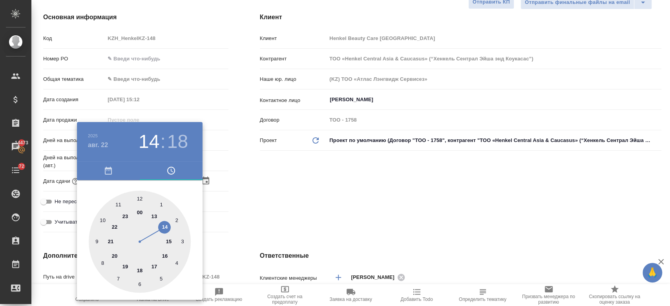
click at [119, 203] on div at bounding box center [140, 242] width 102 height 102
type input "22.08.2025 11:18"
type textarea "x"
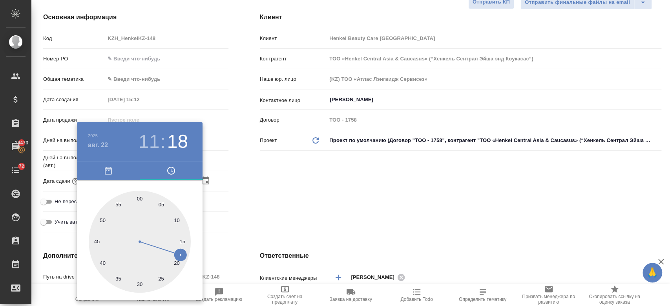
click at [140, 194] on div at bounding box center [140, 242] width 102 height 102
type input "22.08.2025 11:00"
type textarea "x"
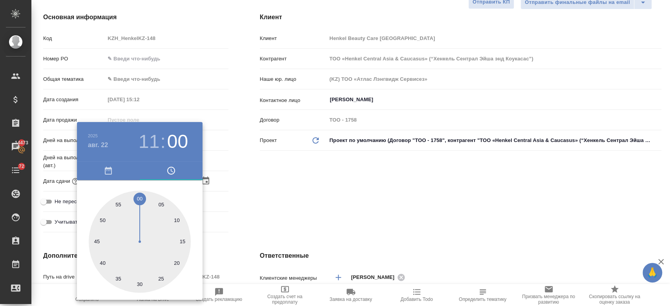
click at [282, 213] on div at bounding box center [335, 153] width 670 height 306
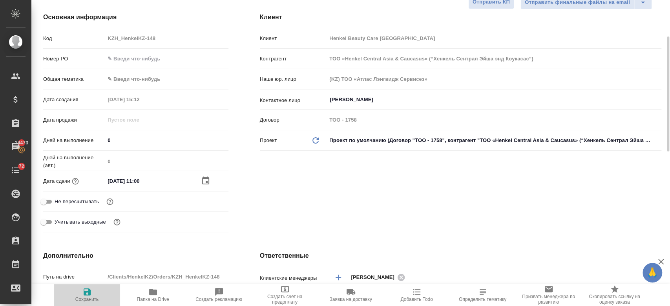
click at [82, 292] on icon "button" at bounding box center [86, 291] width 9 height 9
type textarea "x"
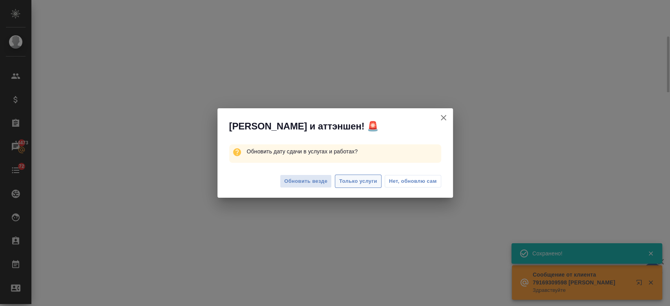
select select "RU"
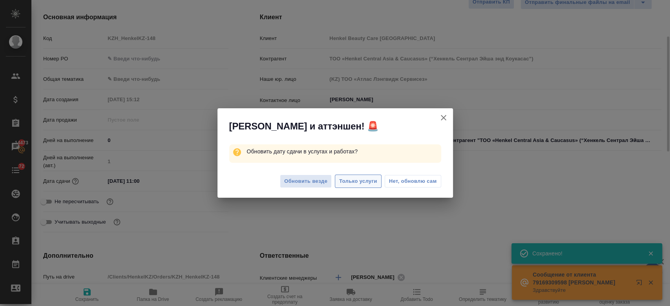
click at [357, 188] on div "Обновить везде Только услуги Нет, обновлю сам" at bounding box center [334, 182] width 235 height 31
type textarea "x"
click at [361, 182] on span "Только услуги" at bounding box center [358, 181] width 38 height 9
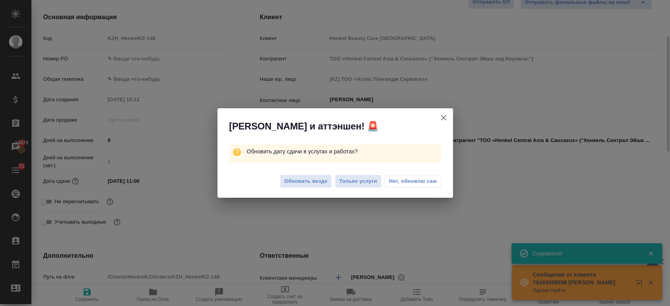
type textarea "x"
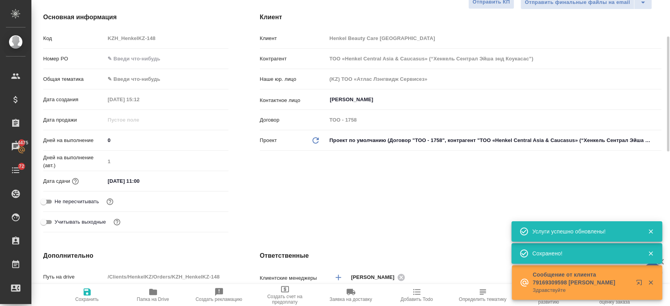
scroll to position [0, 0]
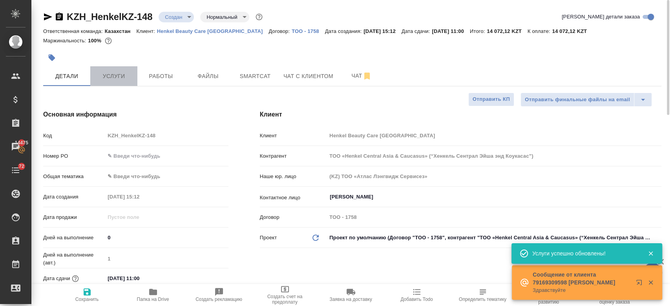
click at [119, 76] on span "Услуги" at bounding box center [114, 76] width 38 height 10
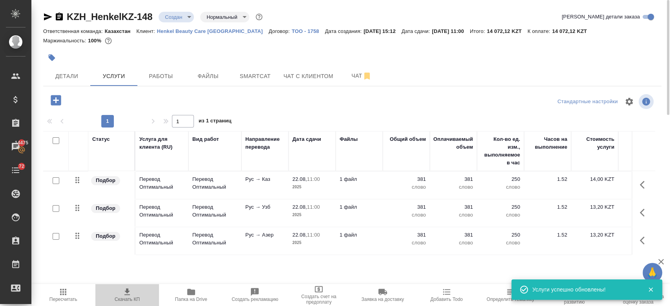
click at [128, 295] on icon "button" at bounding box center [126, 291] width 9 height 9
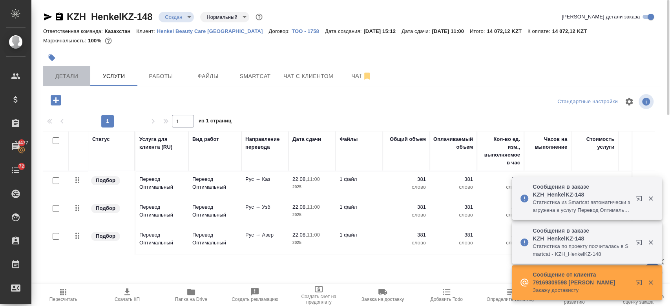
click at [67, 71] on span "Детали" at bounding box center [67, 76] width 38 height 10
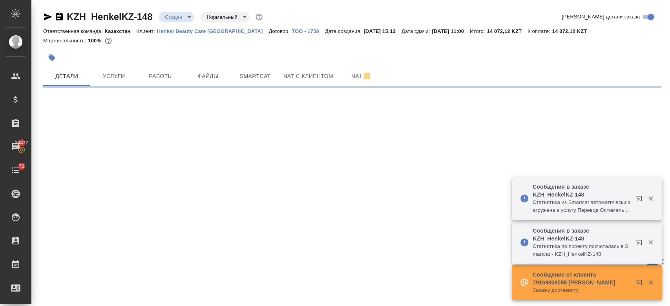
select select "RU"
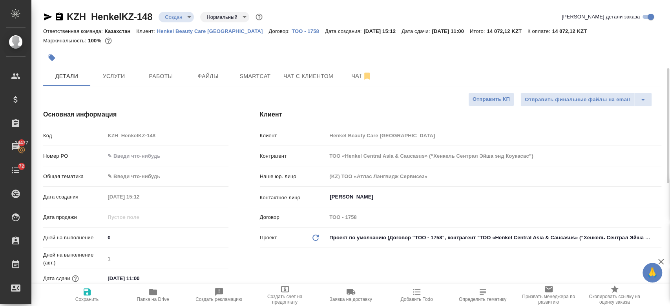
type textarea "x"
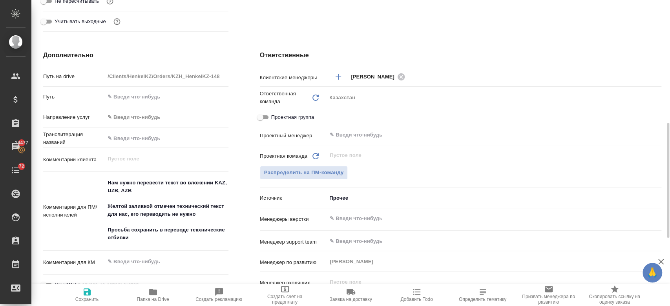
scroll to position [306, 0]
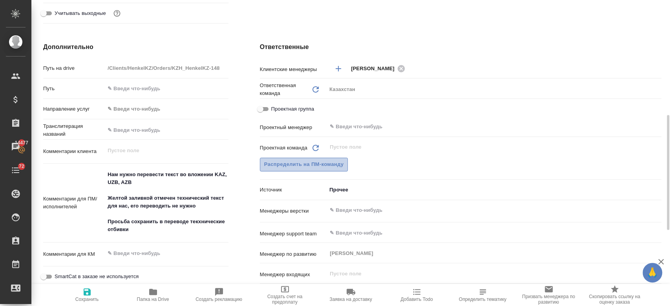
click at [325, 160] on span "Распределить на ПМ-команду" at bounding box center [304, 164] width 80 height 9
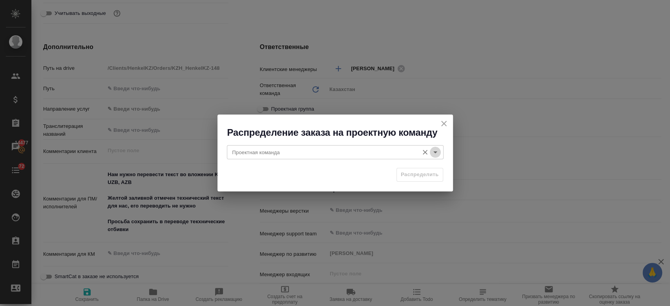
click at [438, 154] on icon "Open" at bounding box center [434, 151] width 9 height 9
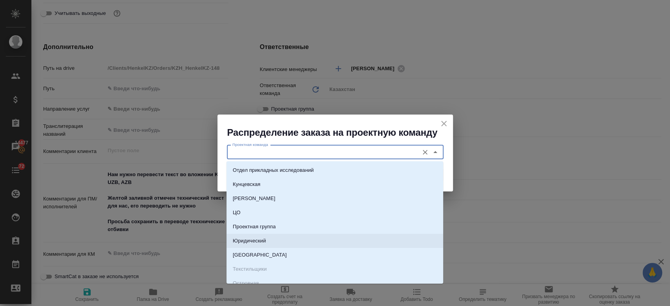
click at [306, 242] on li "Юридический" at bounding box center [334, 241] width 217 height 14
type input "Юридический"
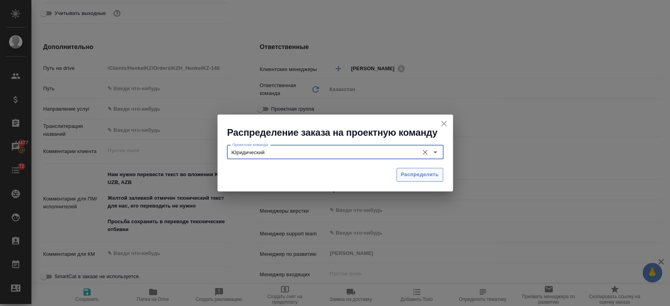
click at [408, 175] on span "Распределить" at bounding box center [420, 174] width 38 height 9
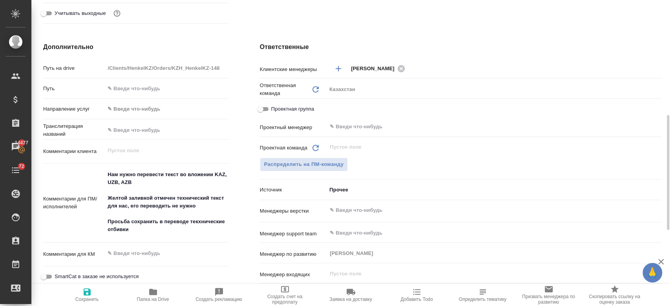
type textarea "x"
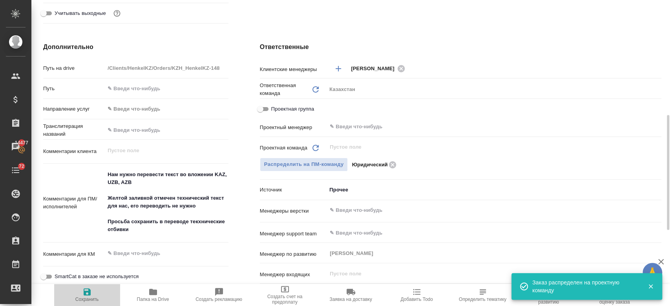
click at [82, 297] on span "Сохранить" at bounding box center [87, 299] width 24 height 5
type textarea "x"
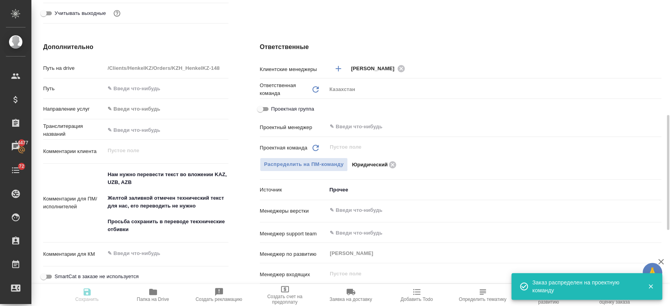
type textarea "x"
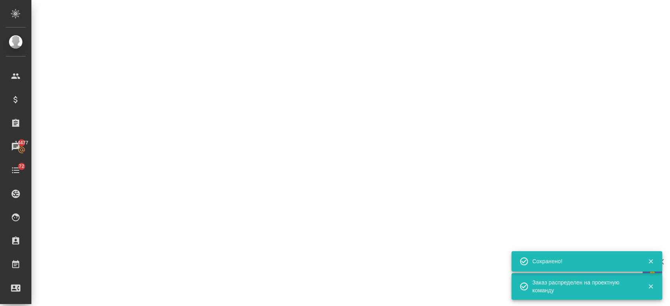
select select "RU"
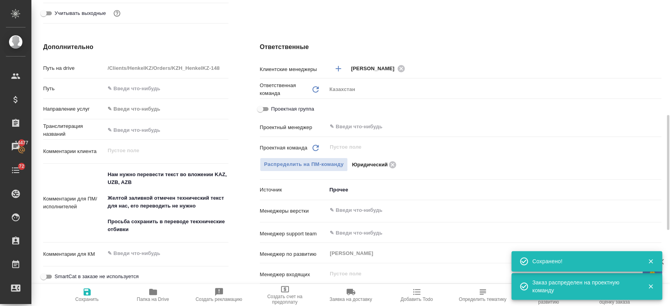
type textarea "x"
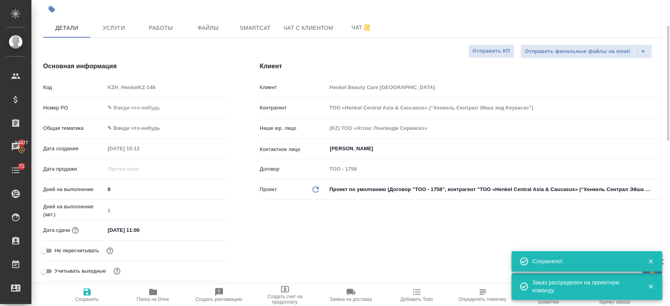
scroll to position [62, 0]
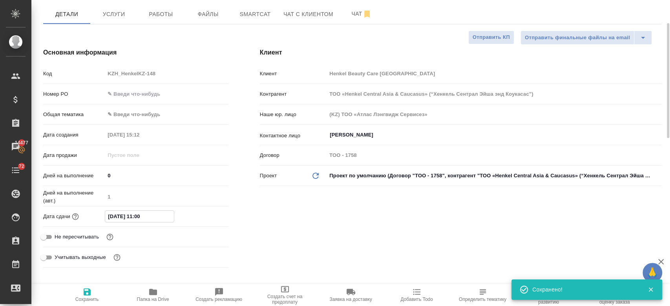
click at [127, 217] on input "22.08.2025 11:00" at bounding box center [139, 216] width 69 height 11
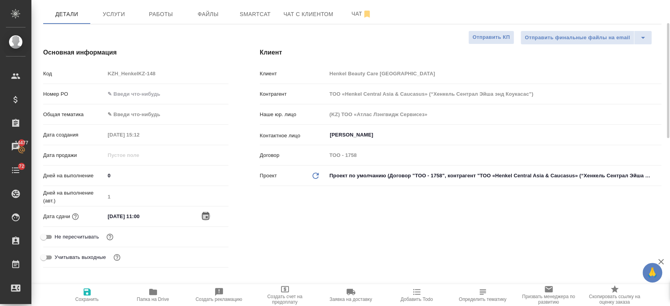
click at [203, 216] on icon "button" at bounding box center [205, 215] width 9 height 9
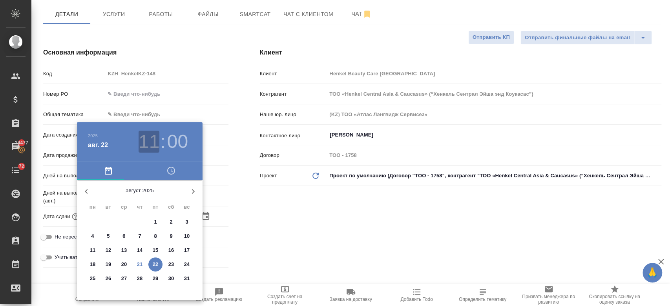
click at [145, 146] on h3 "11" at bounding box center [148, 142] width 21 height 22
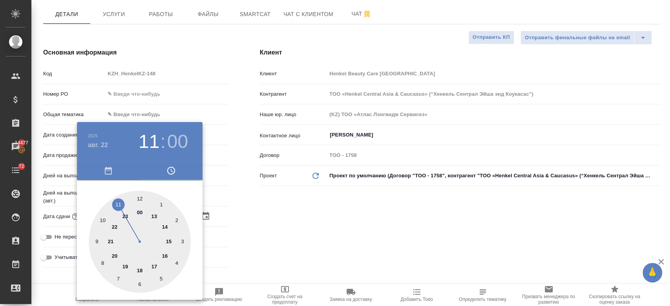
click at [100, 218] on div at bounding box center [140, 242] width 102 height 102
type input "22.08.2025 10:00"
type textarea "x"
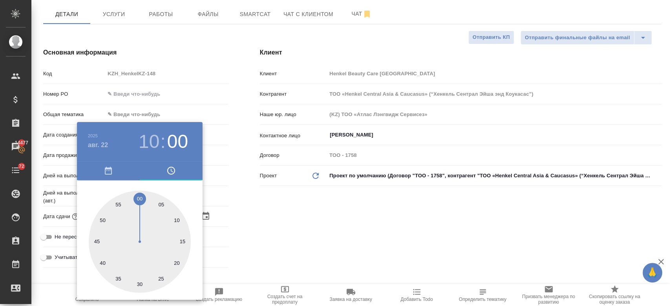
click at [253, 237] on div at bounding box center [335, 153] width 670 height 306
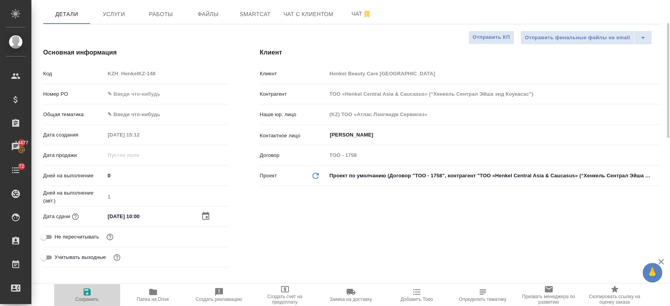
click at [82, 292] on icon "button" at bounding box center [86, 291] width 9 height 9
type textarea "x"
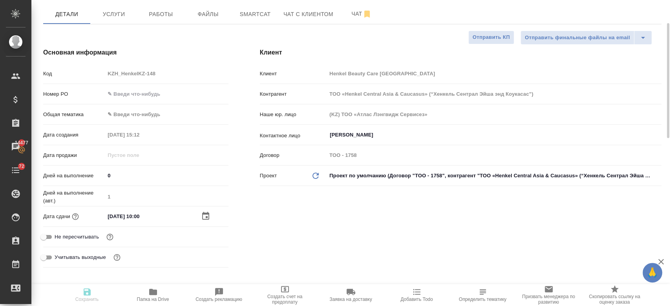
type textarea "x"
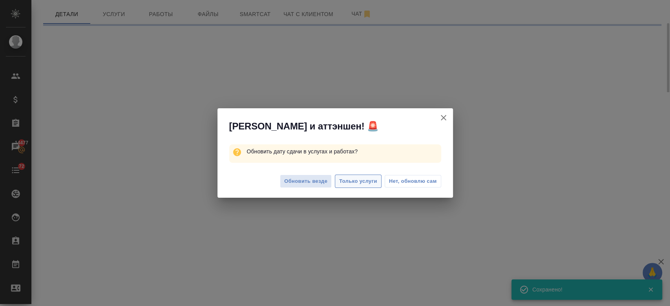
click at [350, 177] on span "Только услуги" at bounding box center [358, 181] width 38 height 9
select select "RU"
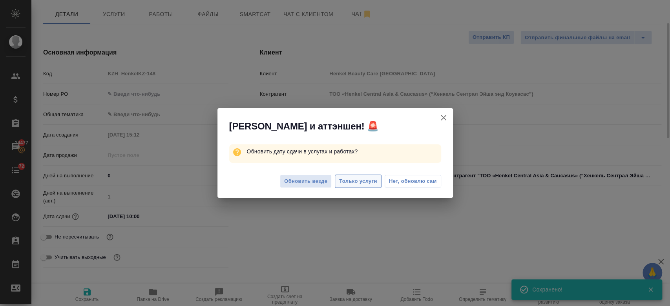
type textarea "x"
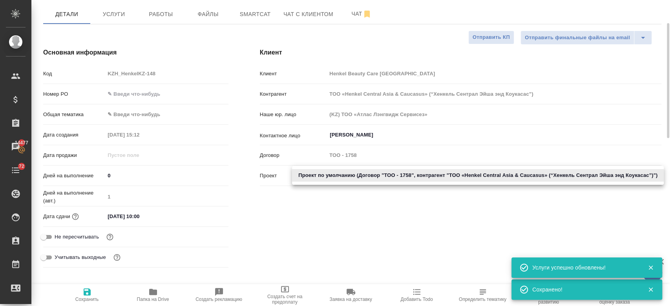
click at [350, 177] on body "🙏 .cls-1 fill:#fff; AWATERA Kosherbayeva Nazerke Клиенты Спецификации Заказы 14…" at bounding box center [335, 153] width 670 height 306
click at [338, 222] on div at bounding box center [335, 153] width 670 height 306
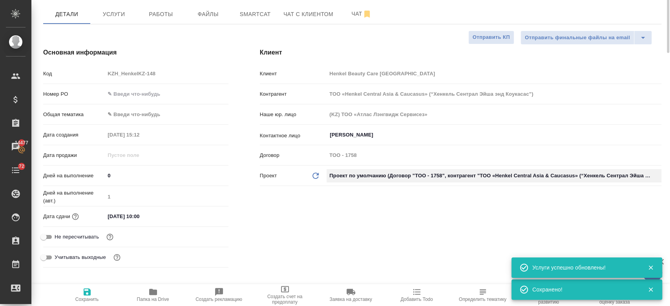
scroll to position [0, 0]
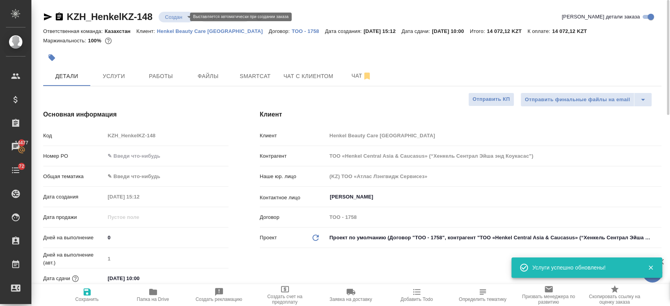
click at [176, 15] on body "🙏 .cls-1 fill:#fff; AWATERA Kosherbayeva Nazerke Клиенты Спецификации Заказы 14…" at bounding box center [335, 153] width 670 height 306
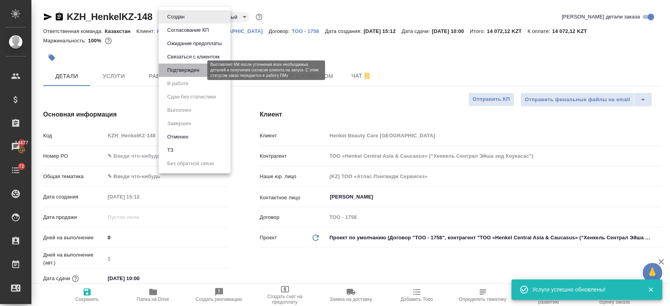
click at [195, 74] on button "Подтвержден" at bounding box center [183, 70] width 37 height 9
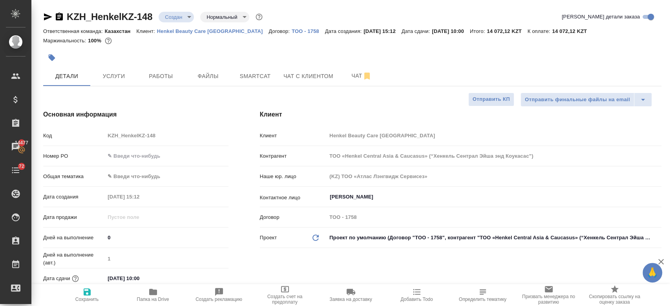
type textarea "x"
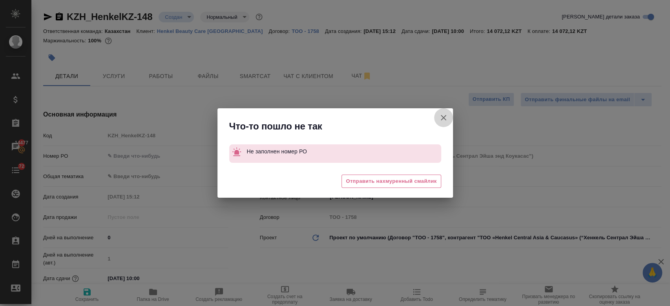
click at [447, 119] on icon "button" at bounding box center [443, 117] width 9 height 9
type textarea "x"
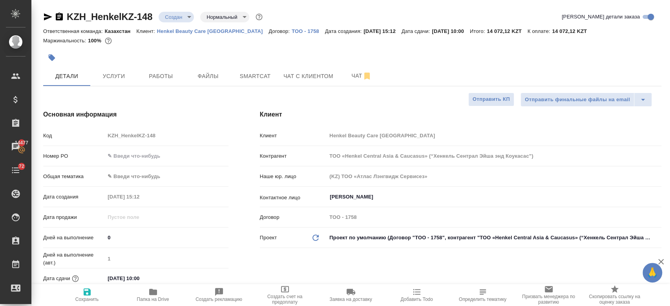
click at [169, 162] on div "Номер PO" at bounding box center [135, 156] width 185 height 14
click at [147, 158] on input "text" at bounding box center [166, 155] width 122 height 11
type input "-"
type textarea "x"
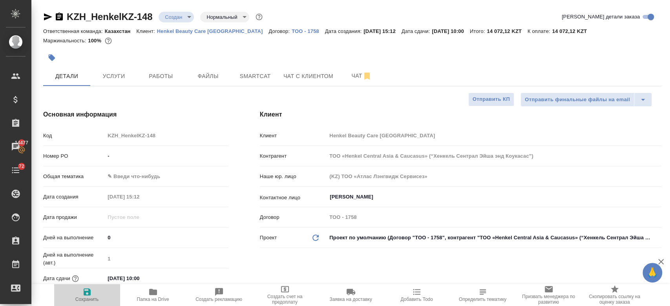
click at [87, 299] on span "Сохранить" at bounding box center [87, 299] width 24 height 5
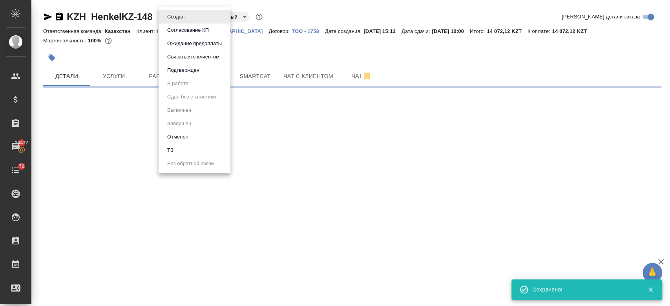
click at [184, 14] on body "🙏 .cls-1 fill:#fff; AWATERA Kosherbayeva Nazerke Клиенты Спецификации Заказы 14…" at bounding box center [335, 153] width 670 height 306
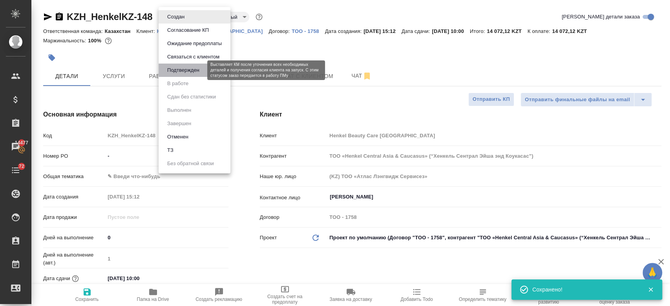
click at [185, 69] on button "Подтвержден" at bounding box center [183, 70] width 37 height 9
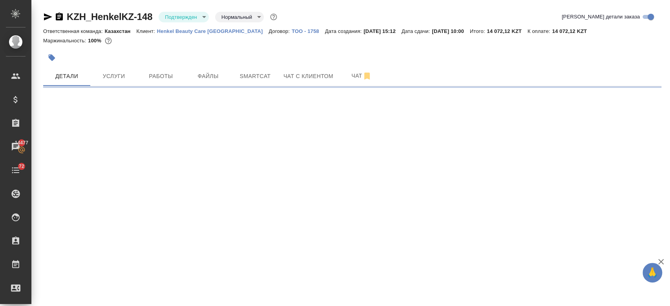
click at [46, 18] on icon "button" at bounding box center [48, 16] width 8 height 7
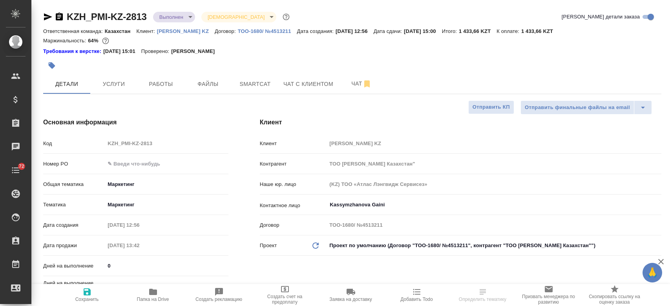
select select "RU"
click at [170, 18] on body "🙏 .cls-1 fill:#fff; AWATERA Kosherbayeva Nazerke Клиенты Спецификации Заказы 14…" at bounding box center [335, 153] width 670 height 306
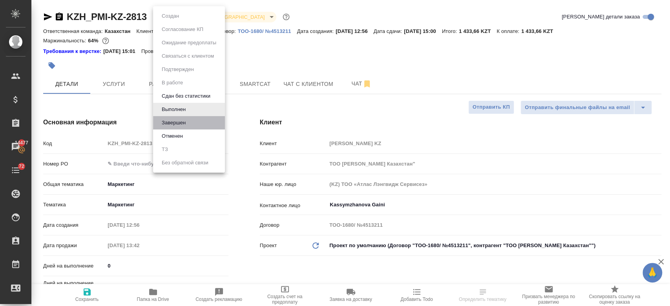
click at [181, 128] on li "Завершен" at bounding box center [189, 122] width 72 height 13
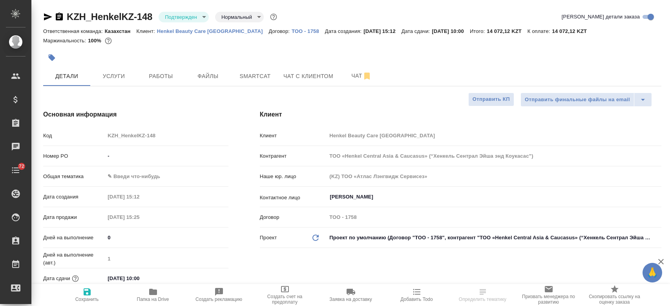
select select "RU"
type textarea "x"
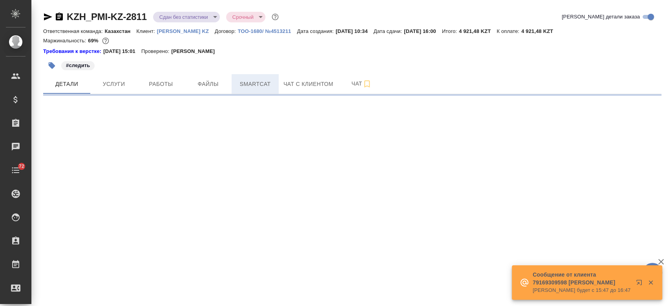
select select "RU"
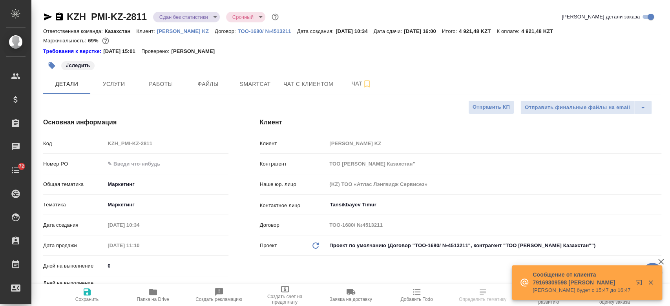
type textarea "x"
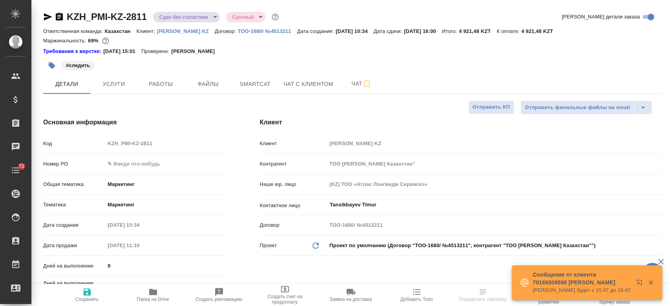
type textarea "x"
click at [147, 297] on span "Папка на Drive" at bounding box center [153, 299] width 32 height 5
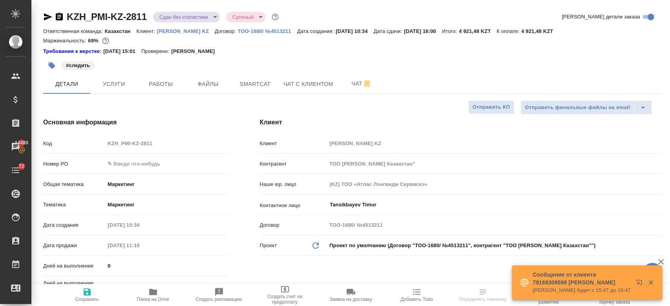
type textarea "x"
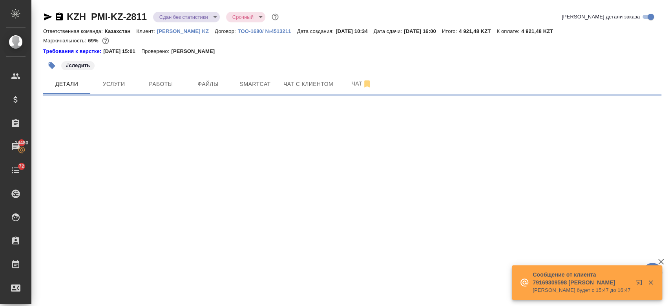
select select "RU"
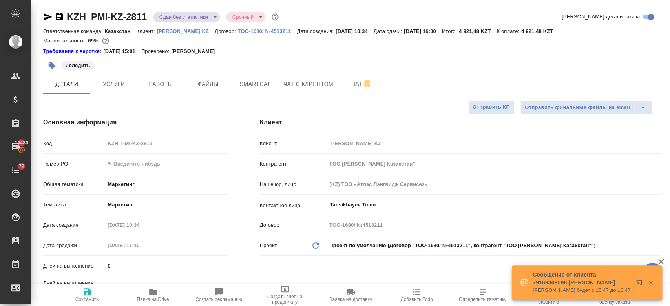
type textarea "x"
click at [158, 292] on span "Папка на Drive" at bounding box center [153, 294] width 56 height 15
type textarea "x"
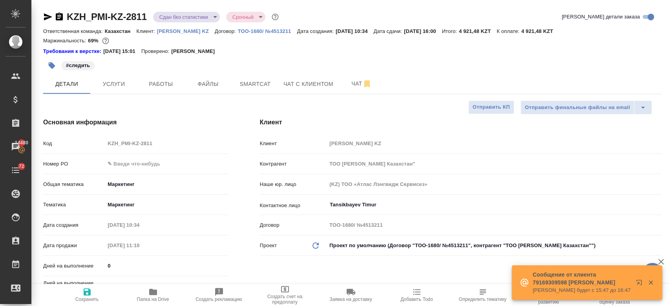
type textarea "x"
